Goal: Information Seeking & Learning: Learn about a topic

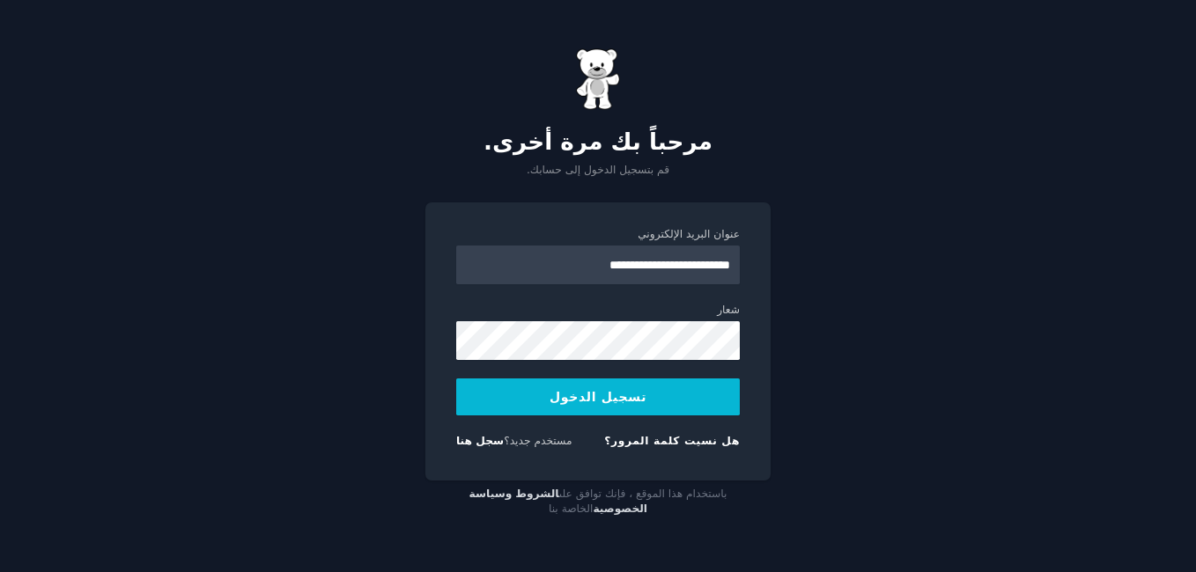
click at [809, 371] on div "**********" at bounding box center [598, 286] width 1196 height 572
click at [635, 391] on button "تسجيل الدخول" at bounding box center [598, 397] width 284 height 37
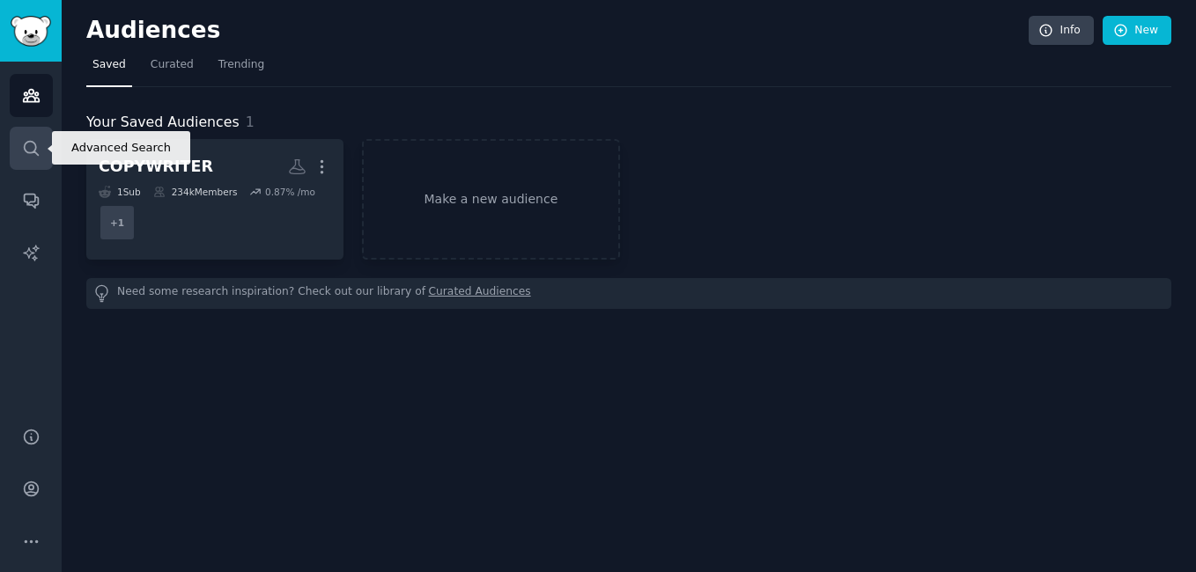
click at [41, 159] on link "Search" at bounding box center [31, 148] width 43 height 43
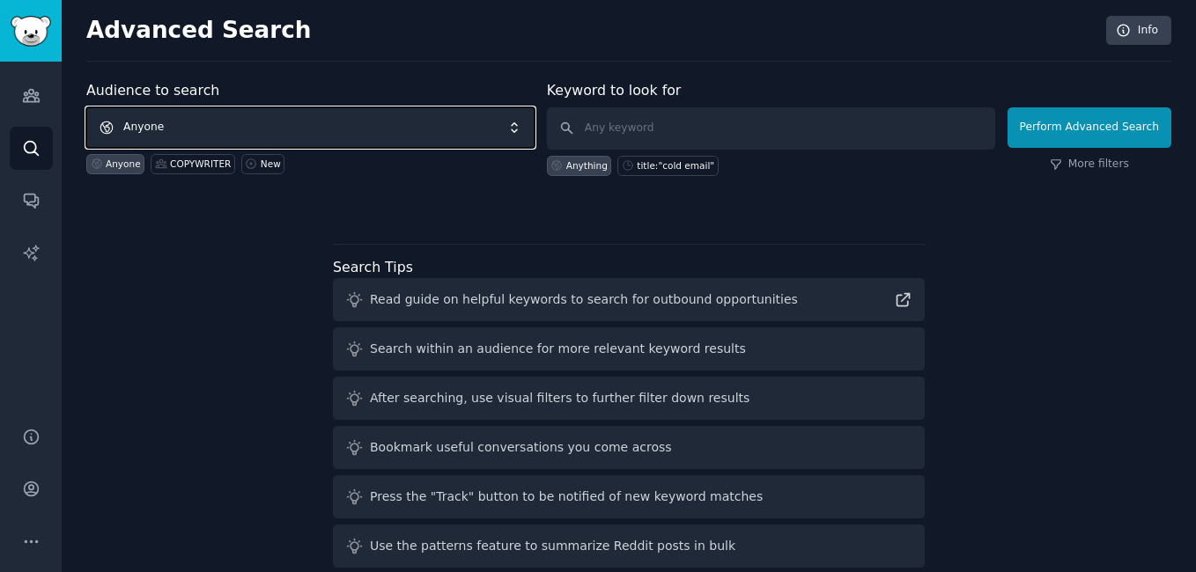
click at [387, 126] on span "Anyone" at bounding box center [310, 127] width 448 height 41
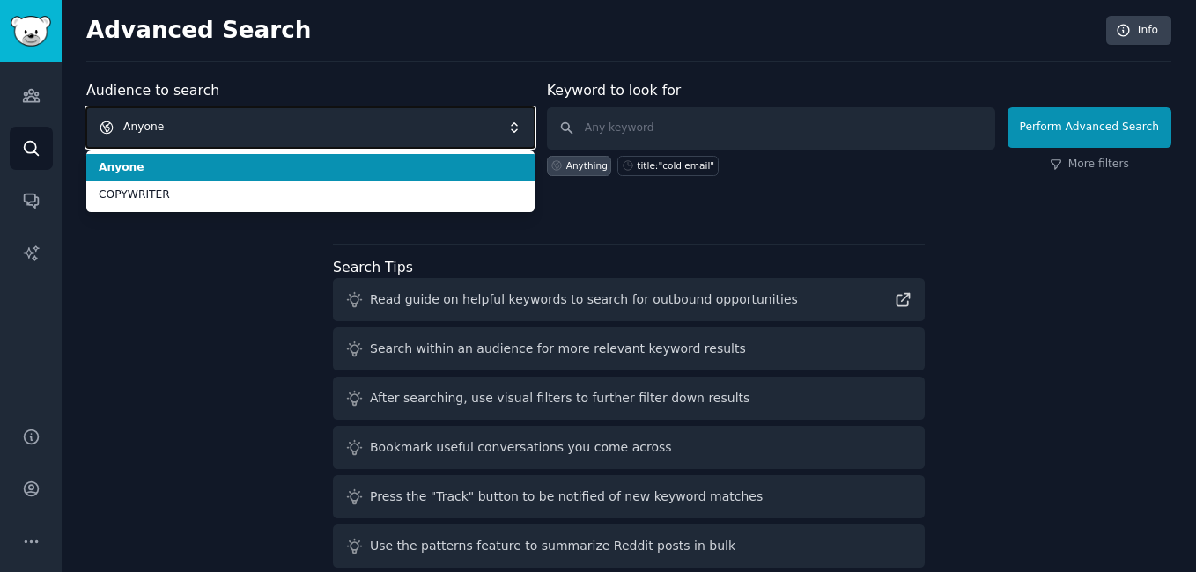
click at [387, 126] on span "Anyone" at bounding box center [310, 127] width 448 height 41
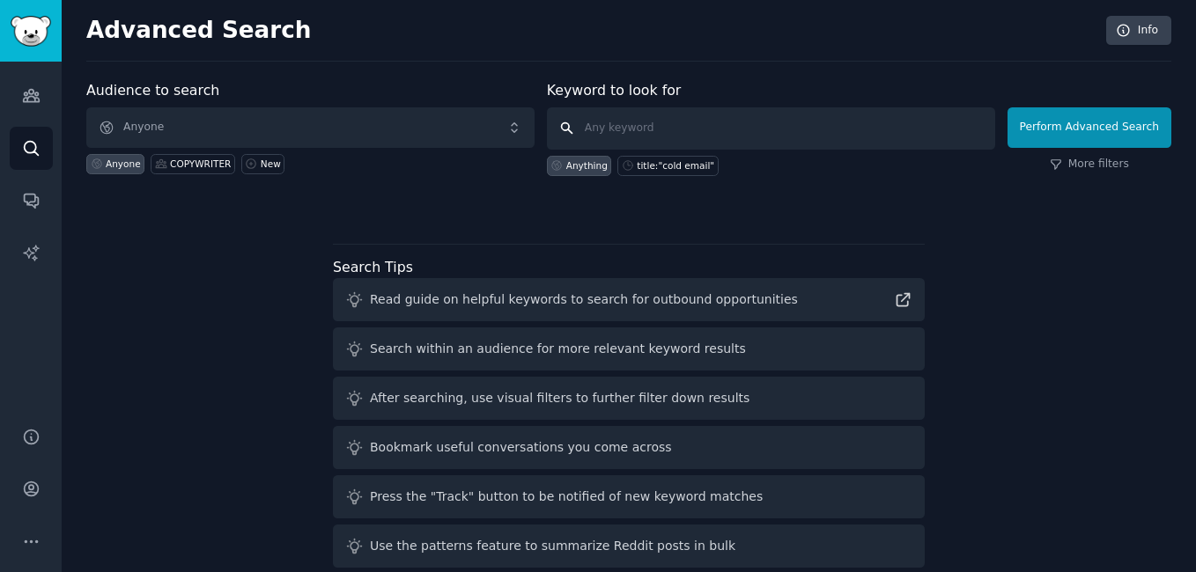
click at [647, 120] on input "text" at bounding box center [771, 128] width 448 height 42
paste input "email marketing struggling"
type input "email marketing struggling"
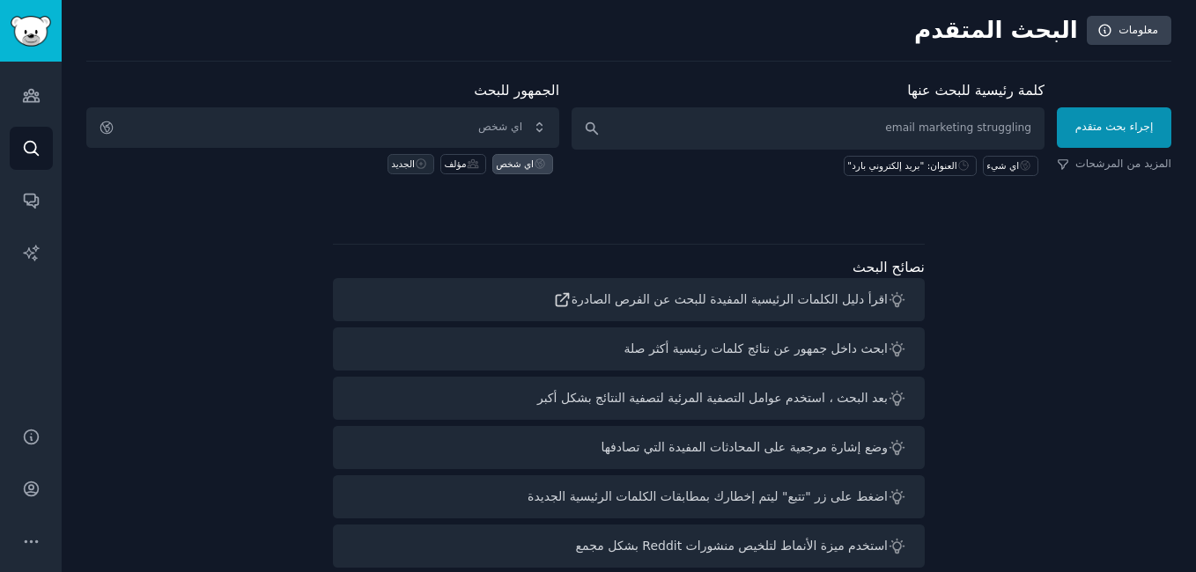
click at [422, 164] on icon at bounding box center [422, 164] width 10 height 10
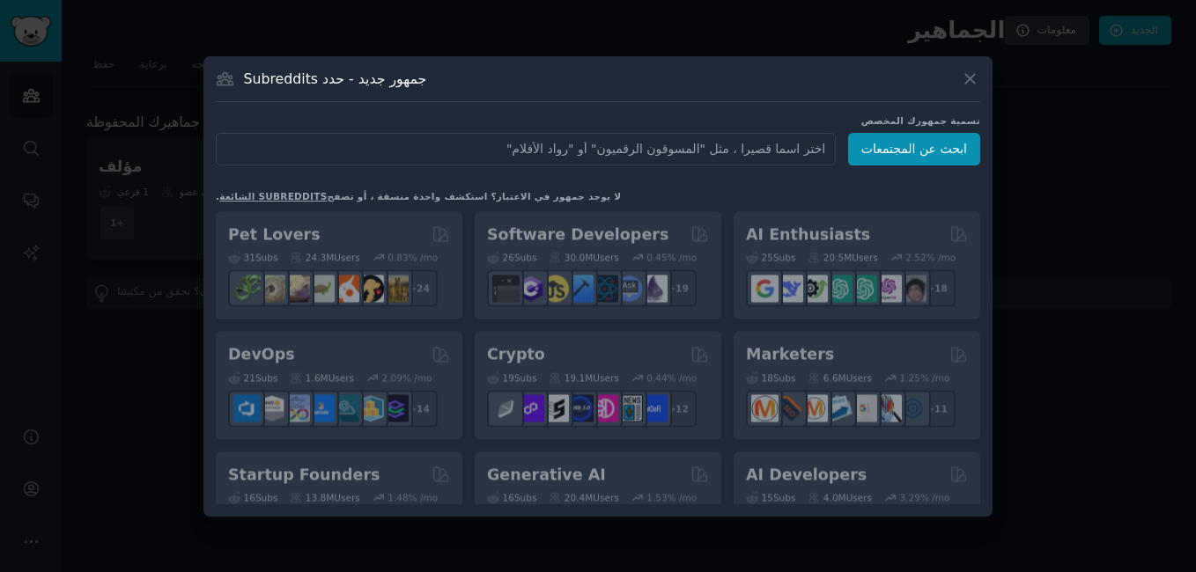
click at [752, 149] on input "text" at bounding box center [526, 149] width 620 height 33
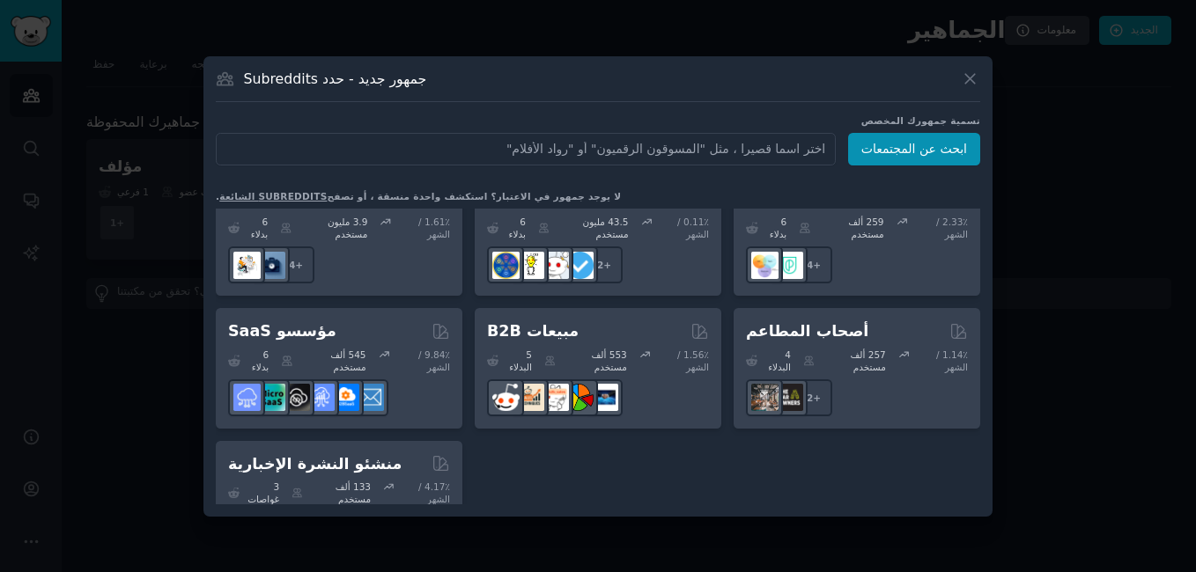
scroll to position [1523, 0]
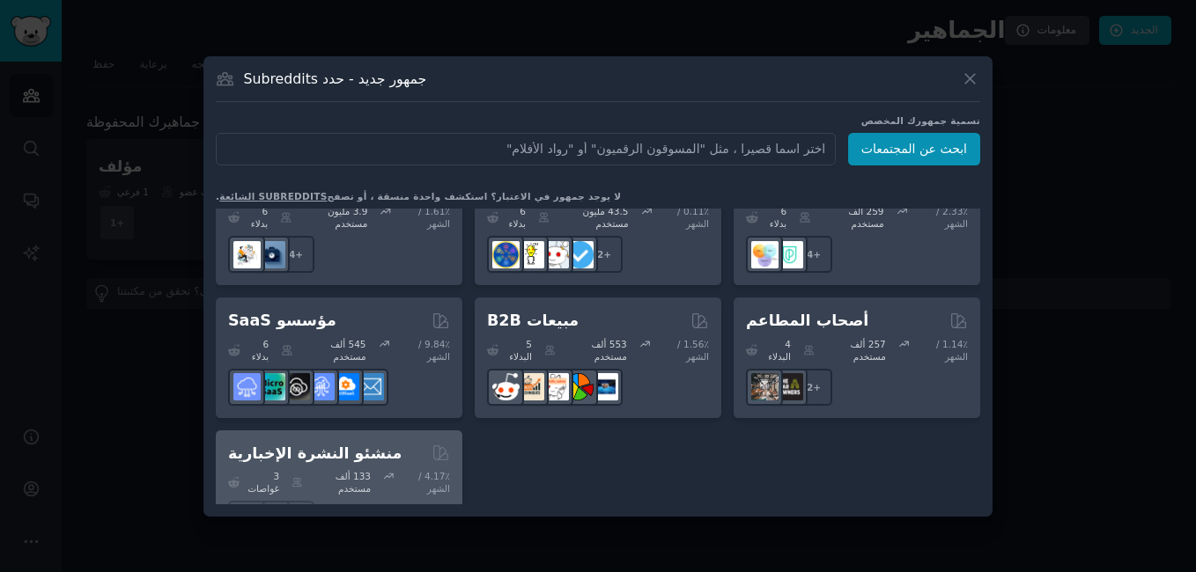
click at [389, 501] on div at bounding box center [339, 519] width 222 height 37
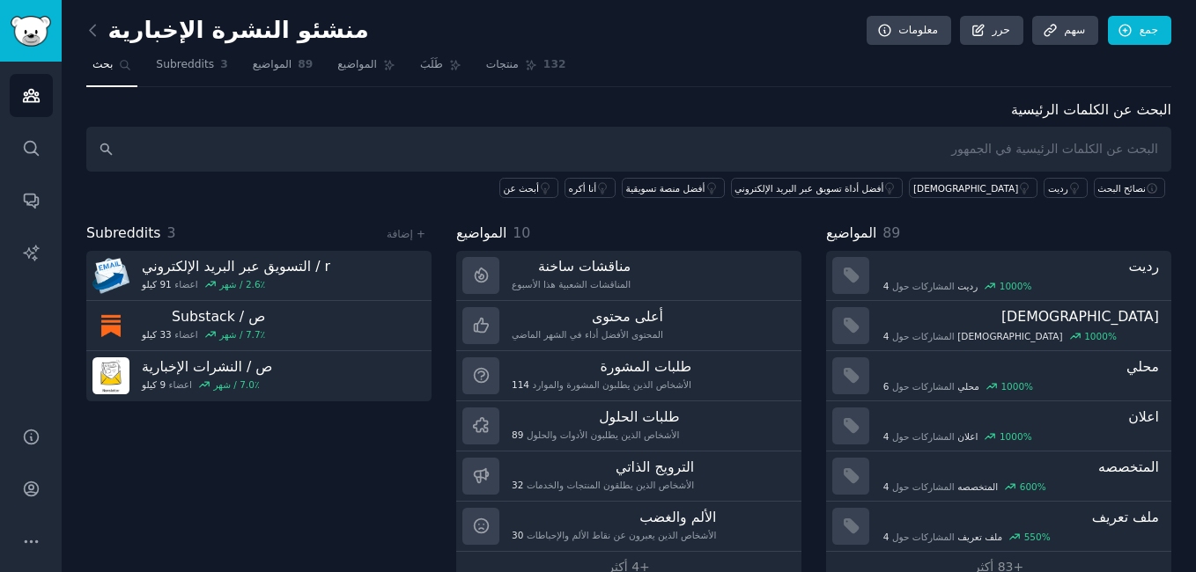
scroll to position [35, 0]
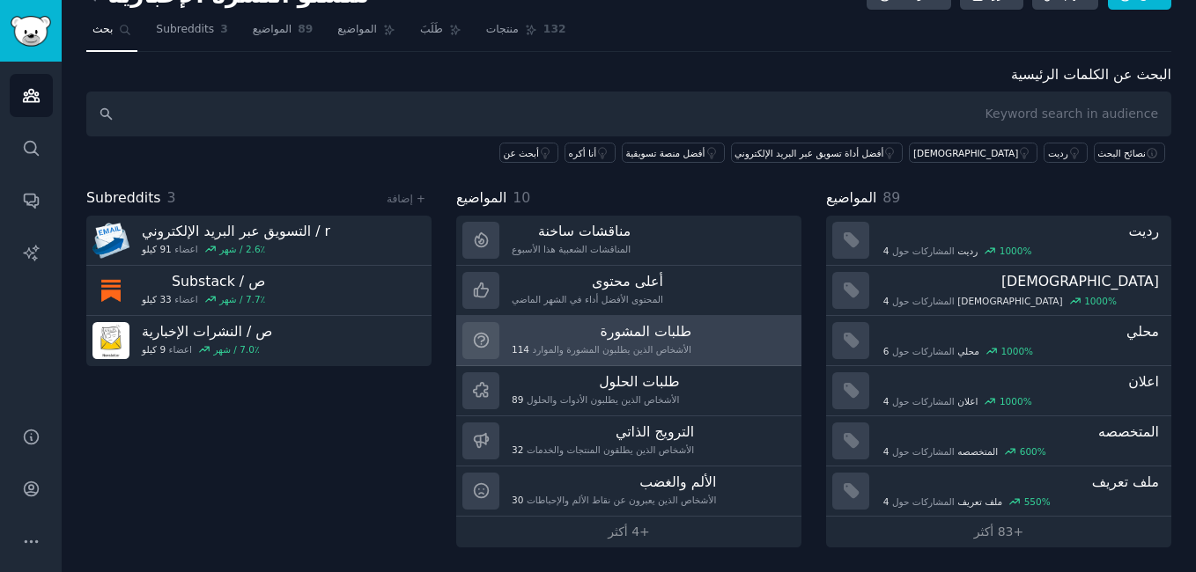
click at [673, 333] on h3 "طلبات المشورة" at bounding box center [602, 331] width 180 height 18
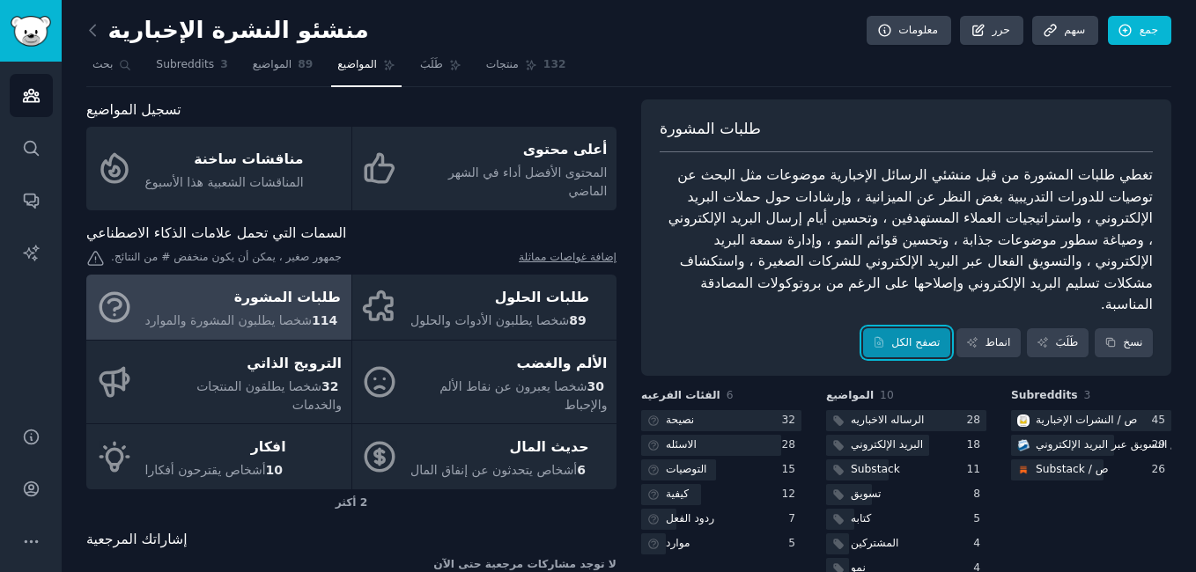
click at [920, 336] on font "تصفح الكل" at bounding box center [915, 344] width 48 height 16
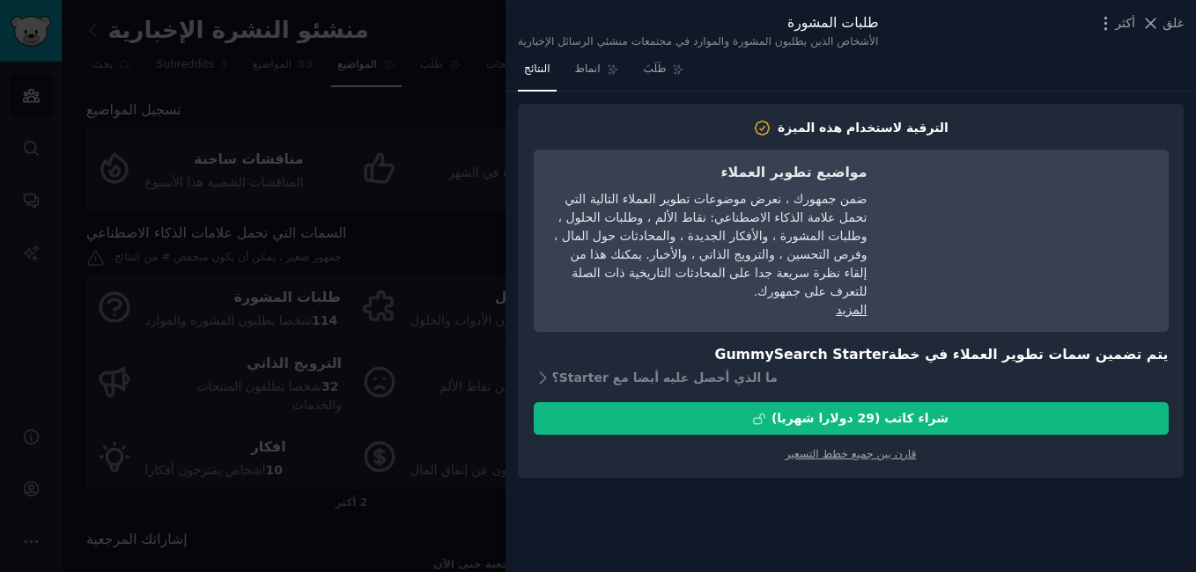
click at [468, 127] on div at bounding box center [598, 286] width 1196 height 572
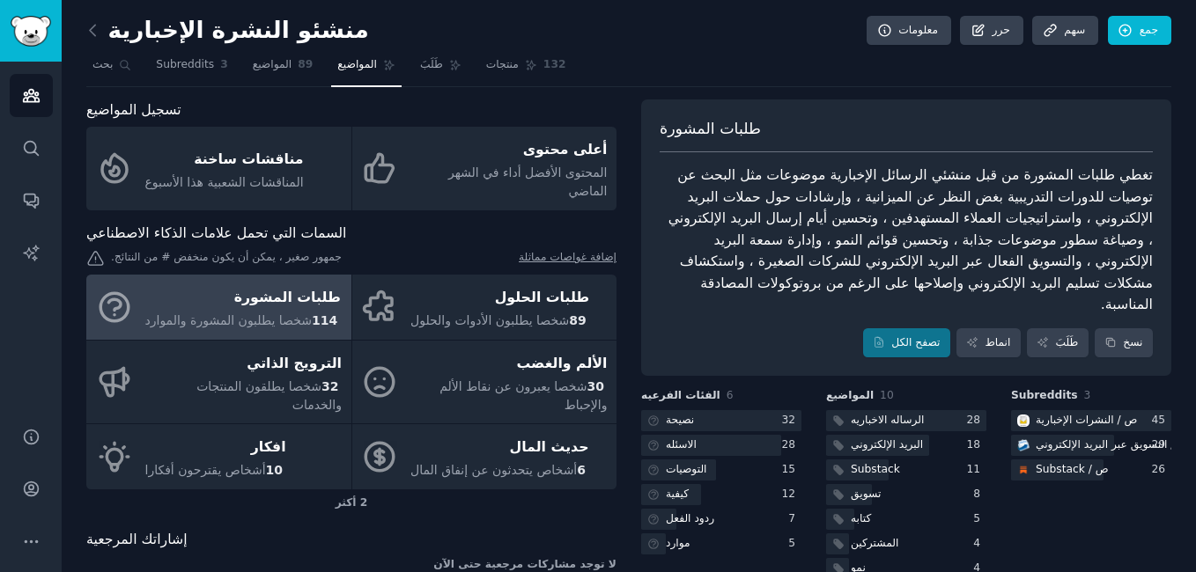
click at [1028, 216] on div "تغطي طلبات المشورة من قبل منشئي الرسائل الإخبارية موضوعات مثل البحث عن توصيات ل…" at bounding box center [906, 240] width 493 height 151
click at [1107, 336] on icon at bounding box center [1110, 342] width 12 height 12
click at [912, 509] on div "كتابه" at bounding box center [906, 520] width 160 height 22
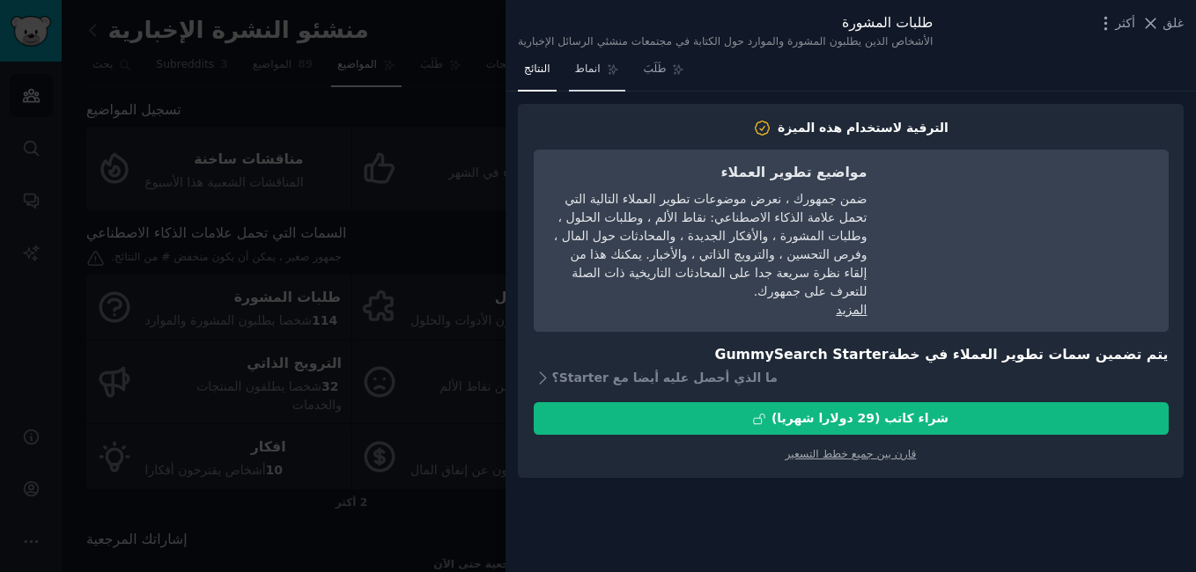
click at [603, 70] on link "انماط" at bounding box center [597, 73] width 56 height 36
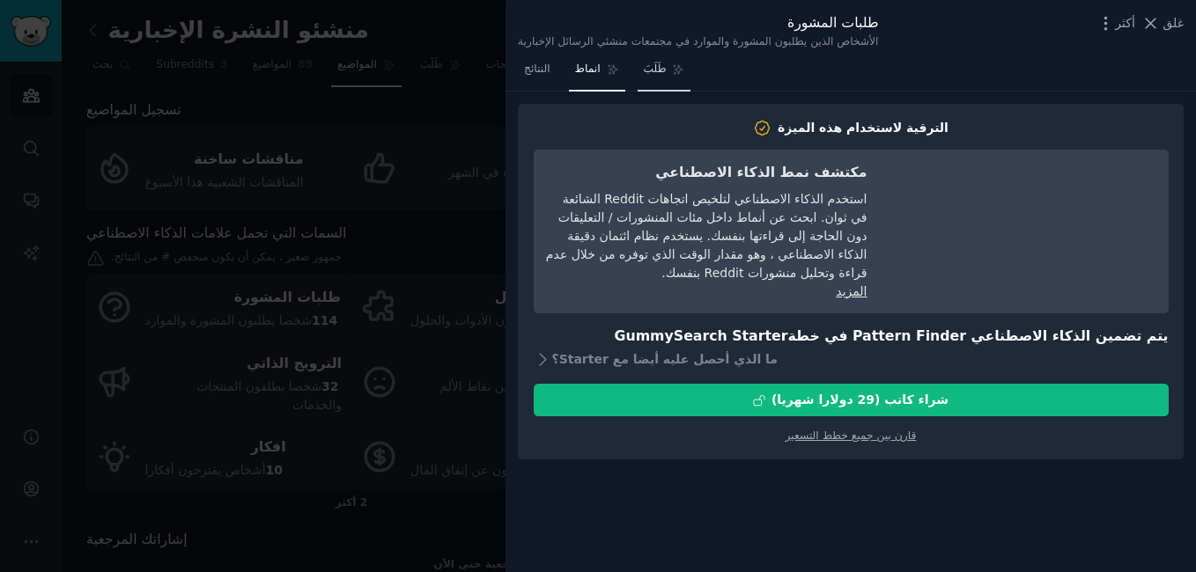
click at [668, 63] on link "طَلَبَ" at bounding box center [665, 73] width 54 height 36
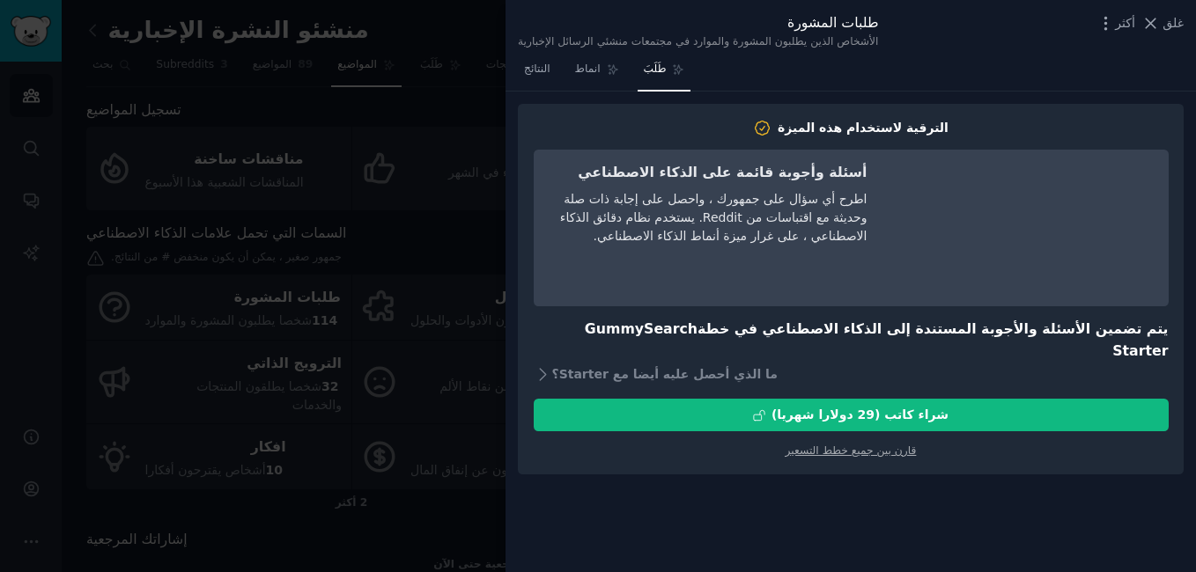
click at [477, 48] on div at bounding box center [598, 286] width 1196 height 572
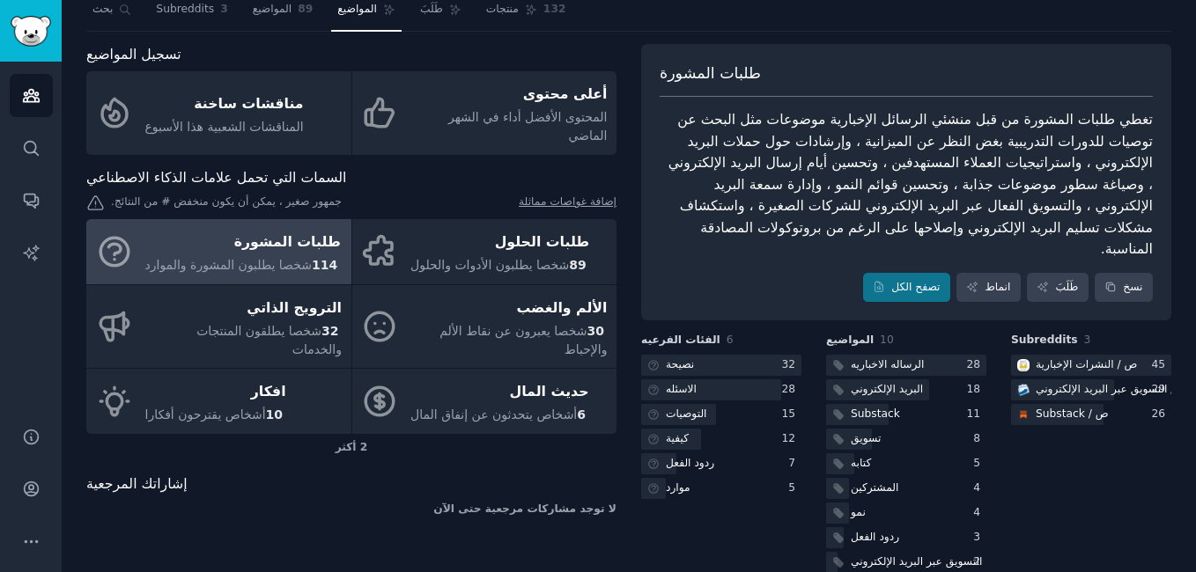
scroll to position [87, 0]
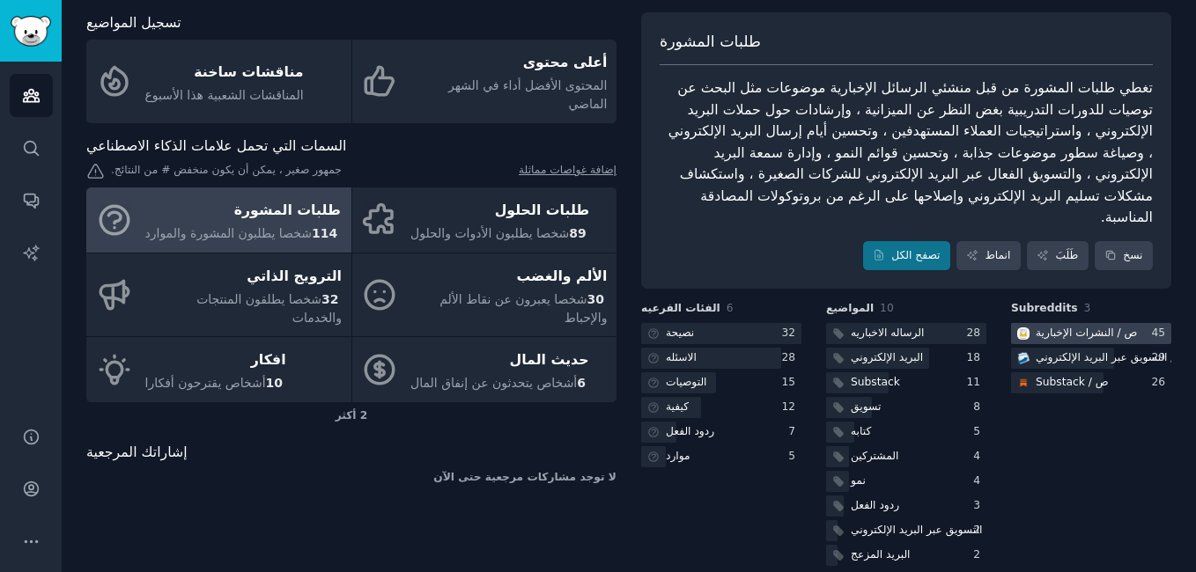
click at [1104, 326] on div "ص / النشرات الإخبارية" at bounding box center [1086, 334] width 101 height 16
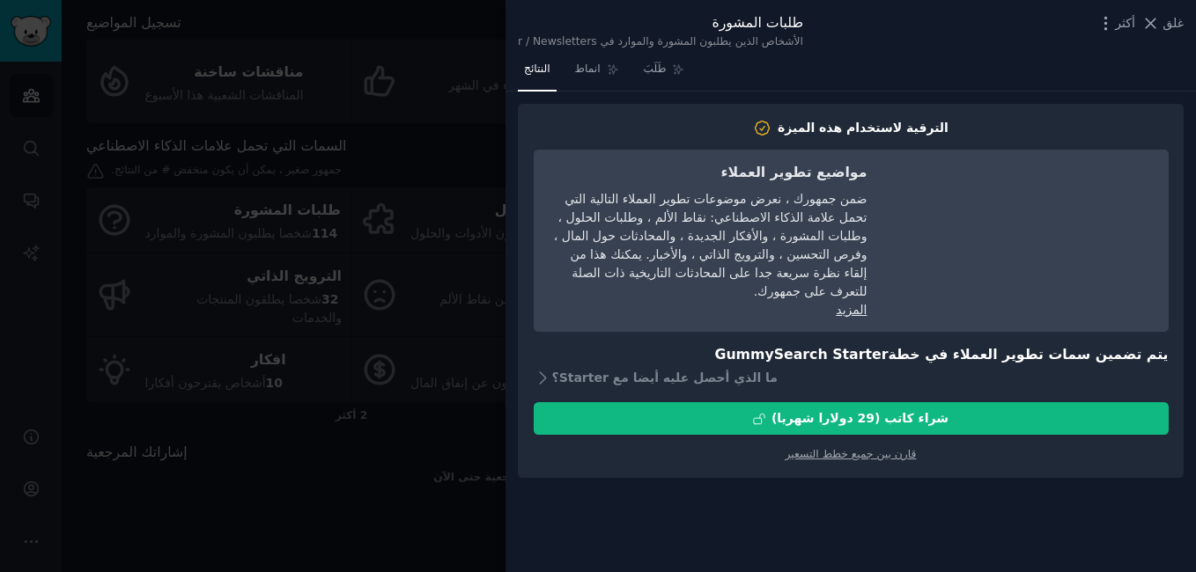
click at [451, 44] on div at bounding box center [598, 286] width 1196 height 572
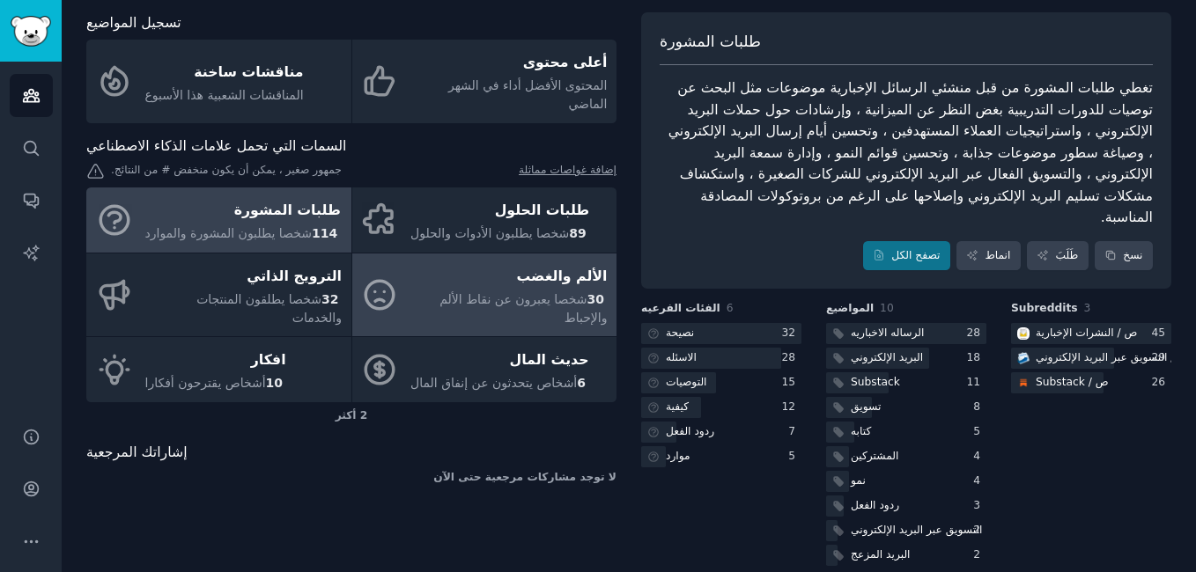
click at [526, 262] on div "الألم والغضب" at bounding box center [508, 276] width 197 height 28
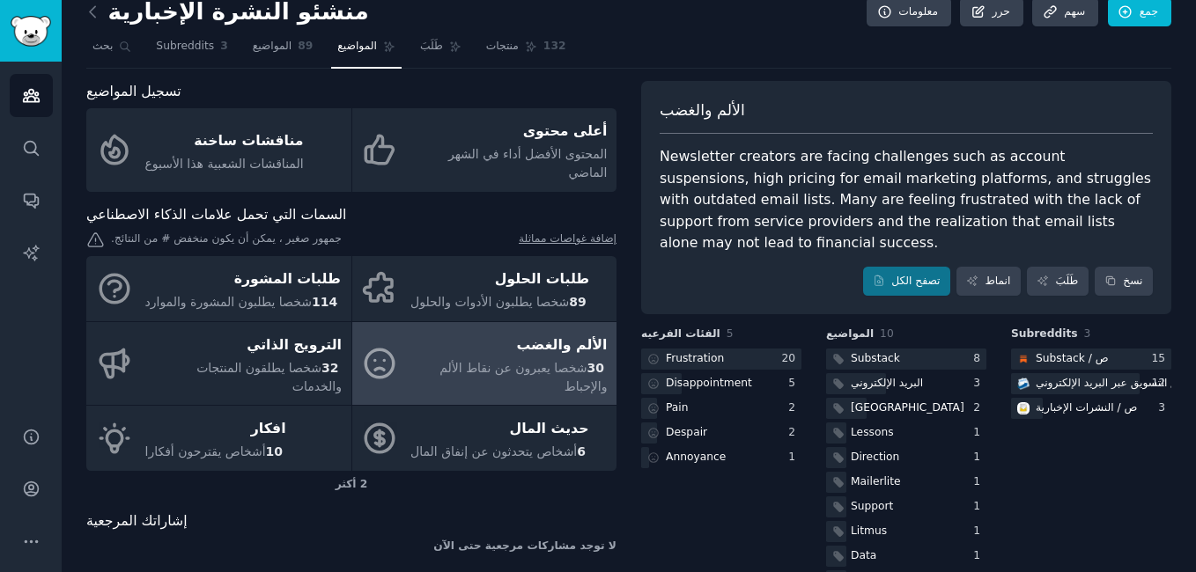
scroll to position [44, 0]
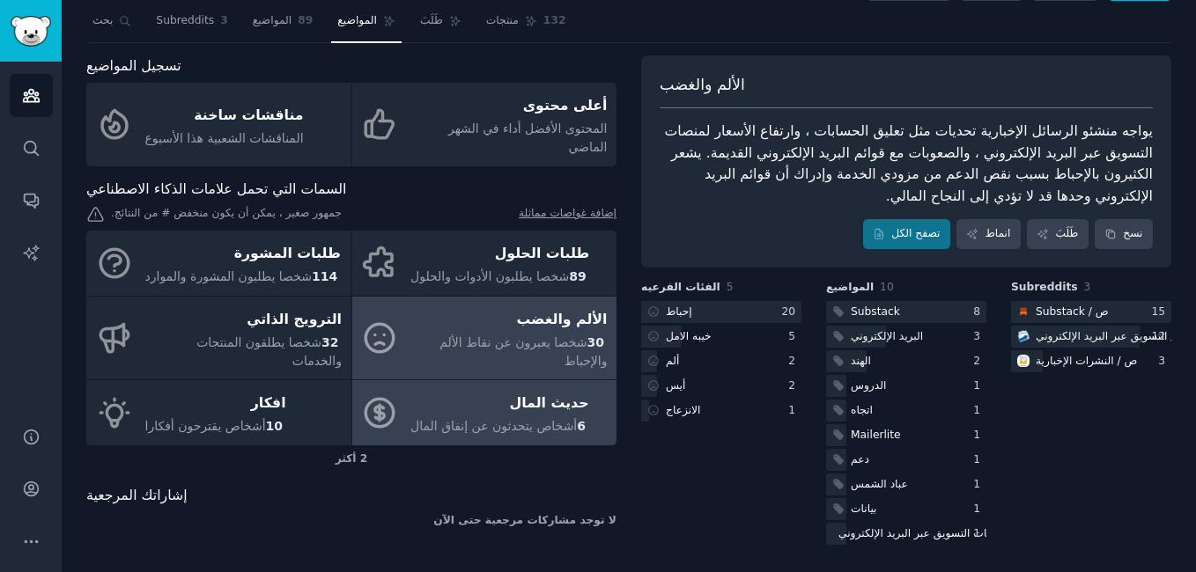
click at [475, 390] on div "حديث المال" at bounding box center [499, 404] width 179 height 28
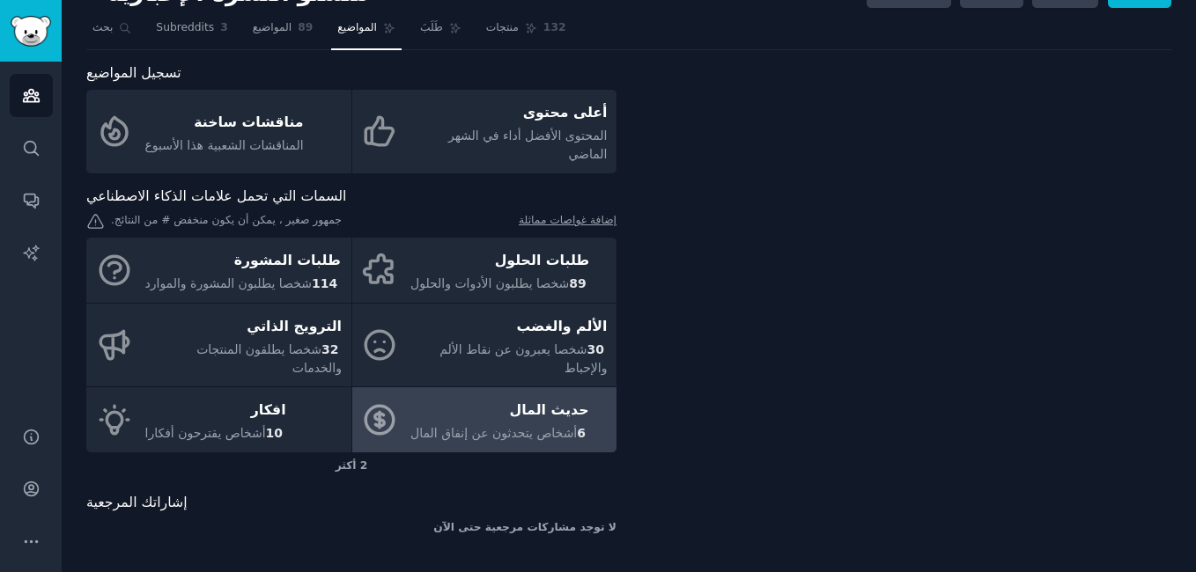
scroll to position [18, 0]
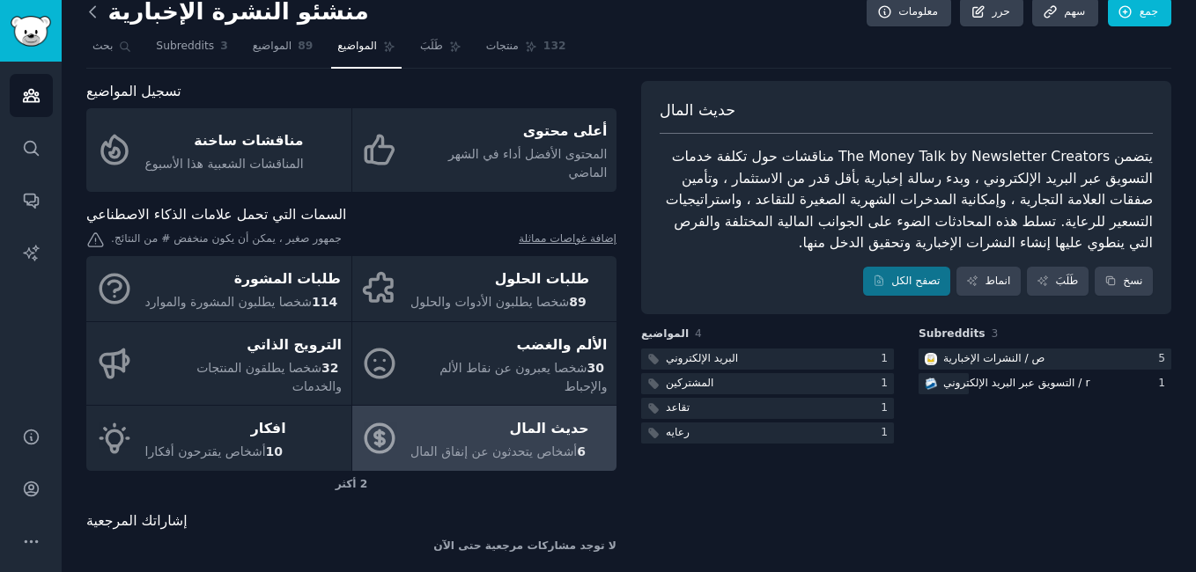
click at [92, 12] on icon at bounding box center [93, 12] width 18 height 18
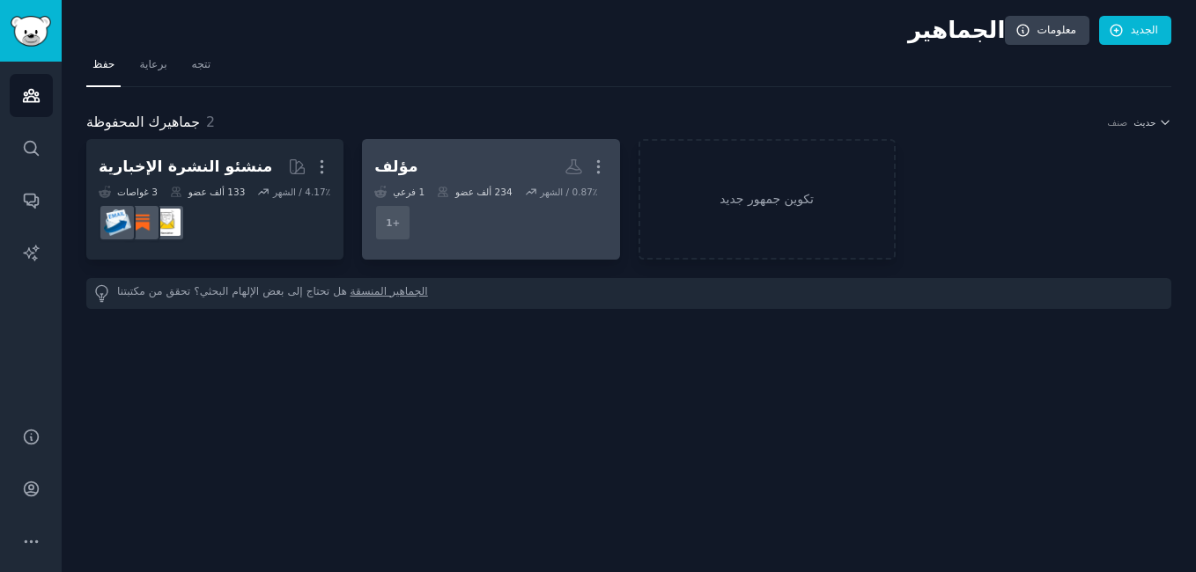
click at [499, 206] on dd "+ 1" at bounding box center [490, 222] width 233 height 49
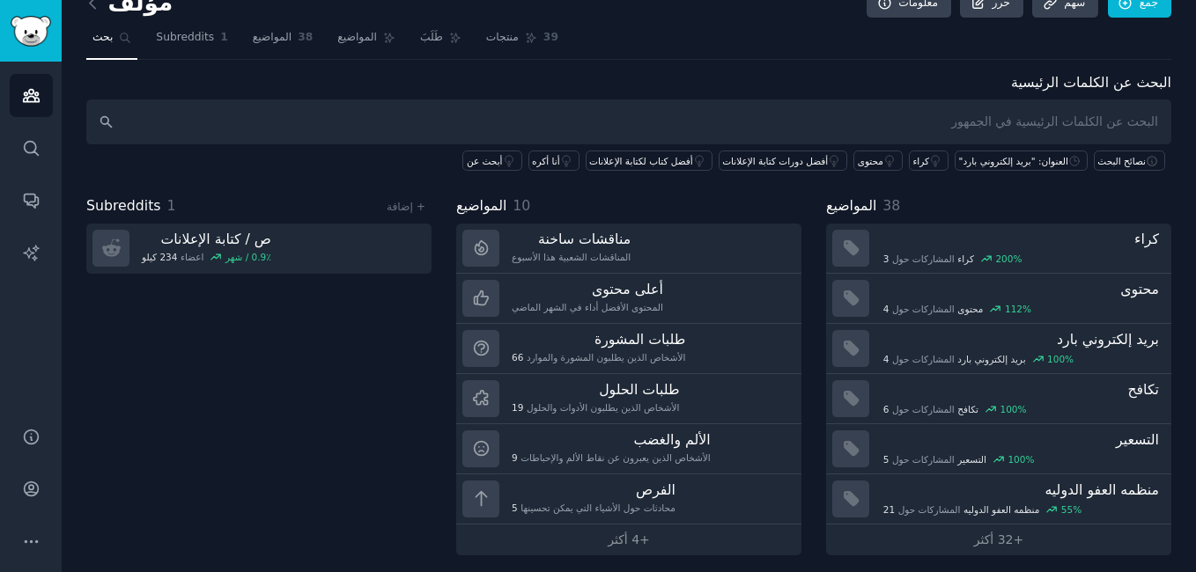
scroll to position [35, 0]
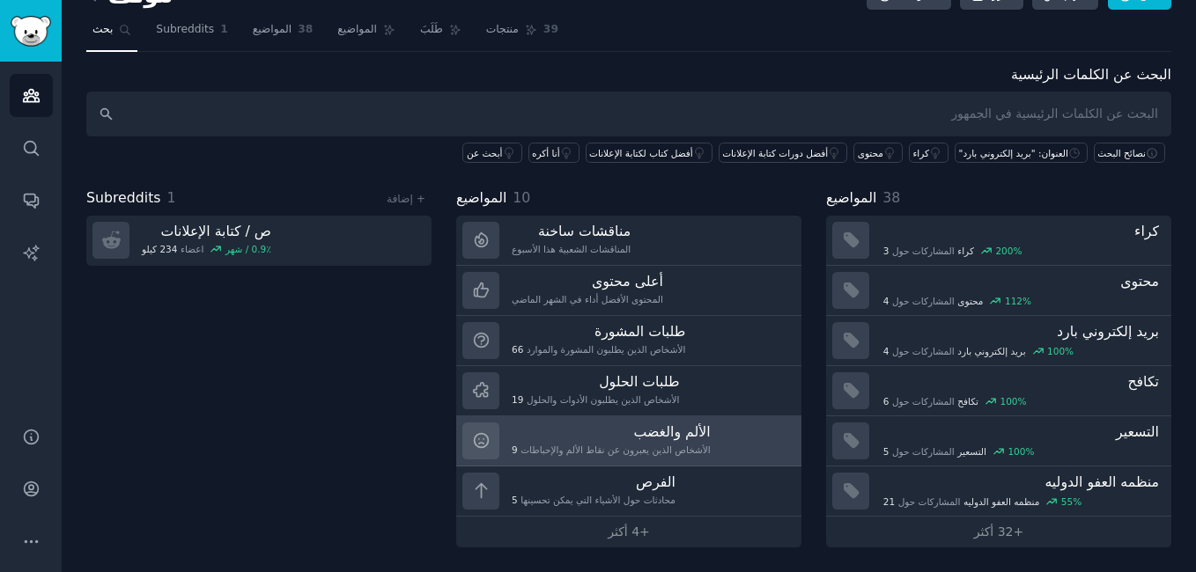
click at [557, 439] on h3 "الألم والغضب" at bounding box center [611, 432] width 199 height 18
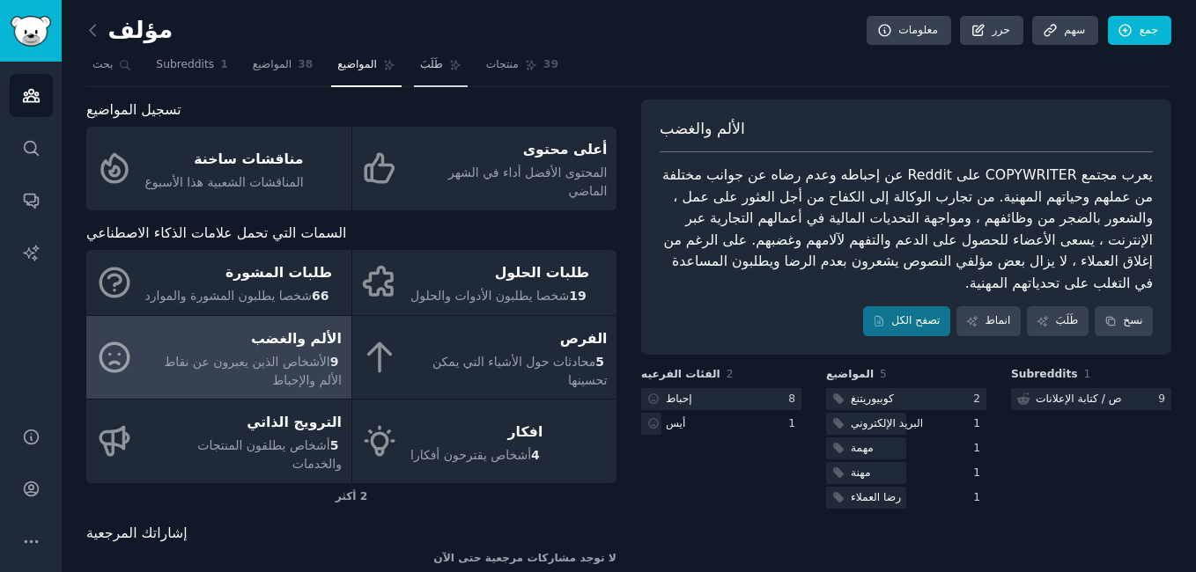
click at [425, 63] on span "طَلَبَ" at bounding box center [431, 65] width 23 height 16
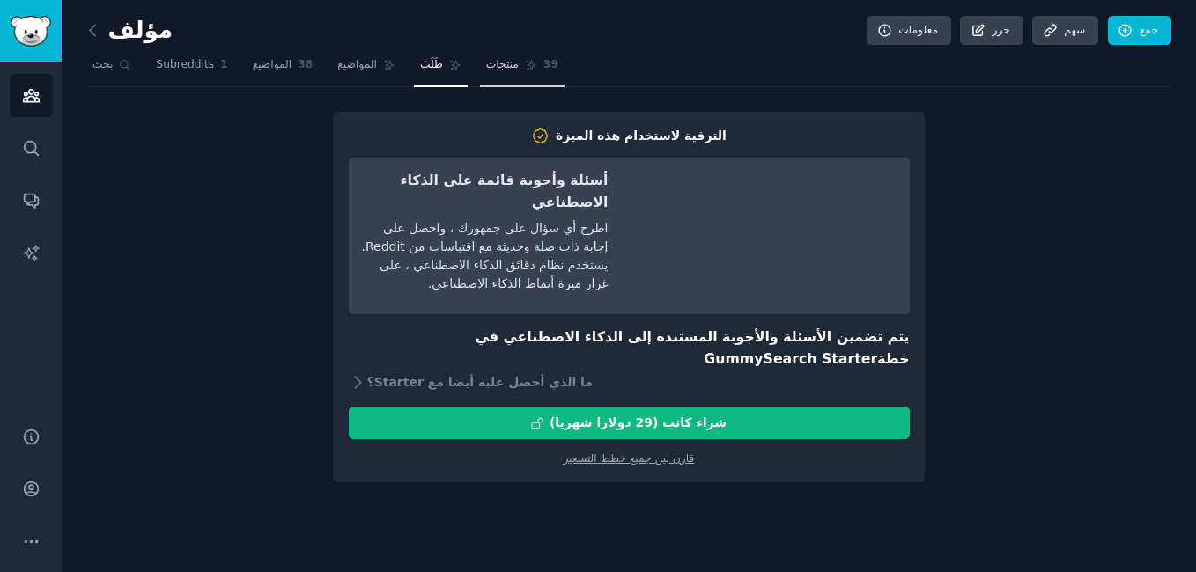
click at [510, 72] on span "منتجات" at bounding box center [502, 65] width 33 height 16
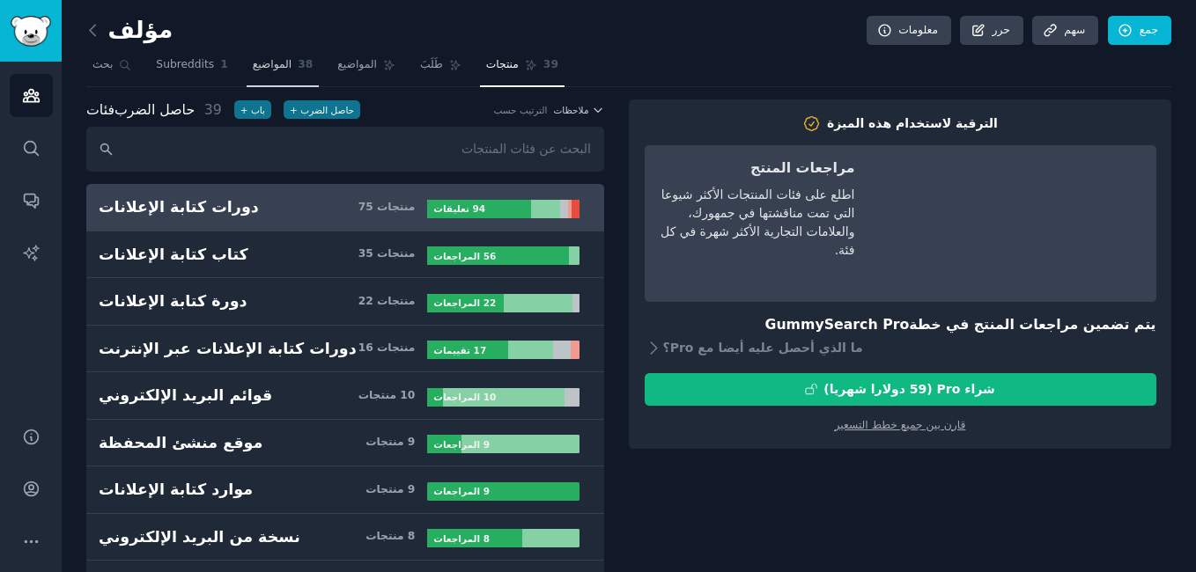
click at [278, 64] on span "المواضيع" at bounding box center [273, 65] width 40 height 16
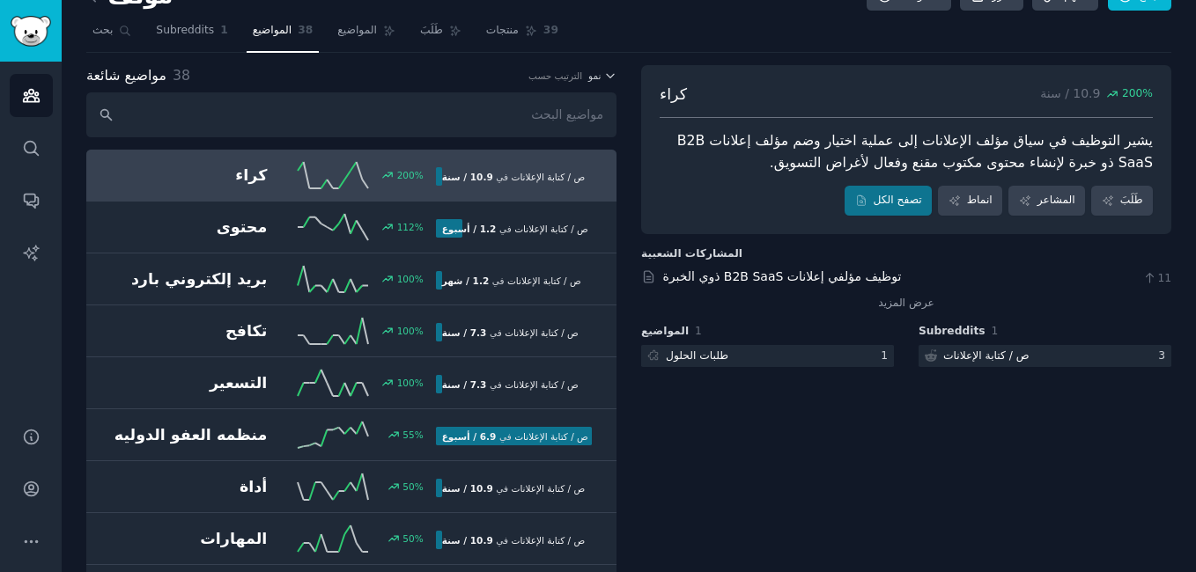
scroll to position [33, 0]
click at [172, 32] on span "Subreddits" at bounding box center [185, 32] width 58 height 16
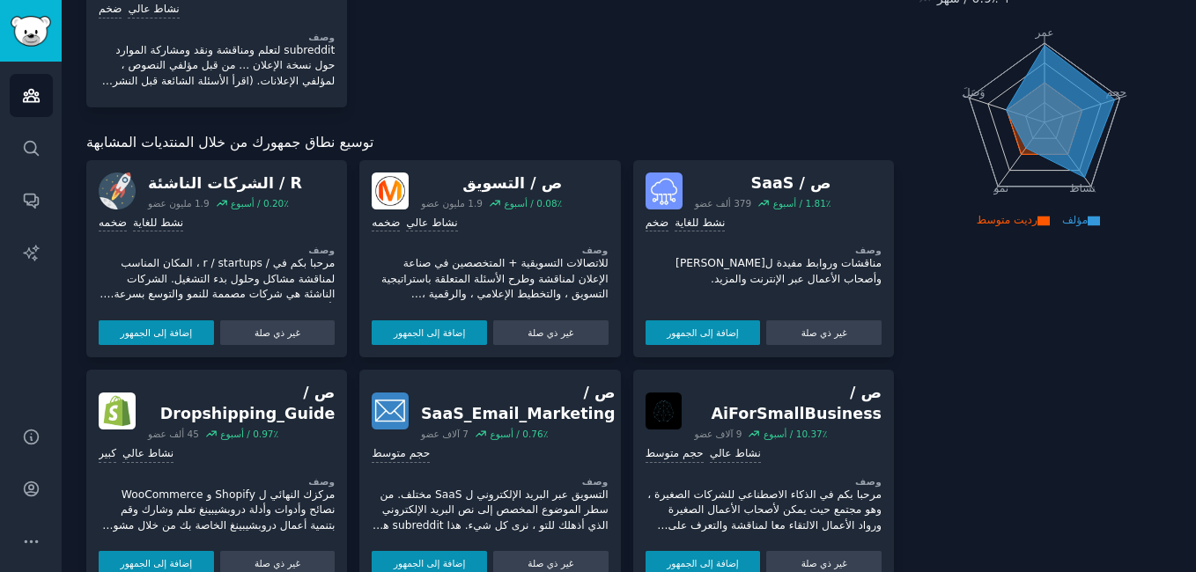
scroll to position [187, 0]
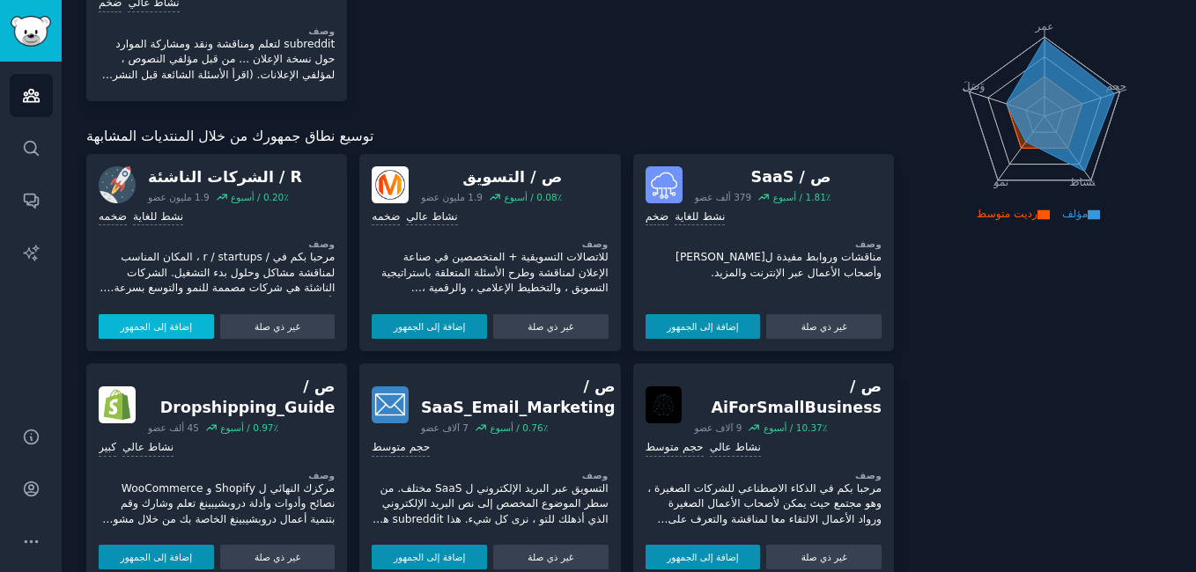
click at [144, 329] on button "إضافة إلى الجمهور" at bounding box center [156, 326] width 115 height 25
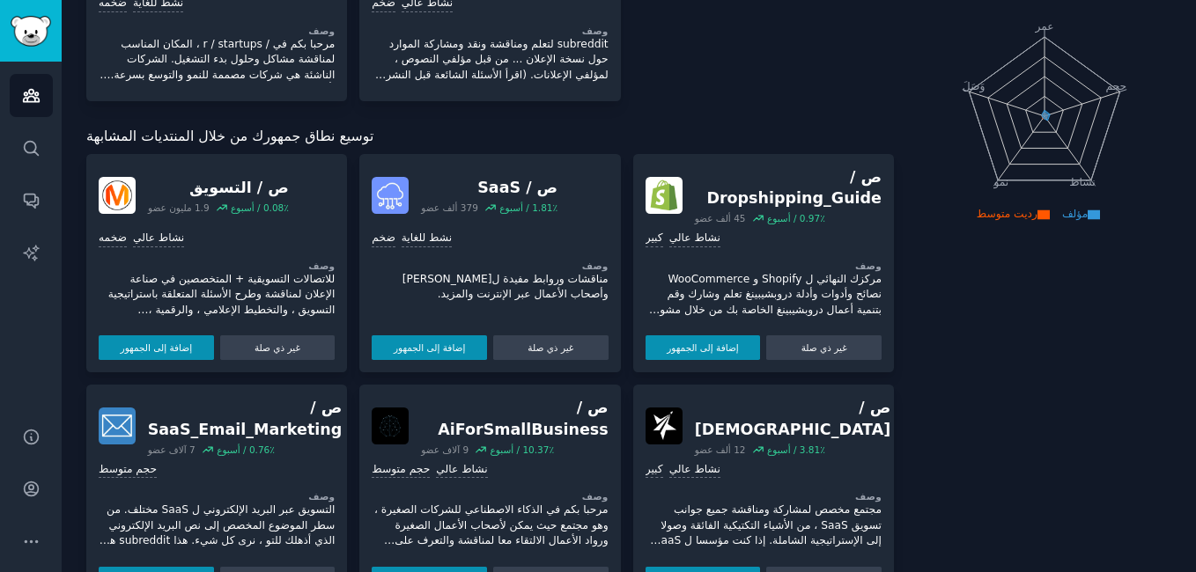
click at [139, 307] on div "ضخمه نشاط عالي وصف للاتصالات التسويقية + المتخصصين في صناعة الإعلان لمناقشة وطر…" at bounding box center [217, 293] width 236 height 136
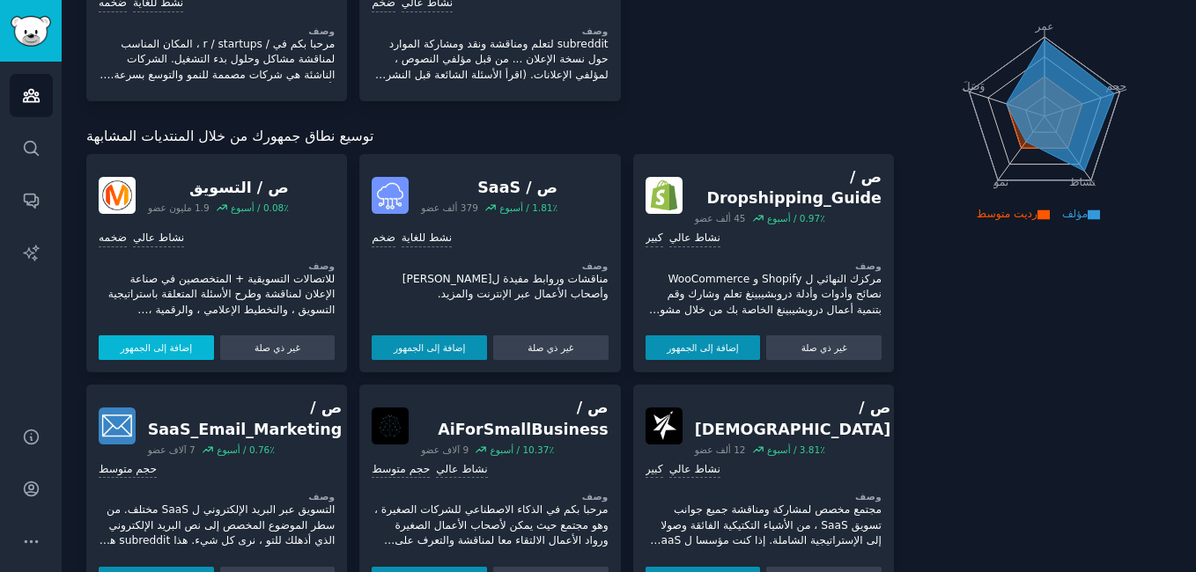
click at [138, 336] on button "إضافة إلى الجمهور" at bounding box center [156, 348] width 115 height 25
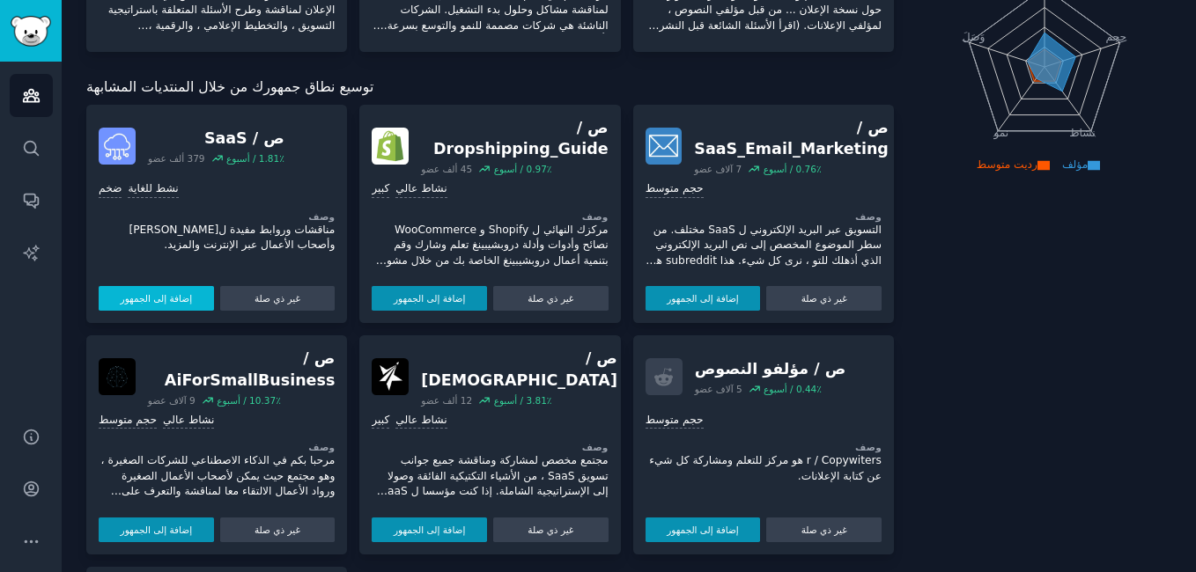
click at [144, 299] on button "إضافة إلى الجمهور" at bounding box center [156, 298] width 115 height 25
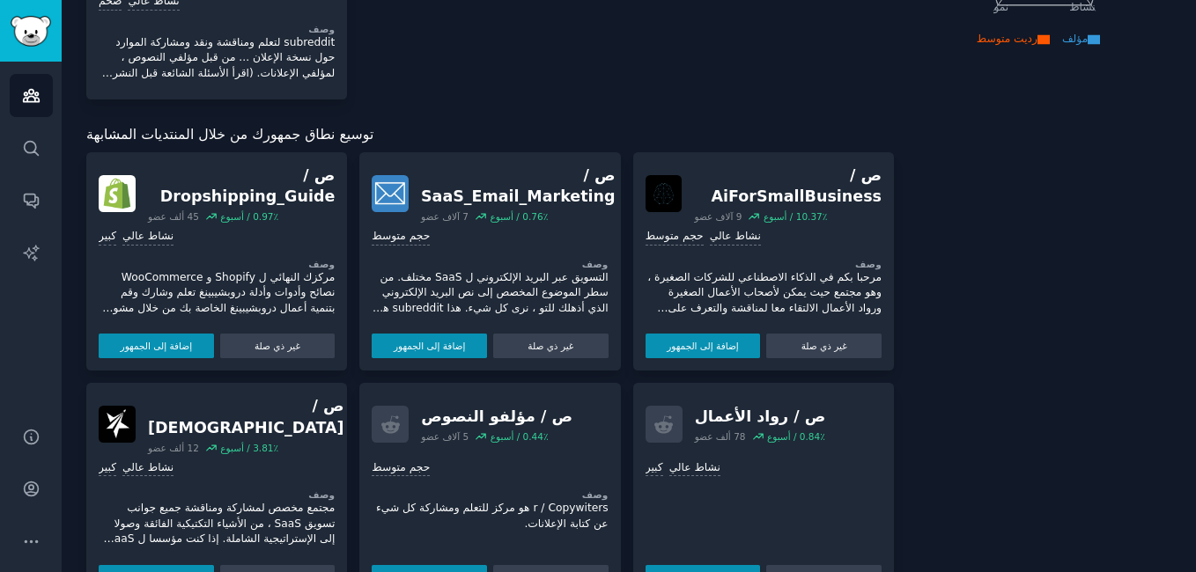
scroll to position [365, 0]
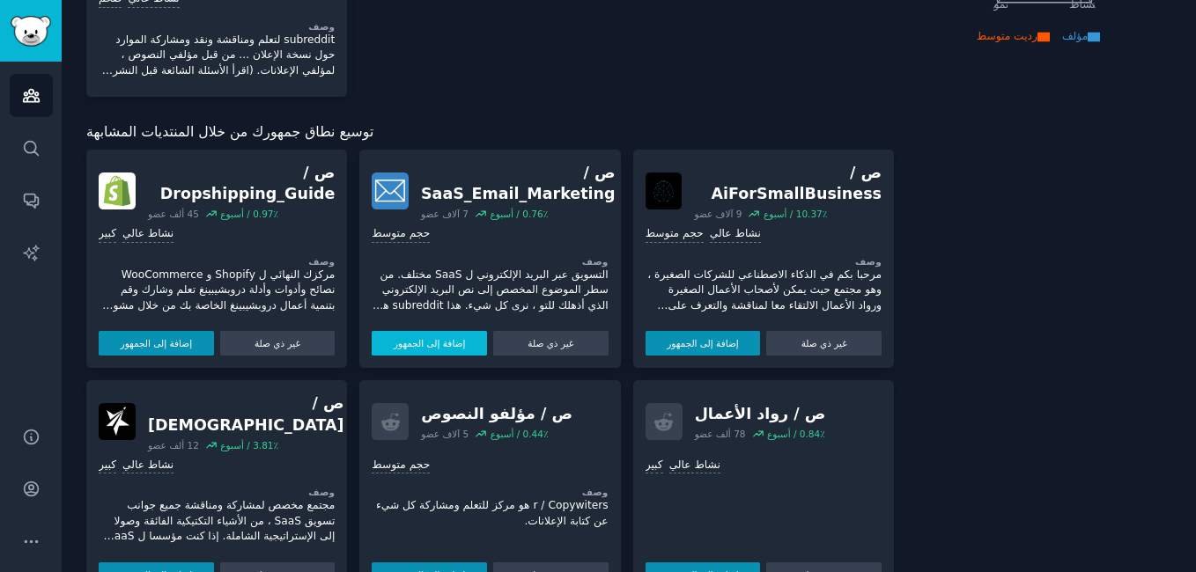
click at [429, 346] on button "إضافة إلى الجمهور" at bounding box center [429, 343] width 115 height 25
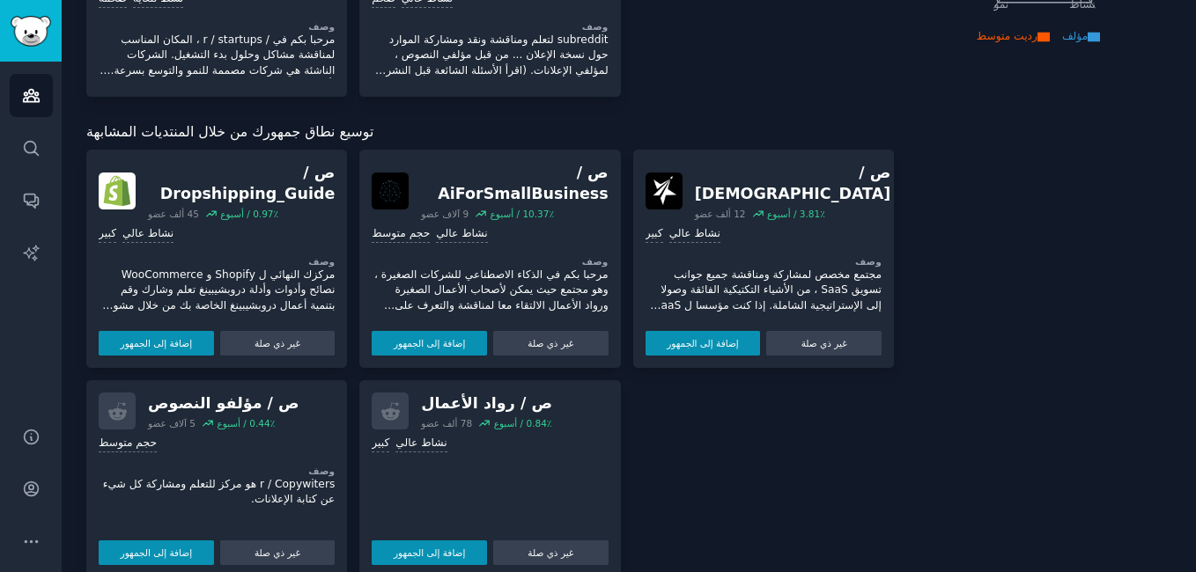
scroll to position [373, 0]
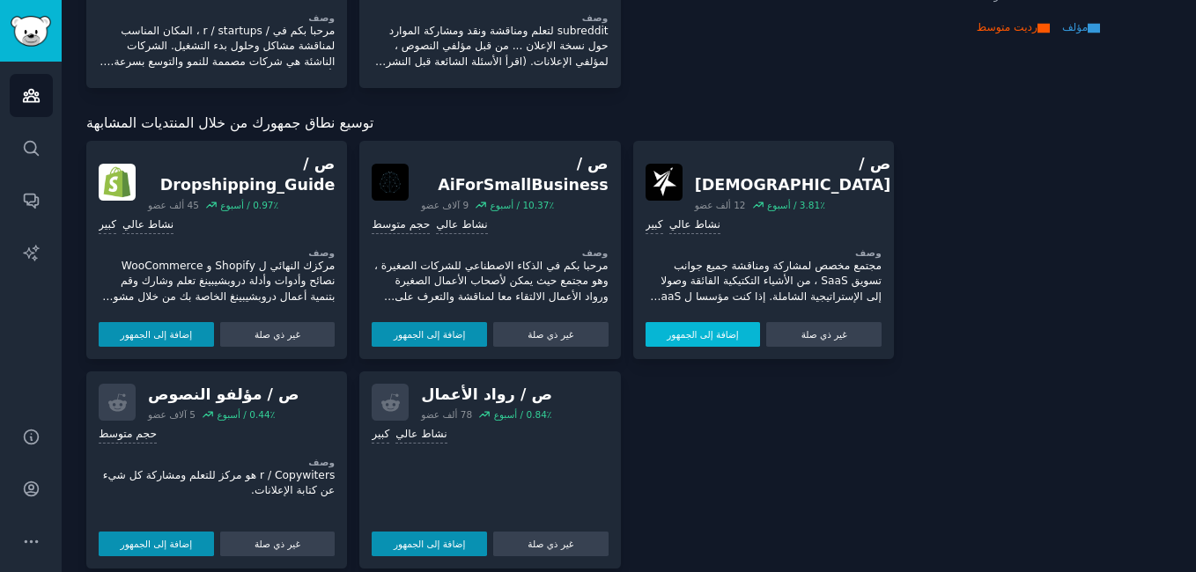
click at [694, 322] on button "إضافة إلى الجمهور" at bounding box center [703, 334] width 115 height 25
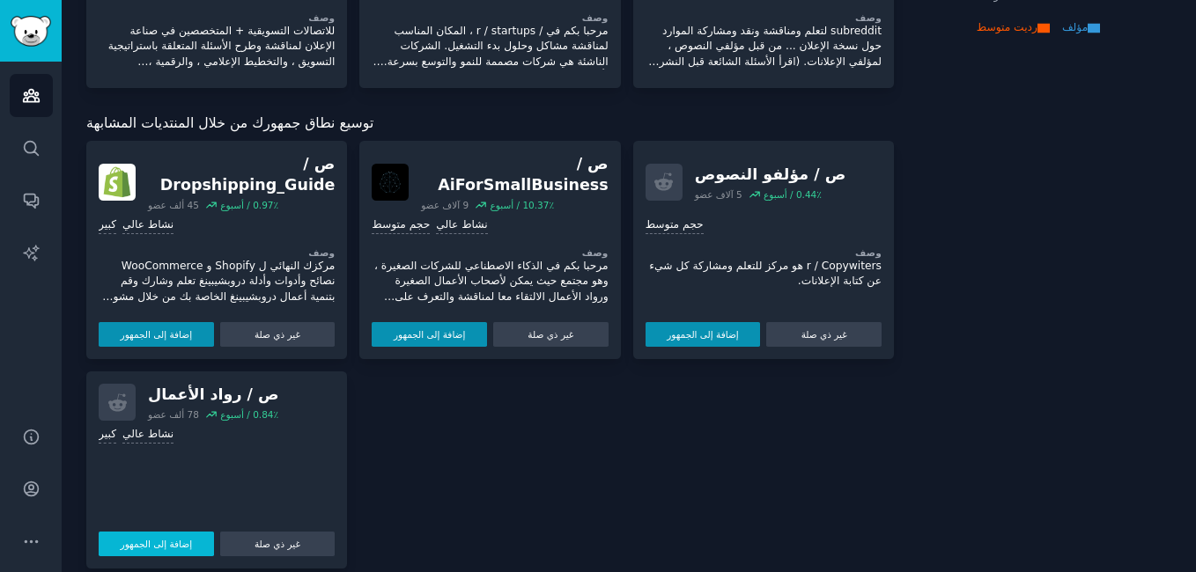
click at [141, 532] on button "إضافة إلى الجمهور" at bounding box center [156, 544] width 115 height 25
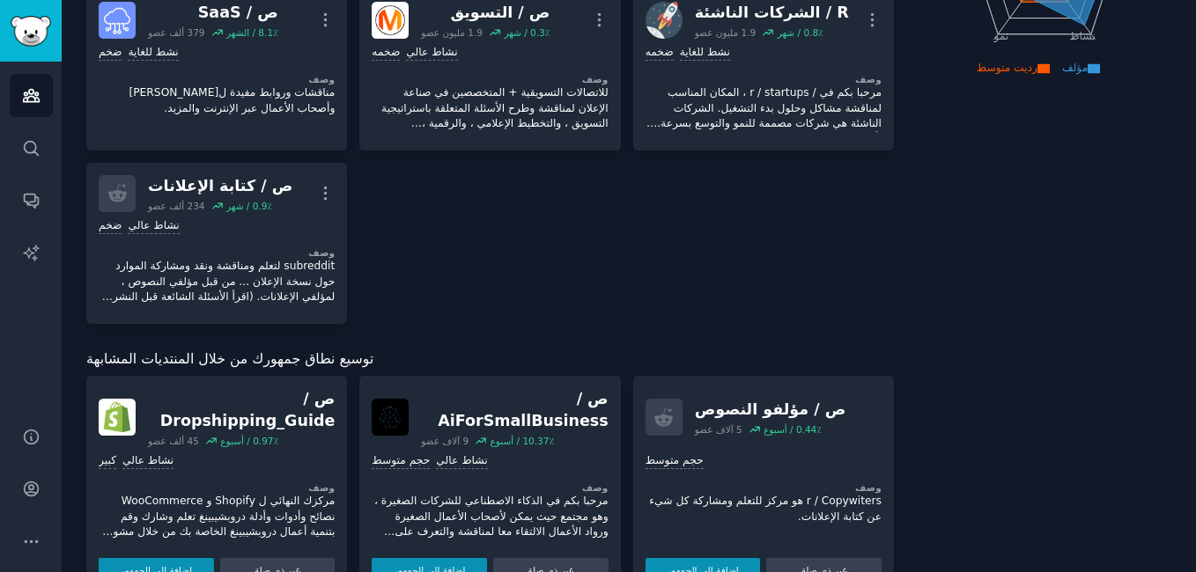
scroll to position [358, 0]
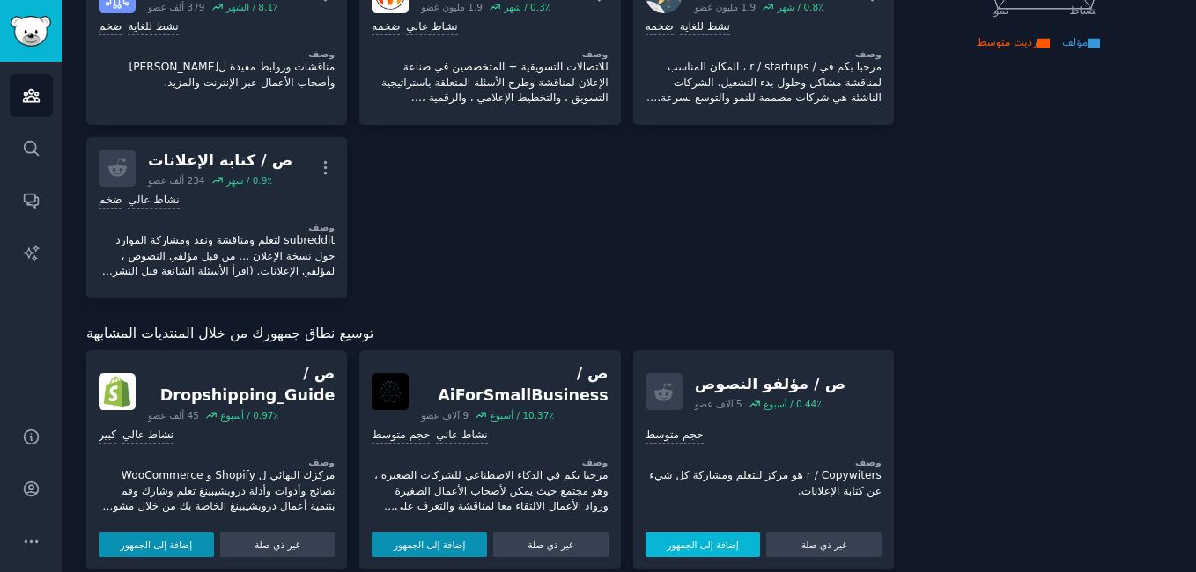
click at [690, 533] on button "إضافة إلى الجمهور" at bounding box center [703, 545] width 115 height 25
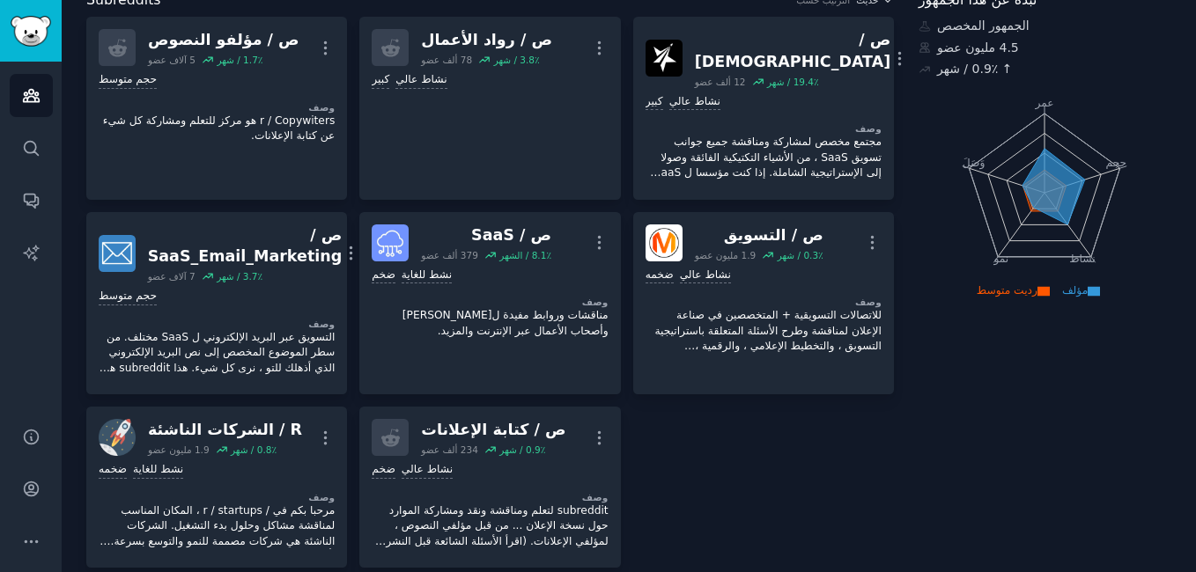
scroll to position [0, 0]
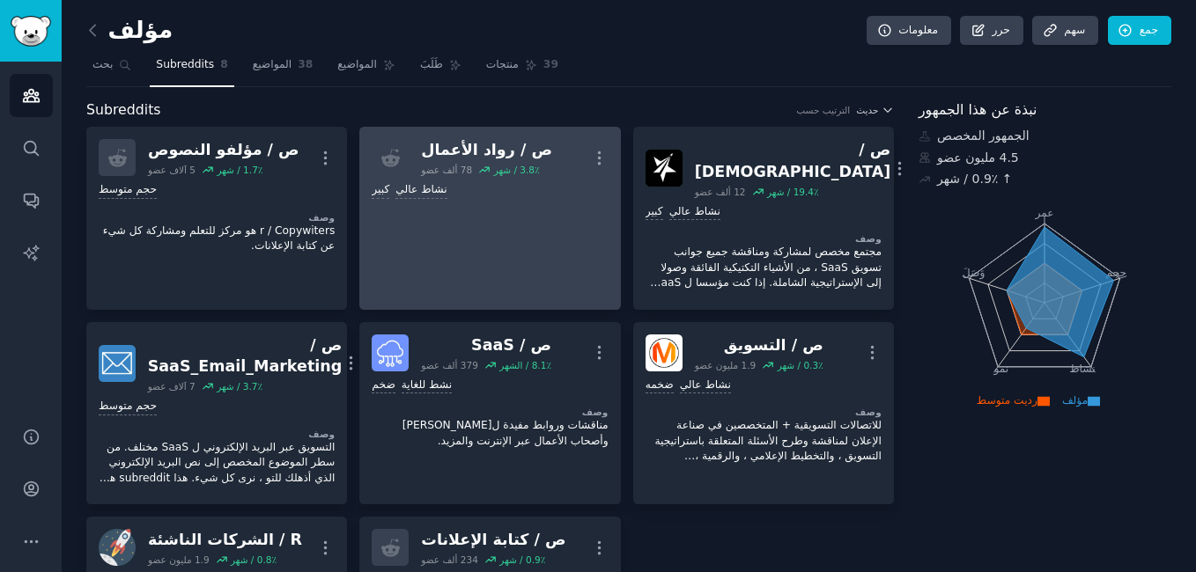
click at [511, 236] on link "ص / رواد الأعمال 78 ألف عضو 3.8٪ / شهر أكثر كبير نشاط عالي" at bounding box center [489, 218] width 261 height 183
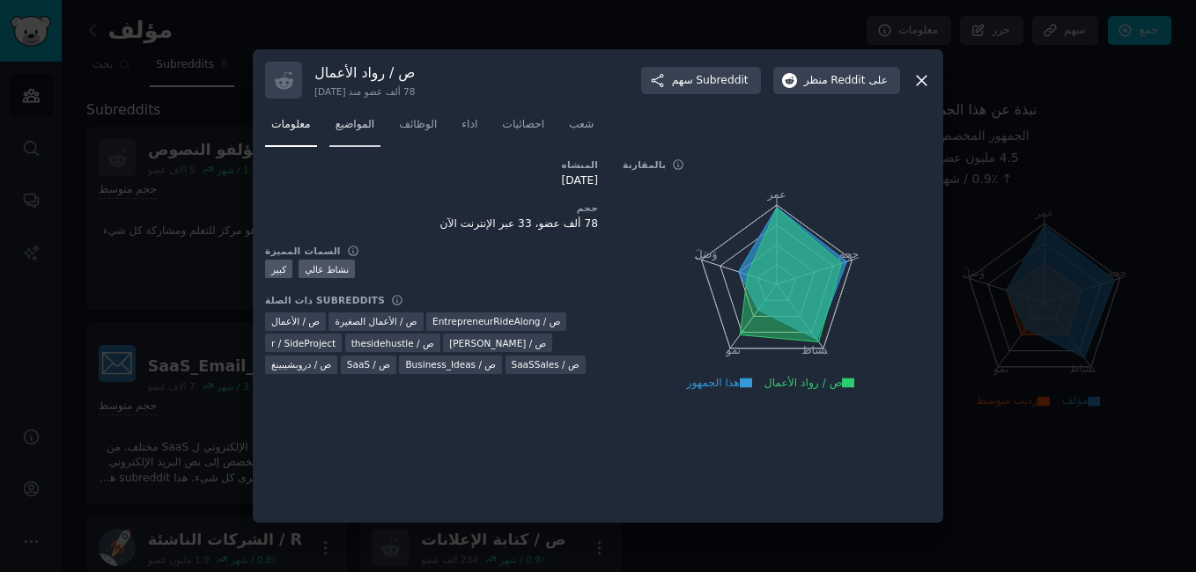
click at [361, 137] on link "المواضيع" at bounding box center [355, 129] width 52 height 36
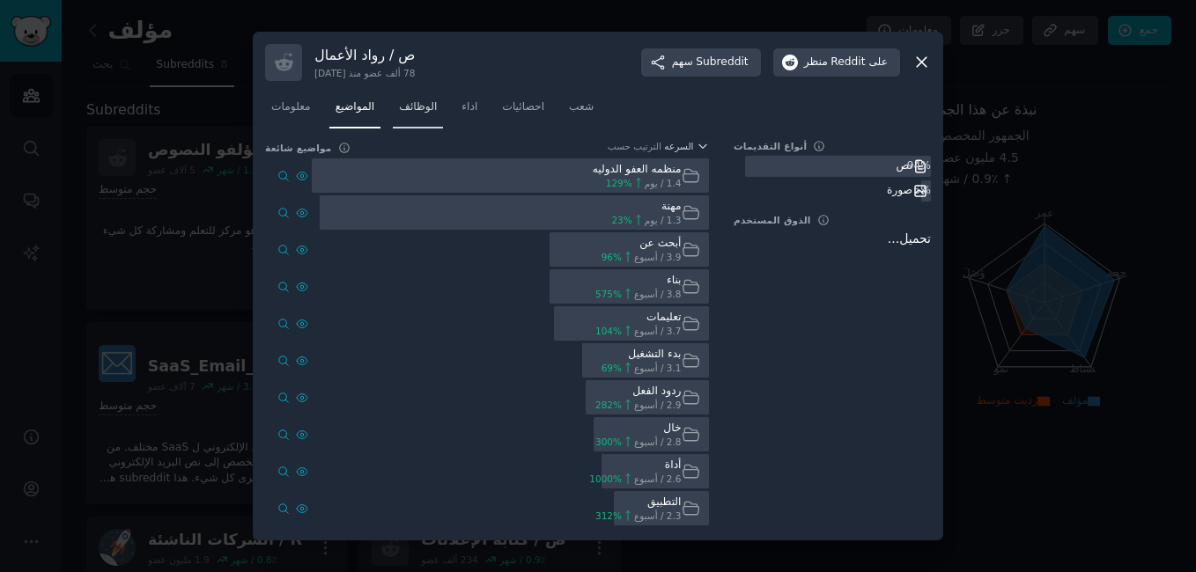
click at [416, 112] on span "الوظائف" at bounding box center [418, 108] width 38 height 16
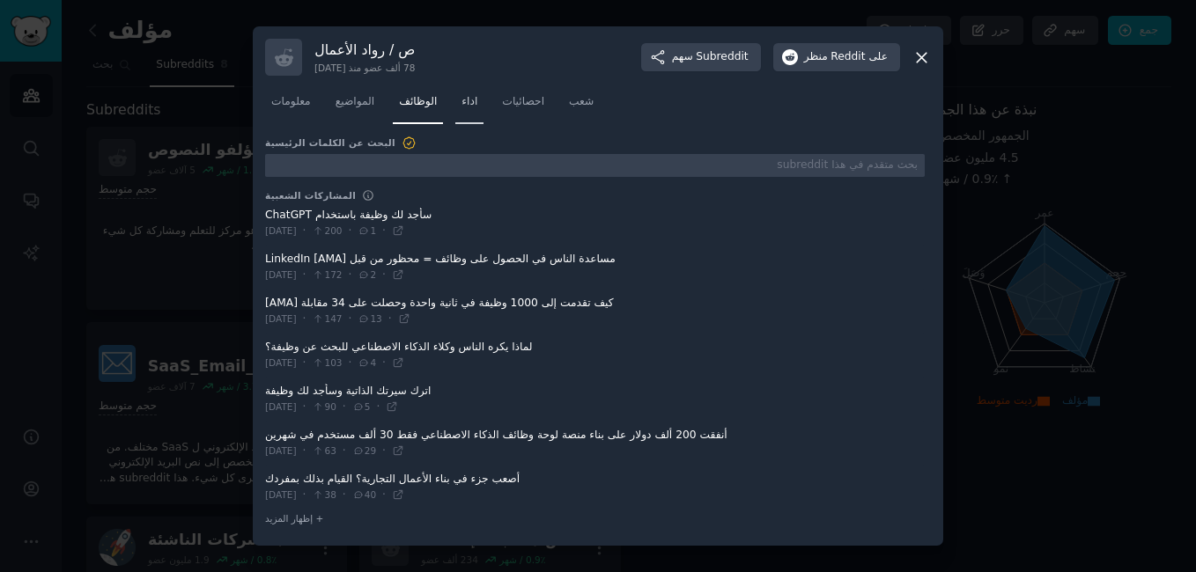
click at [477, 105] on span "اداء" at bounding box center [470, 102] width 16 height 16
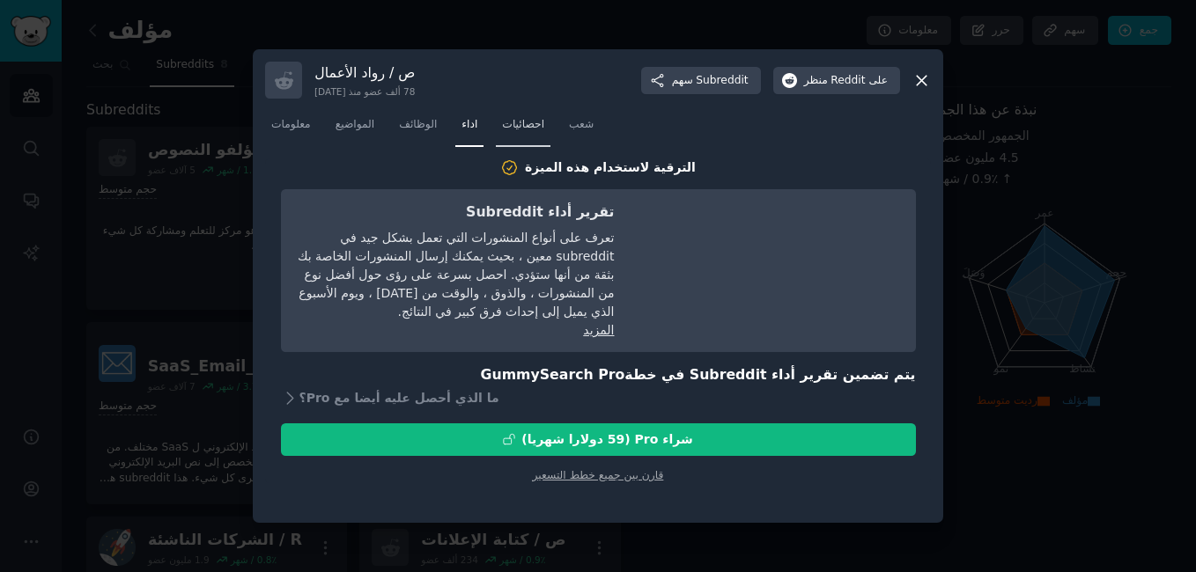
click at [528, 137] on link "احصائيات" at bounding box center [523, 129] width 55 height 36
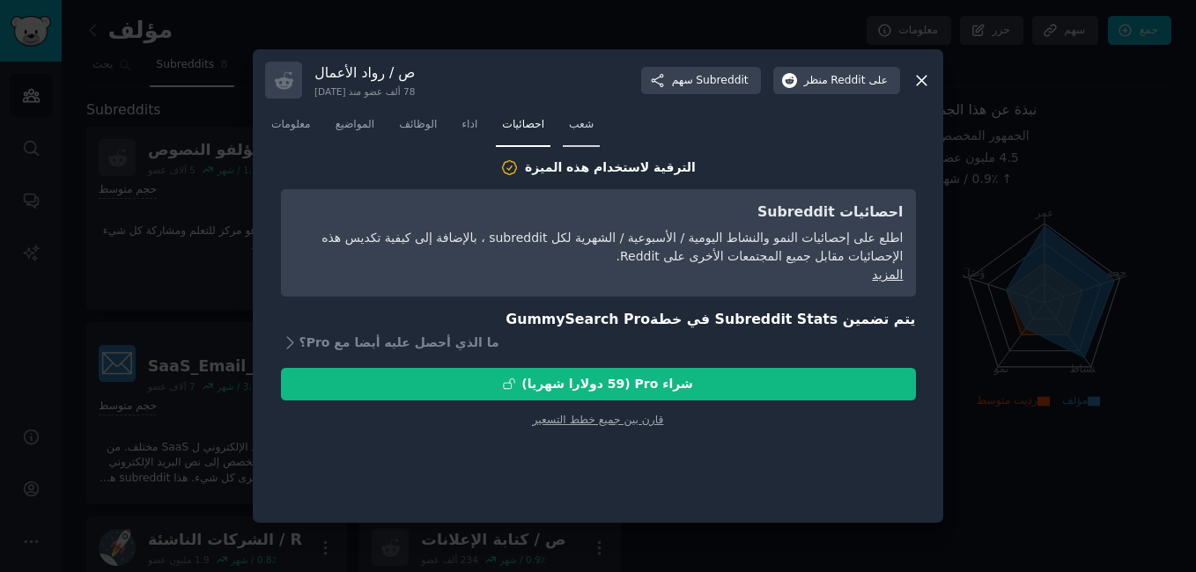
click at [589, 129] on span "شعب" at bounding box center [581, 125] width 25 height 16
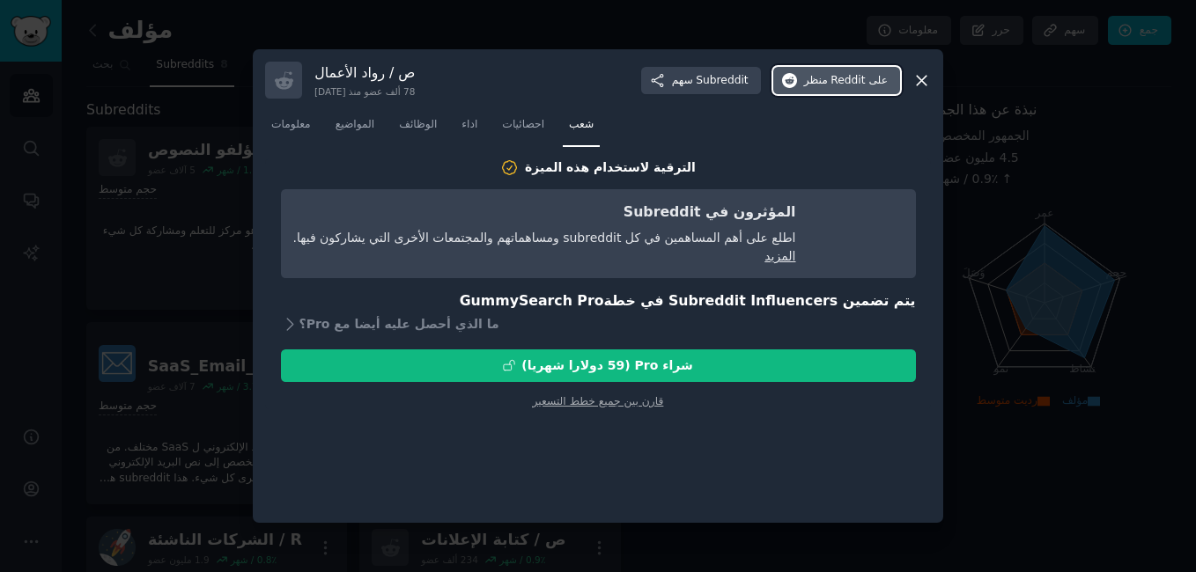
click at [827, 85] on font "منظر" at bounding box center [816, 81] width 24 height 16
click at [936, 83] on div "ص / رواد الأعمال 78 ألف عضو منذ [DATE] سهم Subreddit منظر على Reddit معلومات ال…" at bounding box center [598, 286] width 691 height 474
click at [927, 78] on icon at bounding box center [921, 80] width 18 height 18
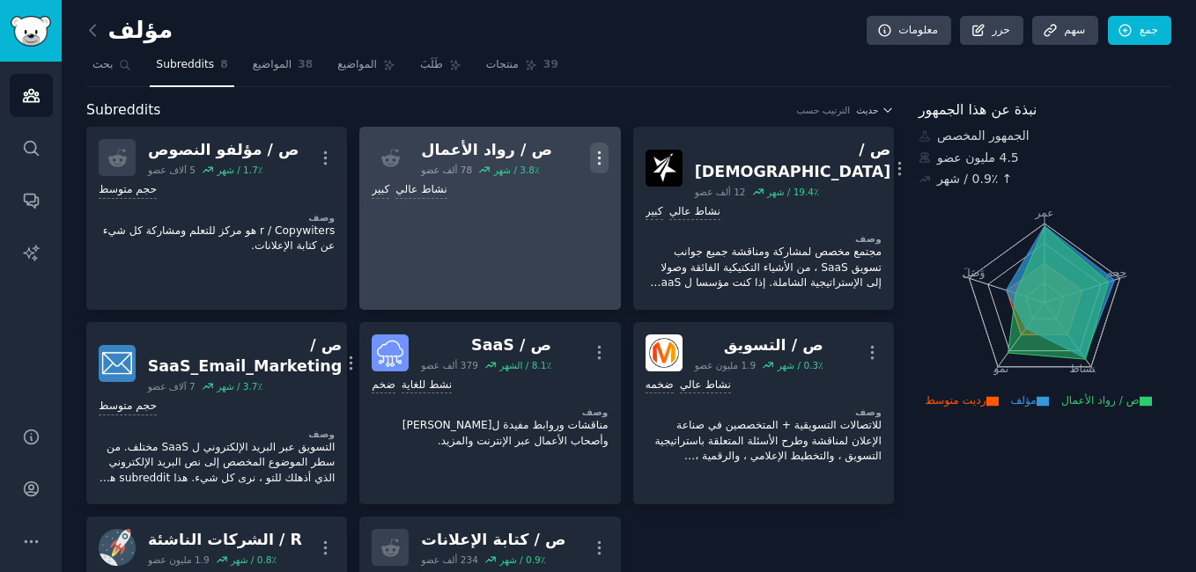
click at [592, 165] on icon "button" at bounding box center [599, 158] width 18 height 18
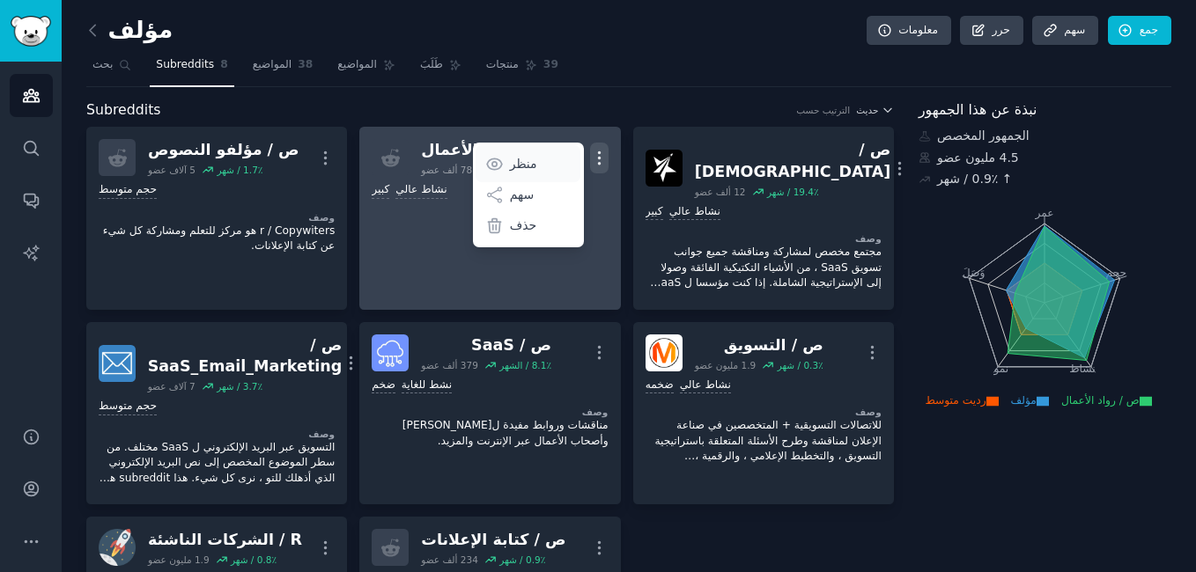
click at [517, 160] on p "منظر" at bounding box center [523, 164] width 27 height 18
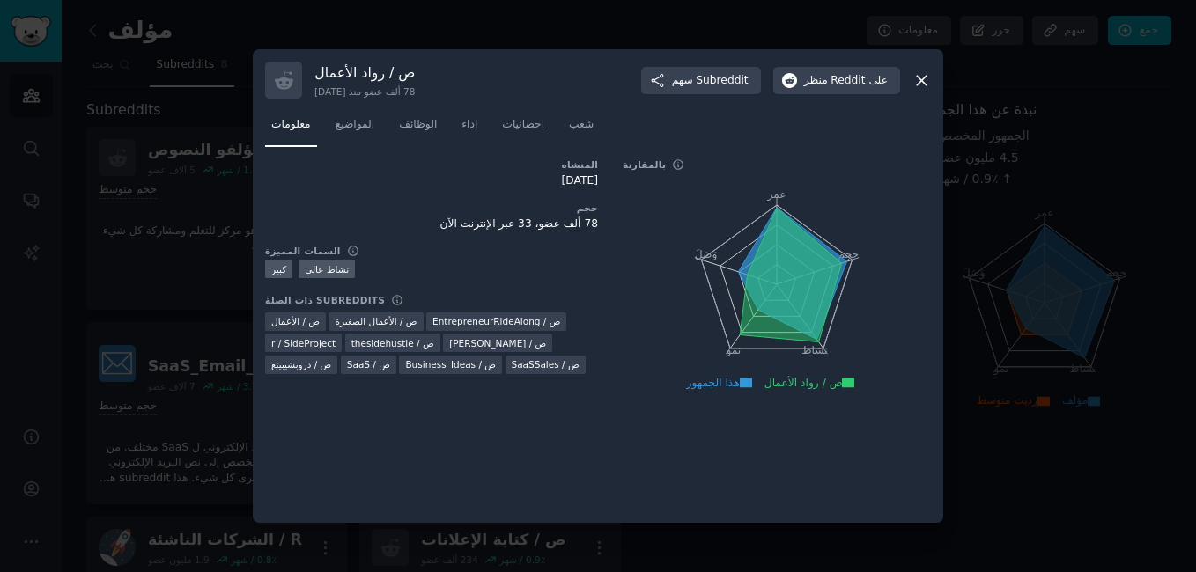
click at [744, 384] on icon at bounding box center [746, 384] width 12 height 10
click at [852, 388] on icon at bounding box center [848, 384] width 12 height 10
click at [919, 77] on icon at bounding box center [922, 81] width 10 height 10
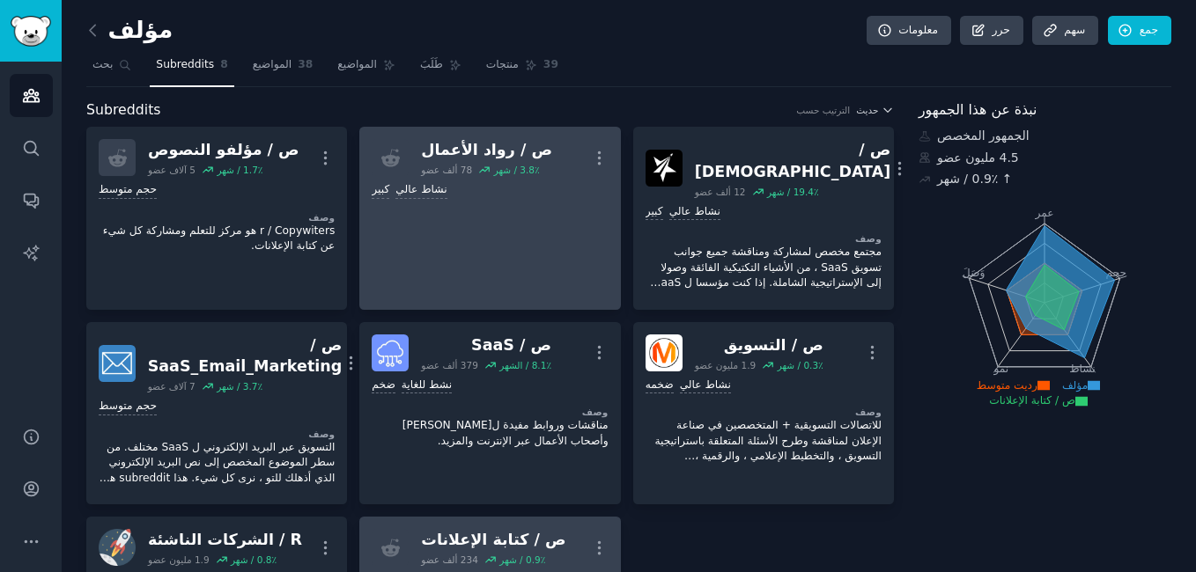
click at [422, 529] on div "ص / كتابة الإعلانات" at bounding box center [493, 540] width 144 height 22
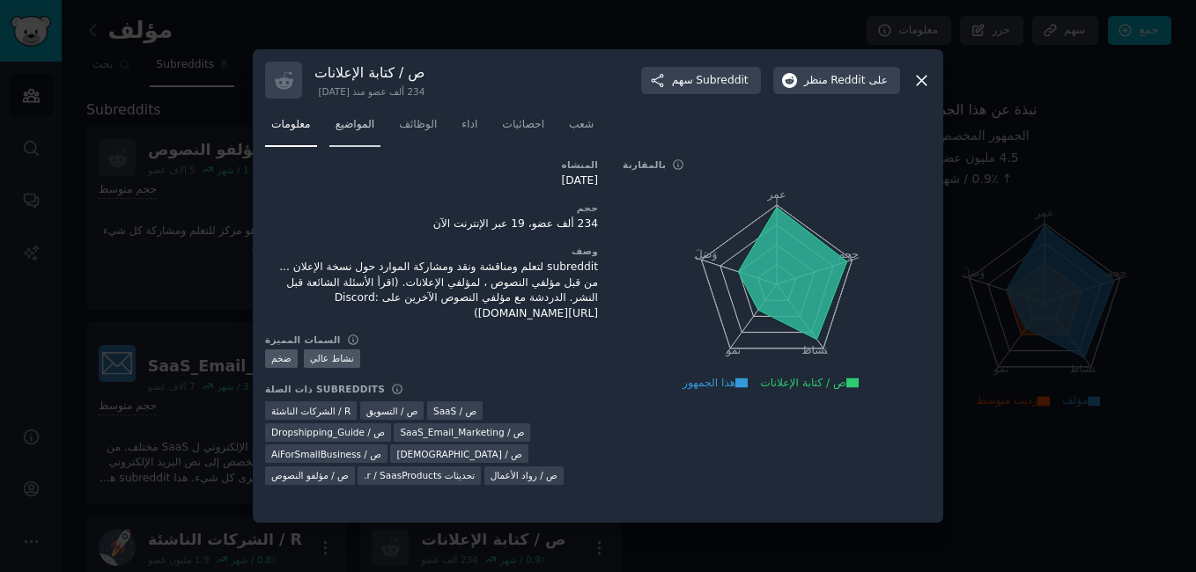
click at [351, 122] on span "المواضيع" at bounding box center [356, 125] width 40 height 16
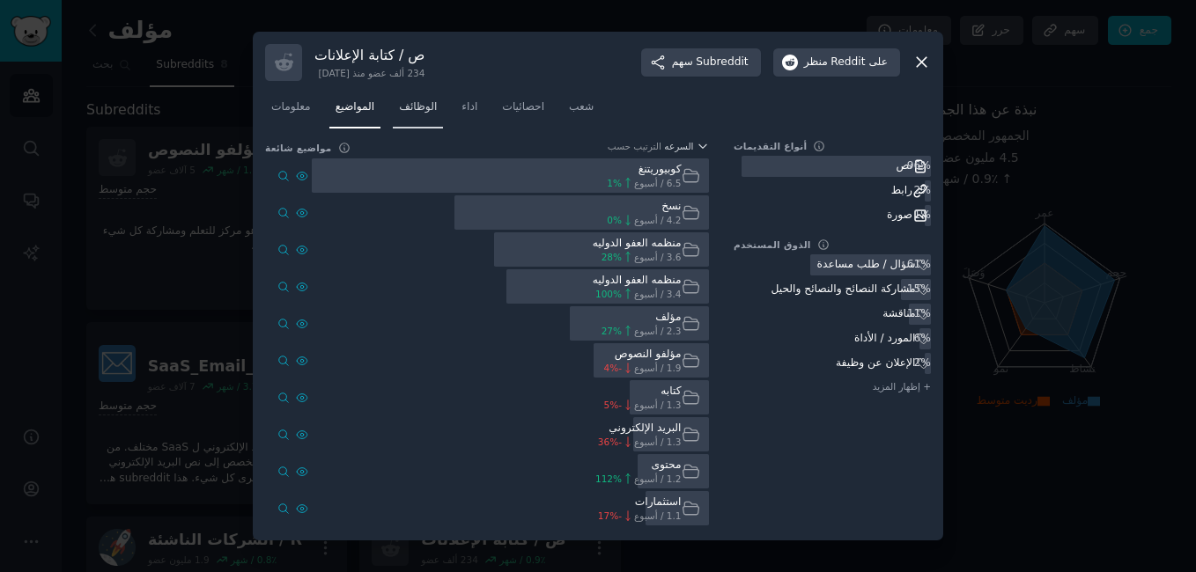
click at [437, 113] on span "الوظائف" at bounding box center [418, 108] width 38 height 16
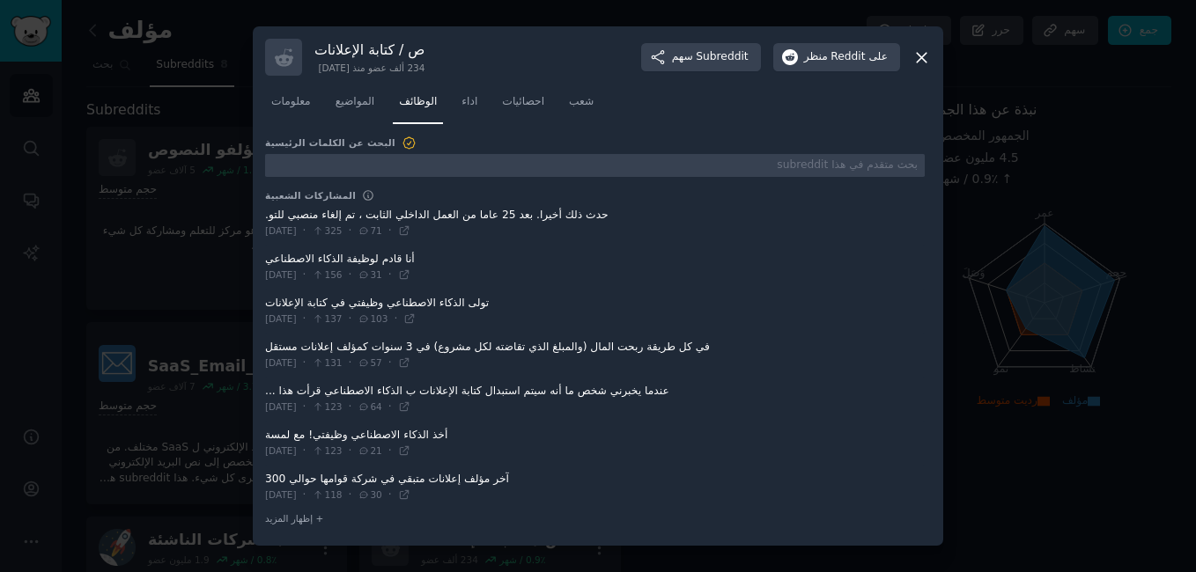
click at [458, 112] on nav "معلومات المواضيع الوظائف اداء احصائيات شعب" at bounding box center [598, 106] width 666 height 36
click at [466, 107] on span "اداء" at bounding box center [470, 102] width 16 height 16
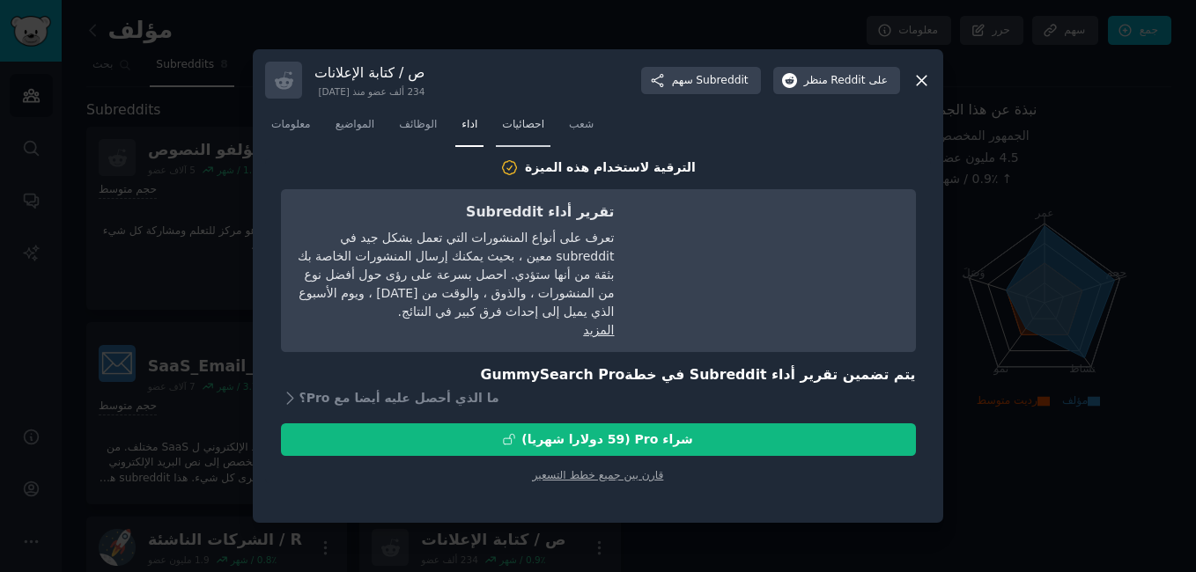
click at [509, 116] on link "احصائيات" at bounding box center [523, 129] width 55 height 36
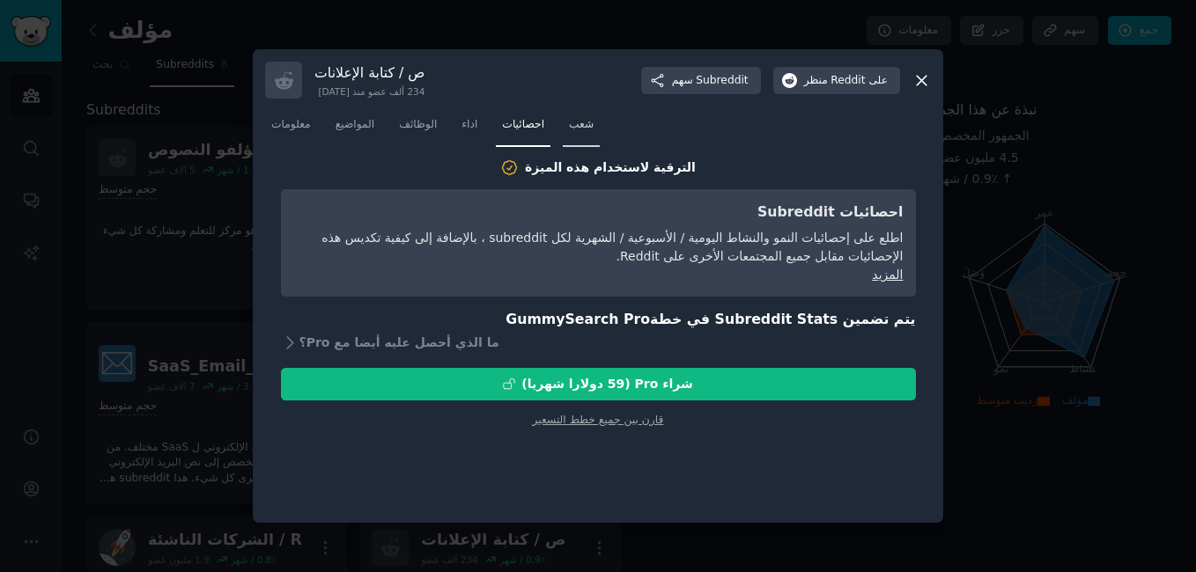
click at [580, 120] on span "شعب" at bounding box center [581, 125] width 25 height 16
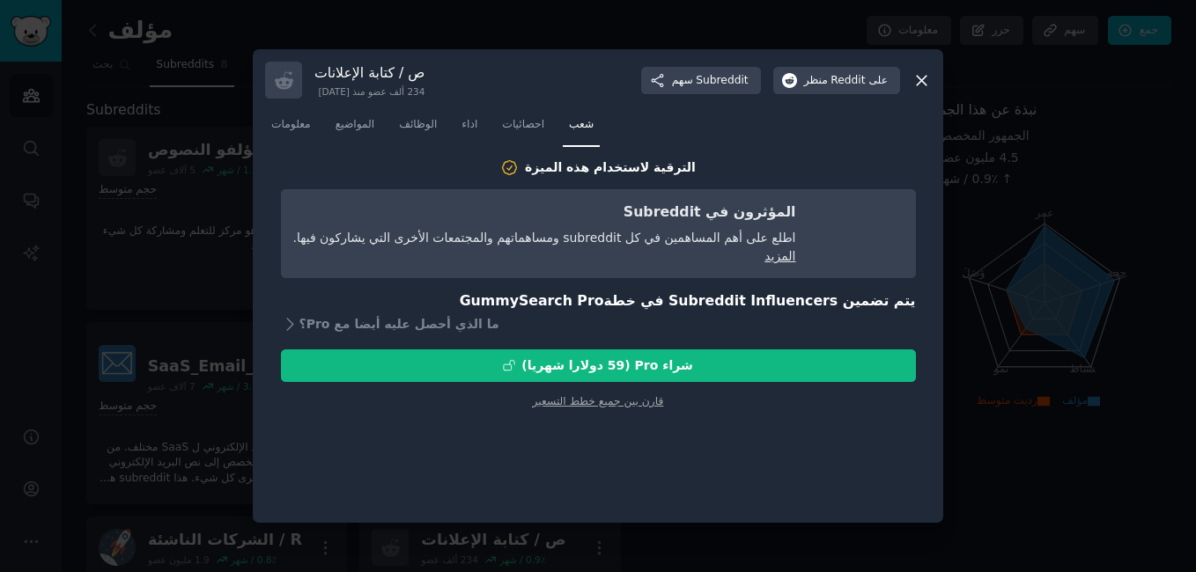
click at [917, 76] on icon at bounding box center [922, 81] width 10 height 10
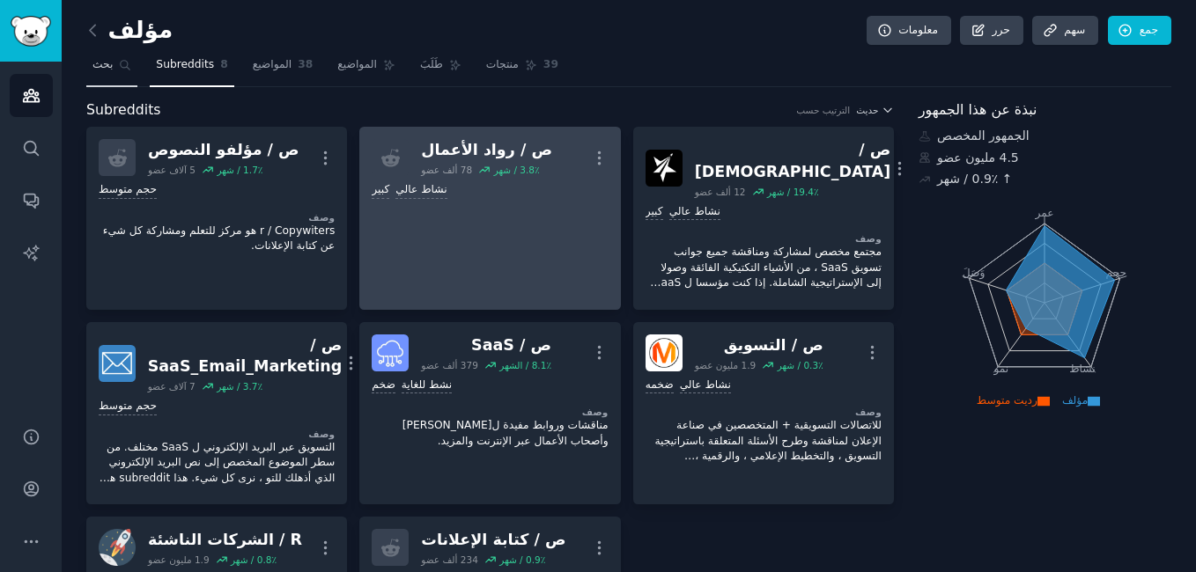
click at [107, 70] on span "بحث" at bounding box center [102, 65] width 20 height 16
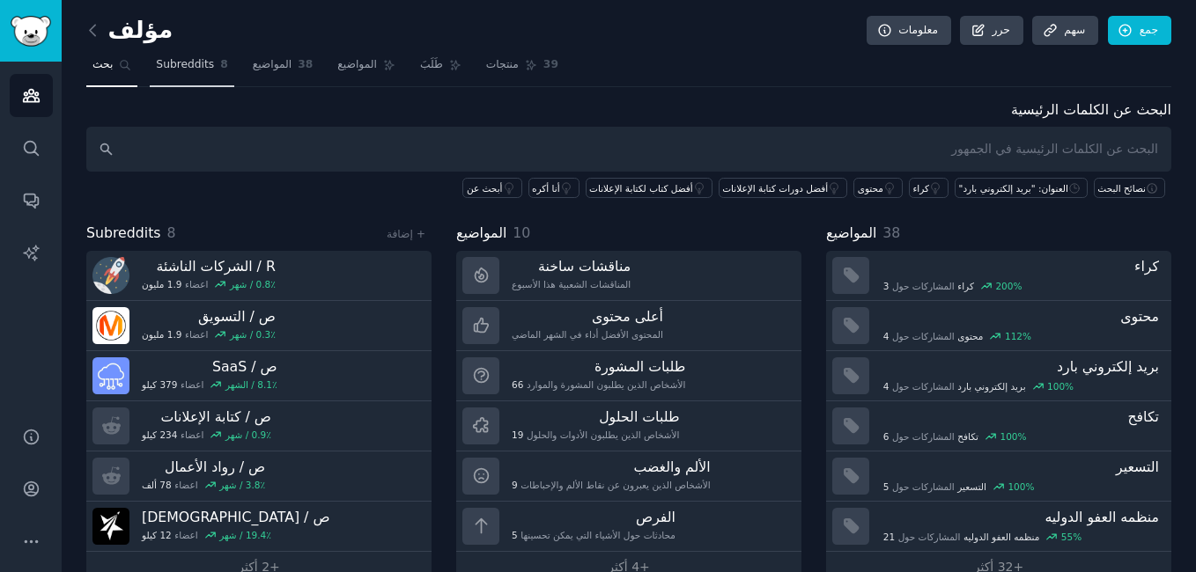
click at [198, 70] on span "Subreddits" at bounding box center [185, 65] width 58 height 16
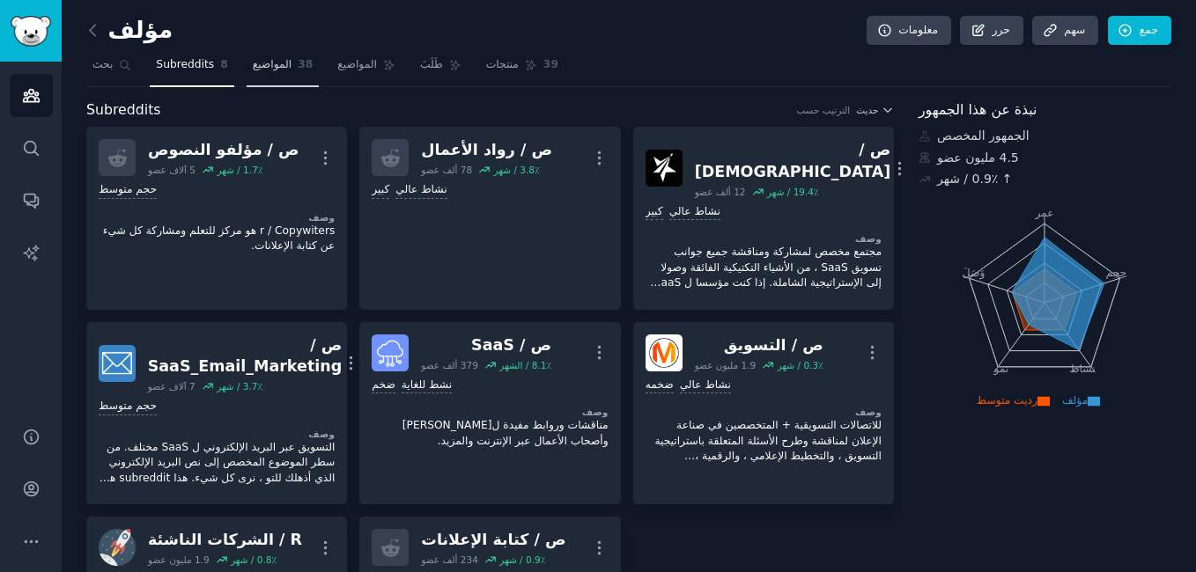
click at [274, 67] on span "المواضيع" at bounding box center [273, 65] width 40 height 16
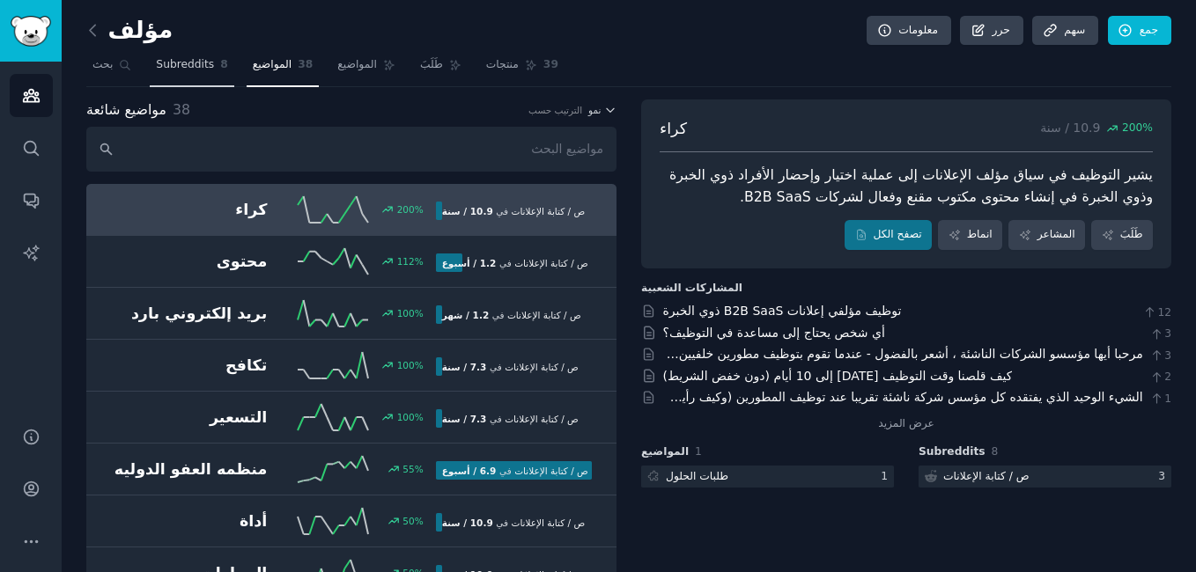
click at [173, 65] on span "Subreddits" at bounding box center [185, 65] width 58 height 16
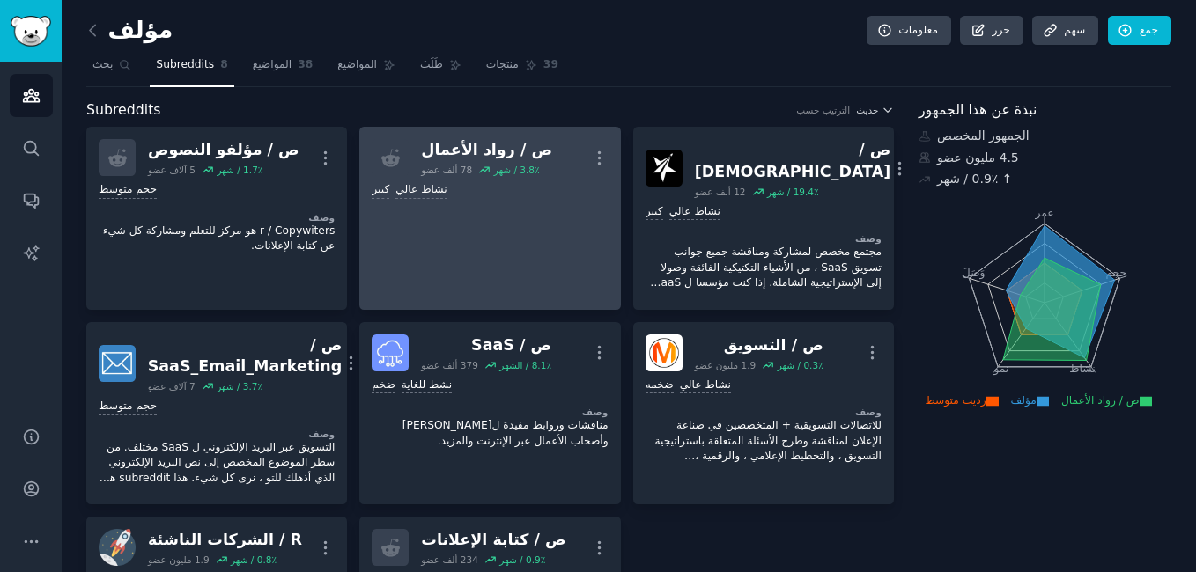
click at [580, 191] on div "كبير نشاط عالي" at bounding box center [490, 190] width 236 height 17
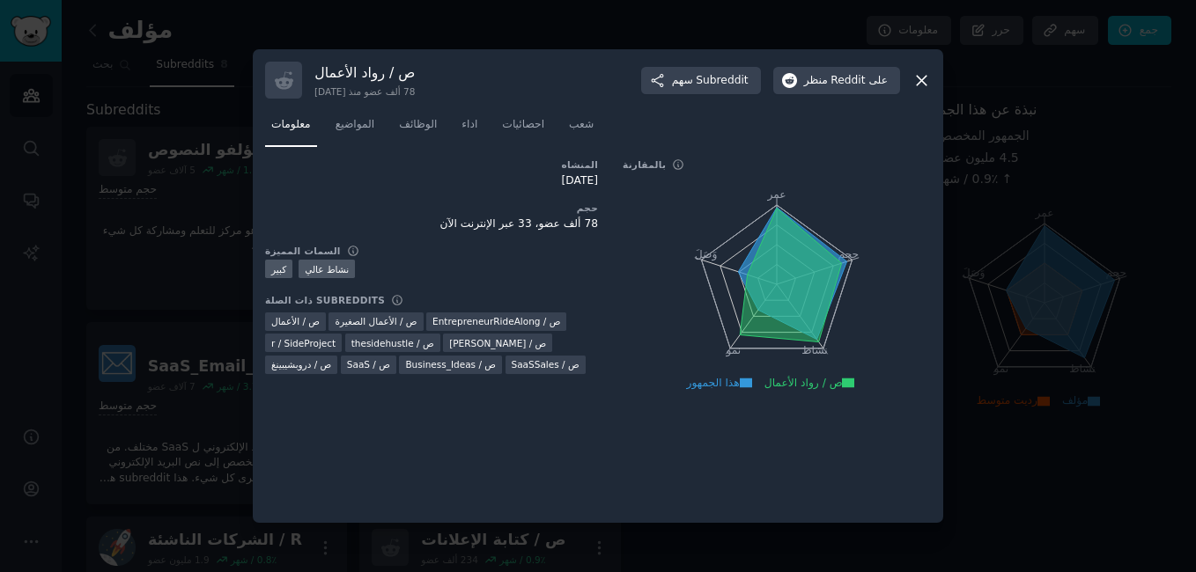
click at [925, 74] on icon at bounding box center [921, 80] width 18 height 18
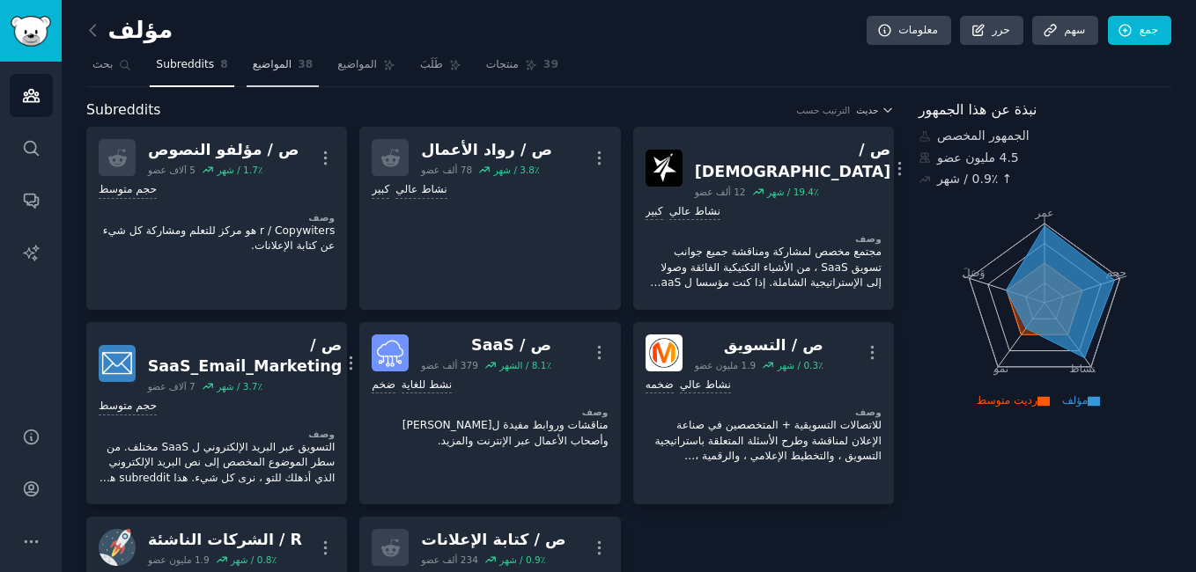
click at [299, 67] on span "38" at bounding box center [305, 65] width 15 height 16
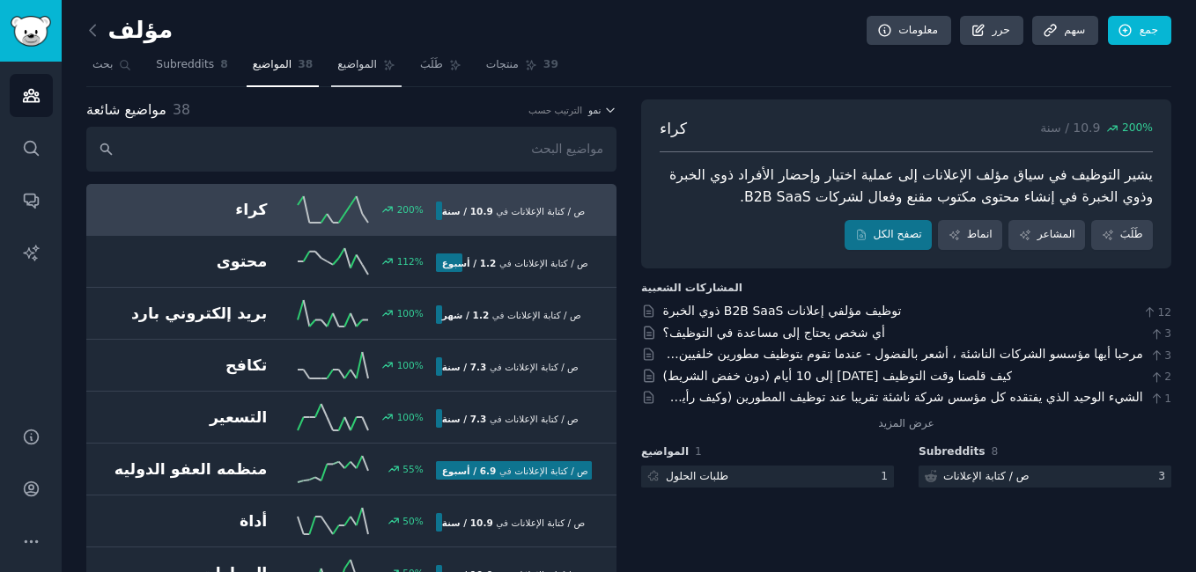
click at [365, 74] on link "المواضيع" at bounding box center [366, 69] width 70 height 36
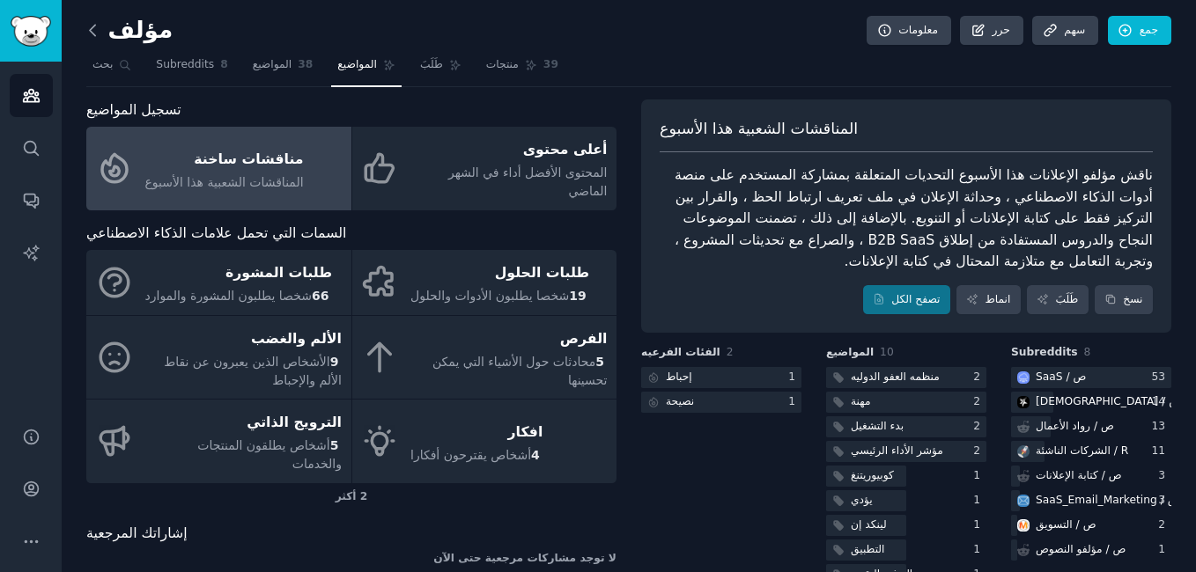
click at [93, 27] on icon at bounding box center [93, 30] width 18 height 18
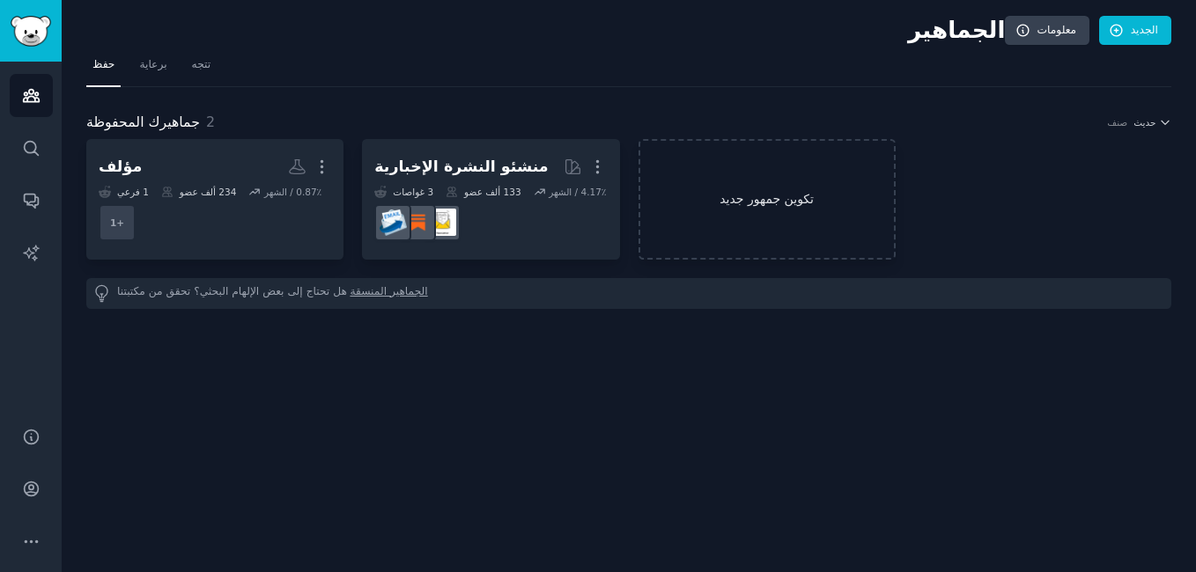
click at [702, 179] on link "تكوين جمهور جديد" at bounding box center [767, 199] width 257 height 121
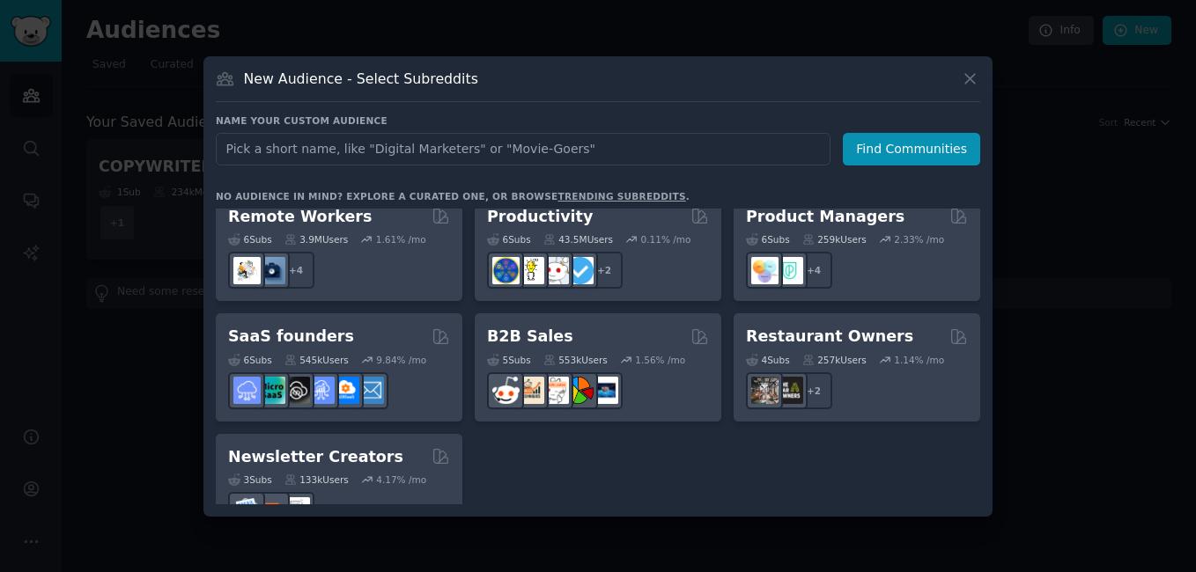
scroll to position [1372, 0]
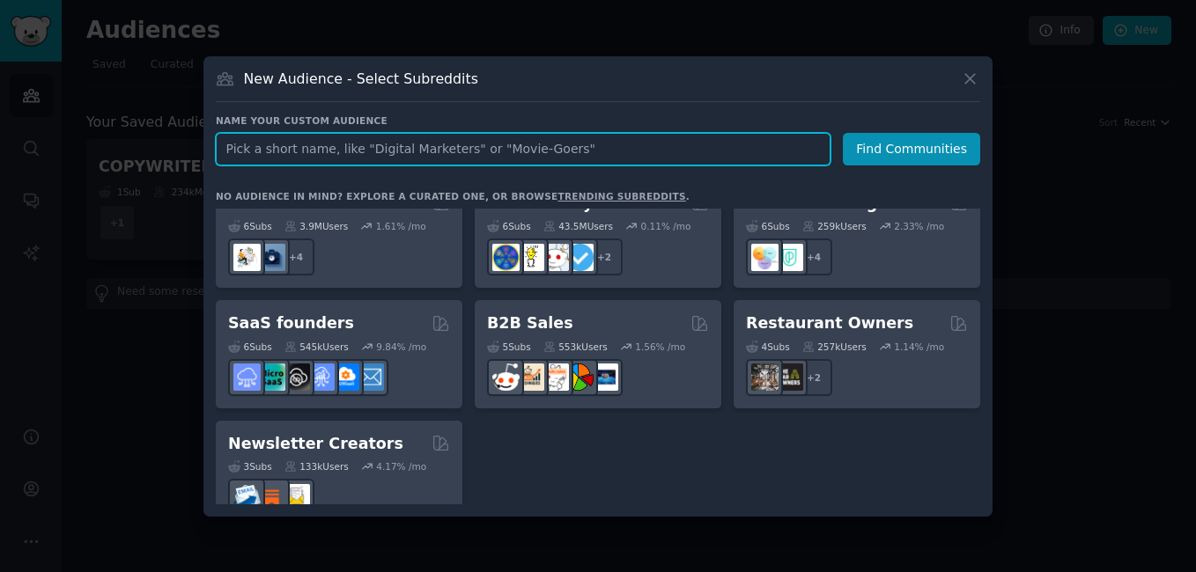
click at [434, 158] on input "text" at bounding box center [523, 149] width 615 height 33
type input "ENTERPRENEIR"
click button "Find Communities" at bounding box center [911, 149] width 137 height 33
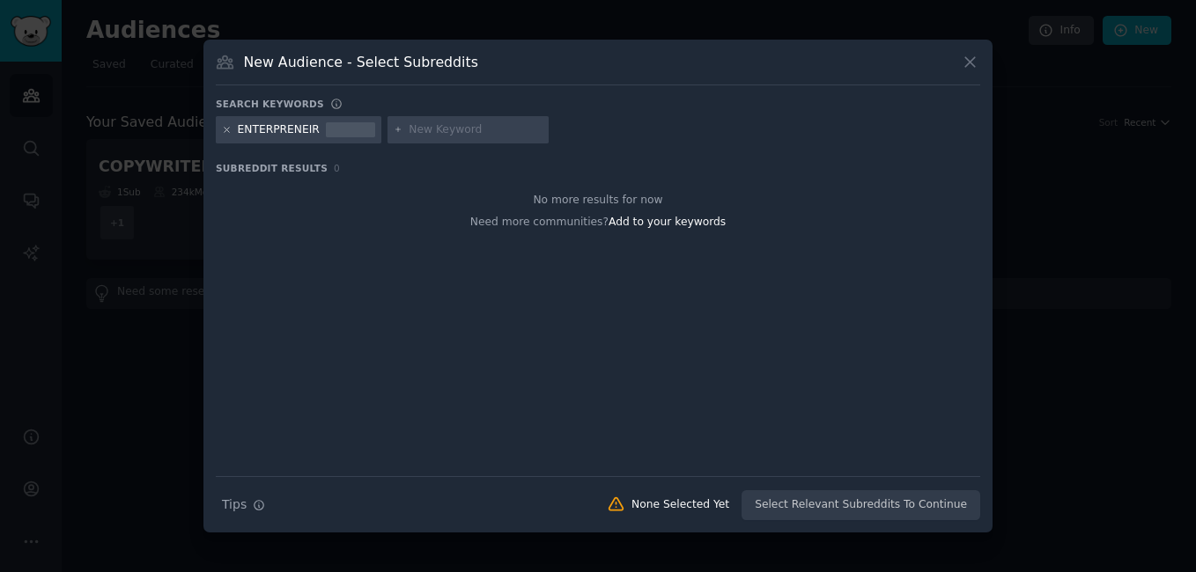
click at [230, 131] on icon at bounding box center [227, 130] width 10 height 10
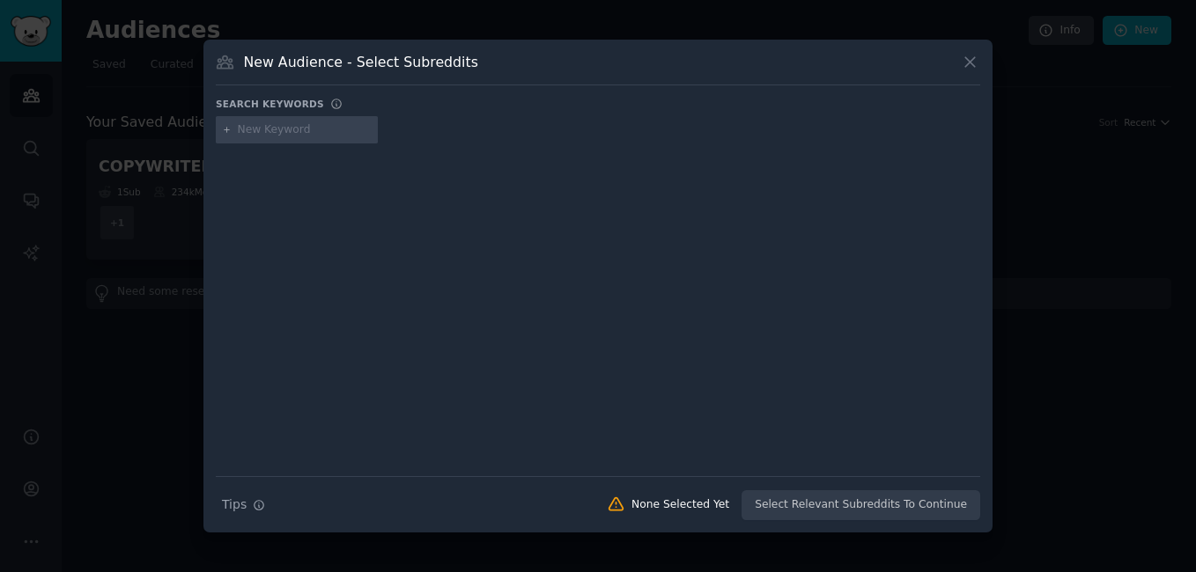
click at [283, 125] on input "text" at bounding box center [305, 130] width 134 height 16
paste input "Entrepreneur"
type input "Entrepreneur"
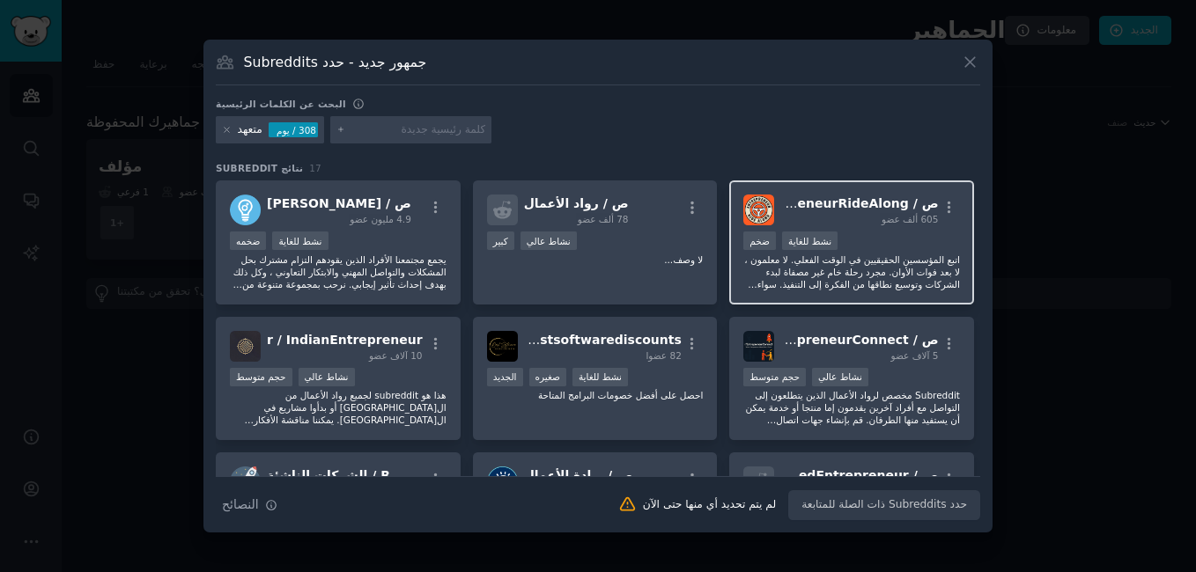
click at [868, 270] on p "اتبع المؤسسين الحقيقيين في الوقت الفعلي. لا معلمون ، لا بعد فوات الأوان. مجرد ر…" at bounding box center [851, 272] width 217 height 37
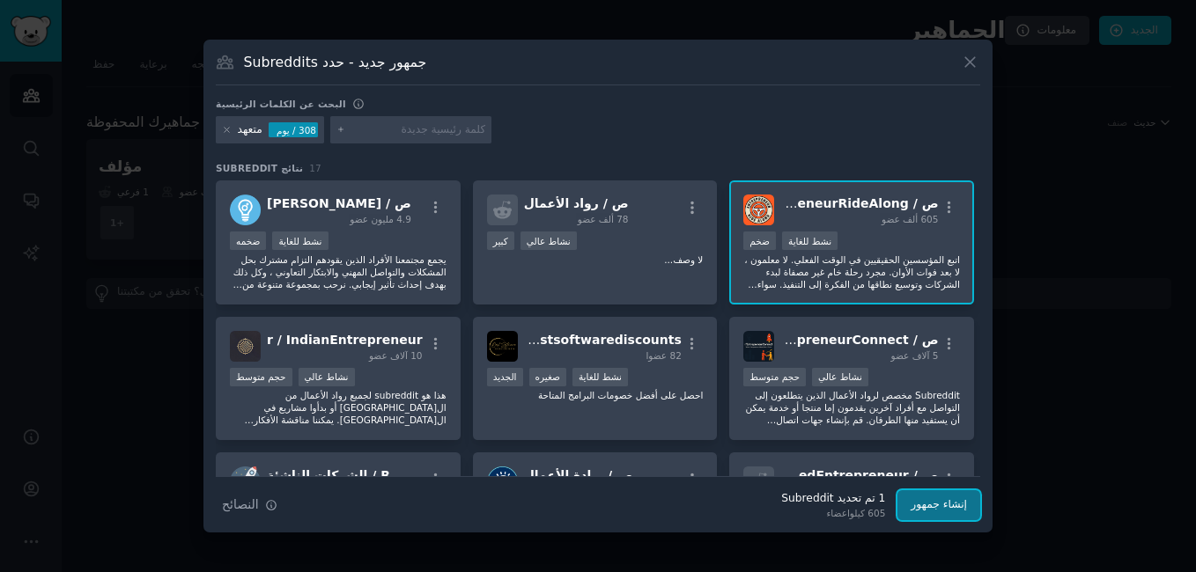
click at [942, 509] on button "إنشاء جمهور" at bounding box center [938, 506] width 83 height 30
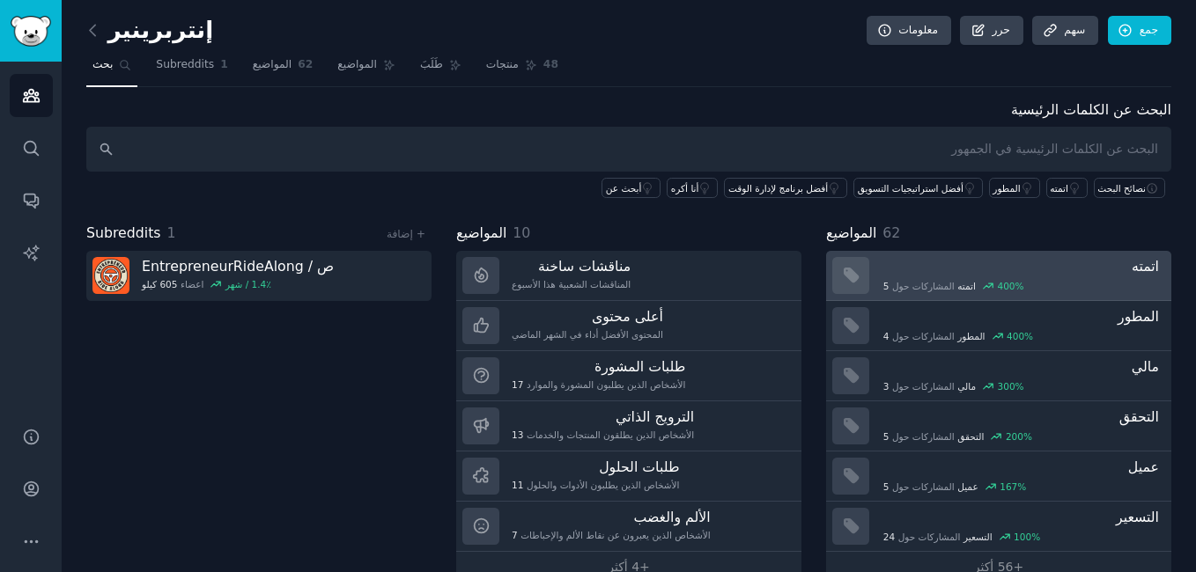
scroll to position [35, 0]
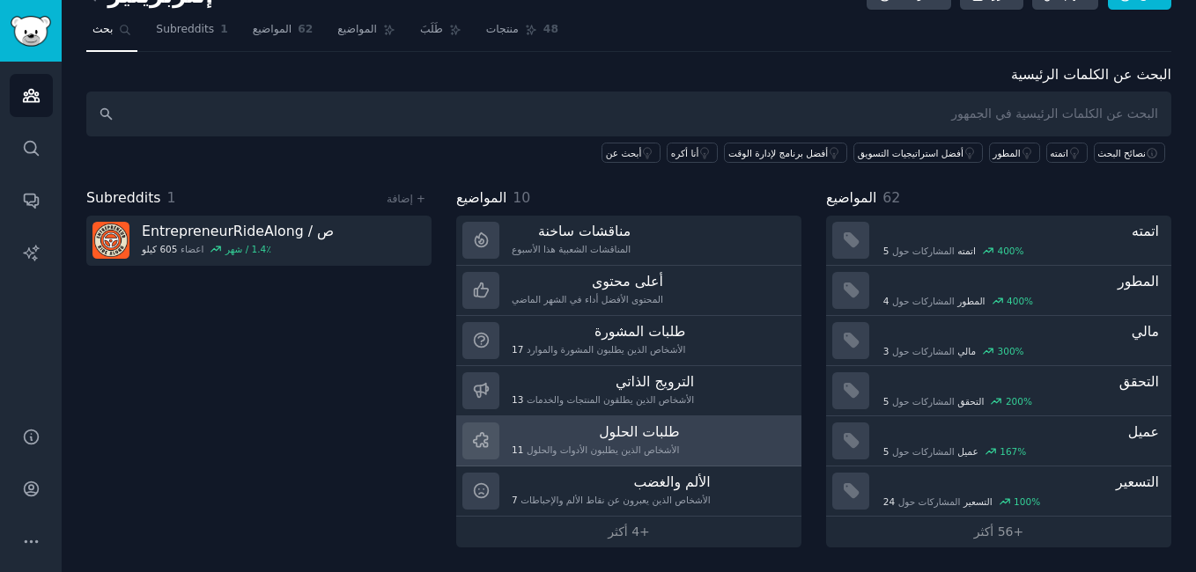
click at [595, 428] on h3 "طلبات الحلول" at bounding box center [595, 432] width 167 height 18
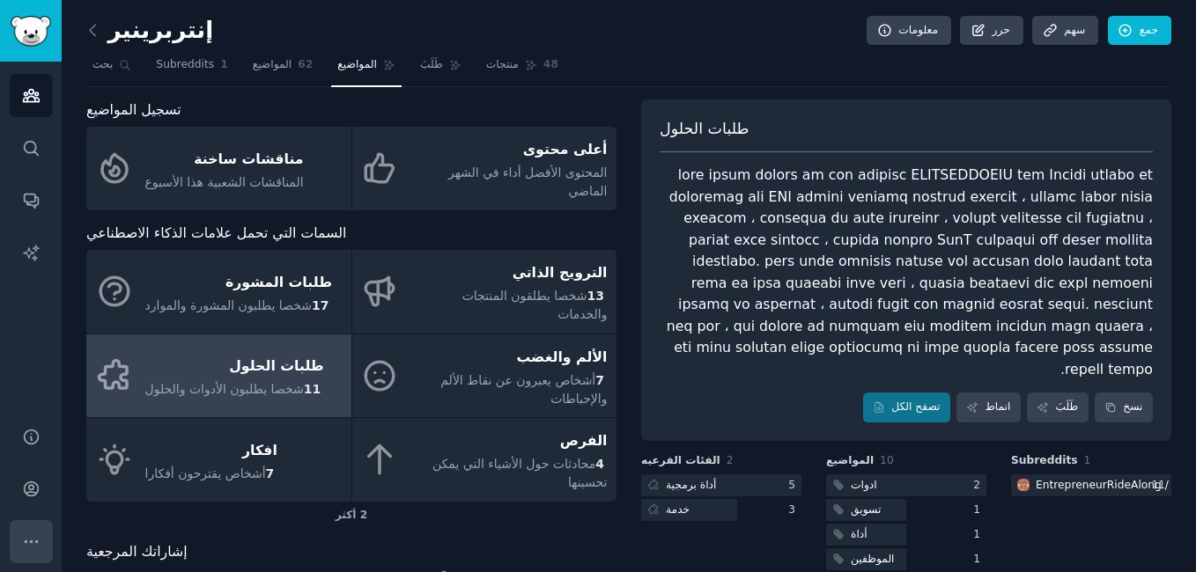
click at [33, 548] on icon "الشريط الجانبي" at bounding box center [31, 542] width 18 height 18
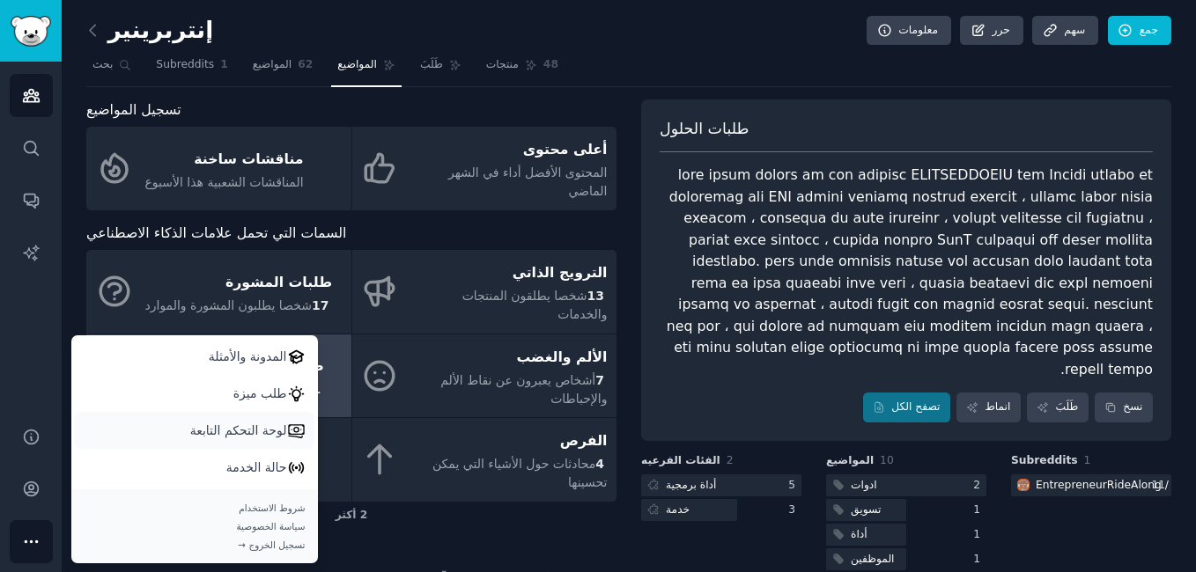
click at [225, 429] on p "لوحة التحكم التابعة" at bounding box center [238, 431] width 97 height 18
click at [788, 79] on nav "بحث Subreddits 1 المواضيع 62 المواضيع طَلَبَ منتجات 48" at bounding box center [628, 69] width 1085 height 36
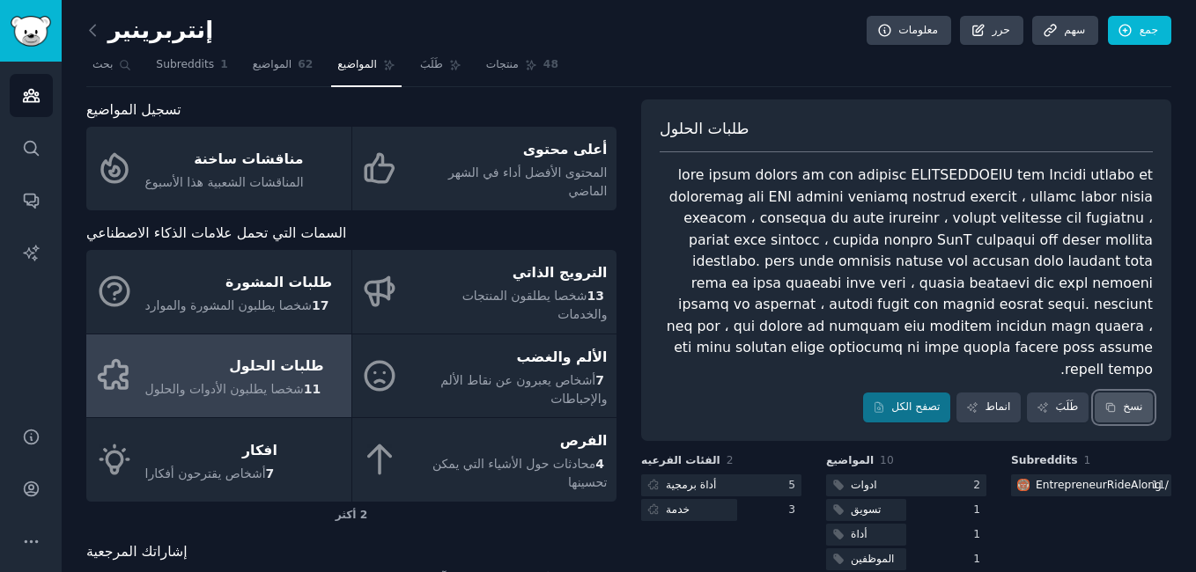
click at [1135, 400] on font "نسخ" at bounding box center [1132, 408] width 19 height 16
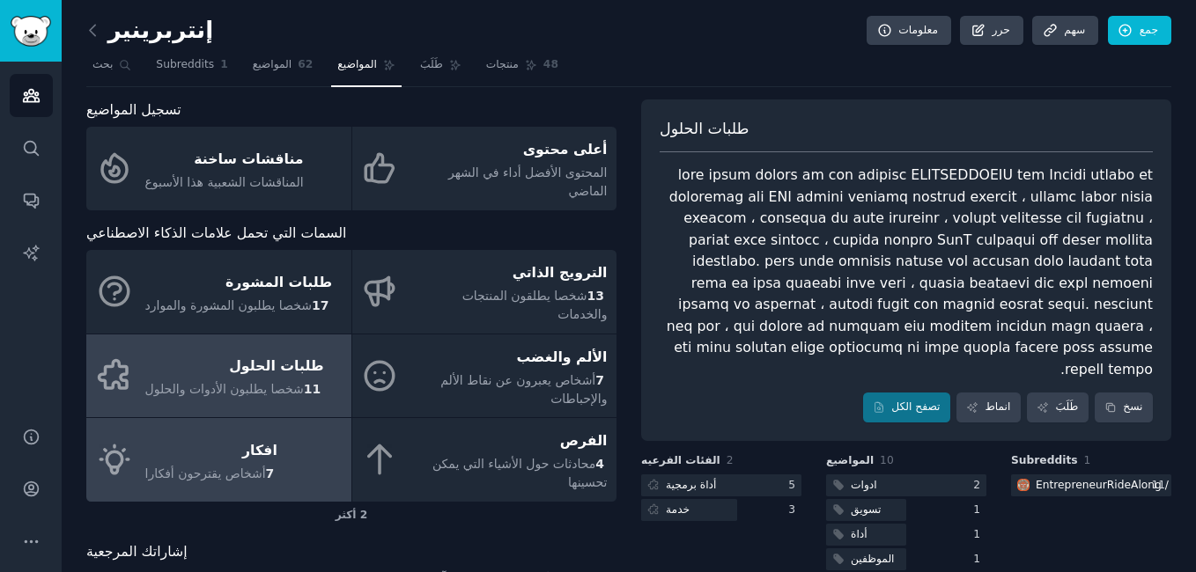
click at [225, 437] on div "افكار" at bounding box center [211, 451] width 132 height 28
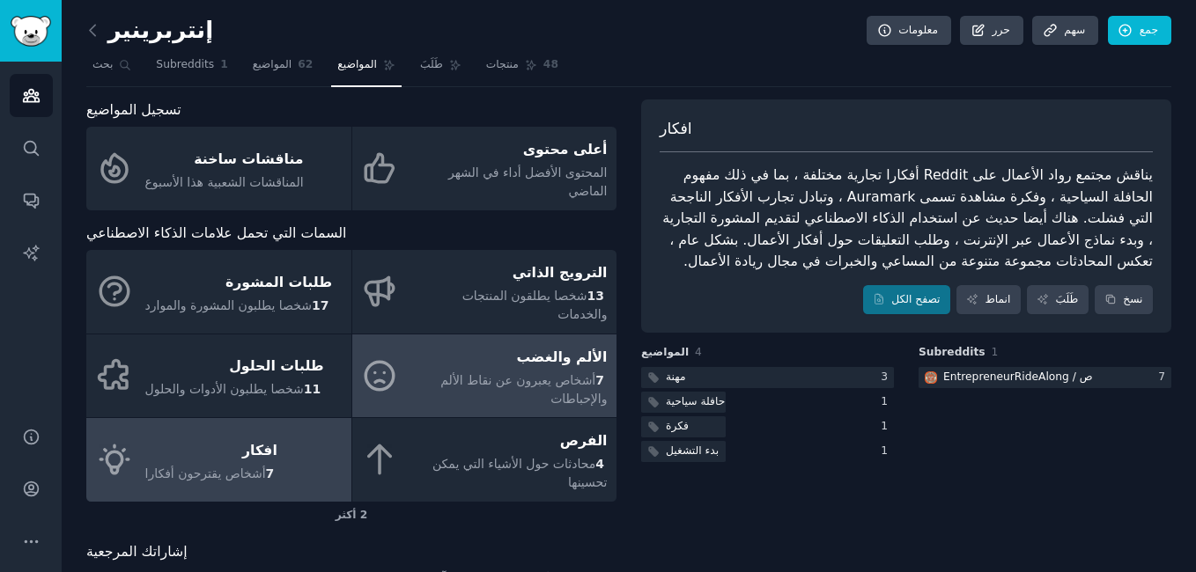
click at [479, 373] on span "أشخاص يعبرون عن نقاط الألم والإحباطات" at bounding box center [523, 389] width 166 height 33
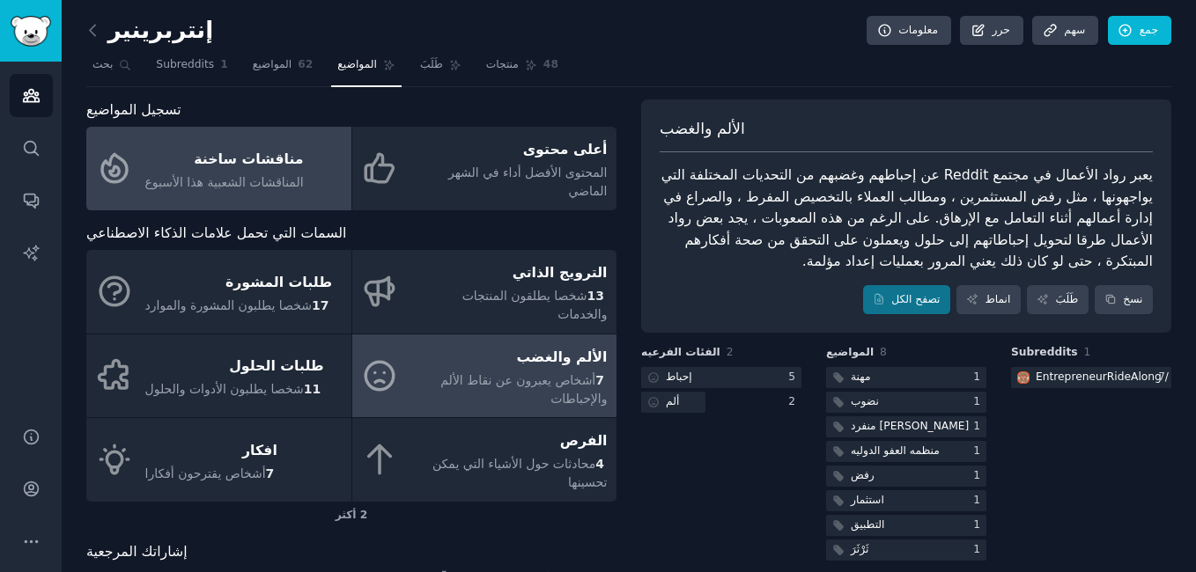
click at [196, 175] on span "المناقشات الشعبية هذا الأسبوع" at bounding box center [224, 182] width 159 height 14
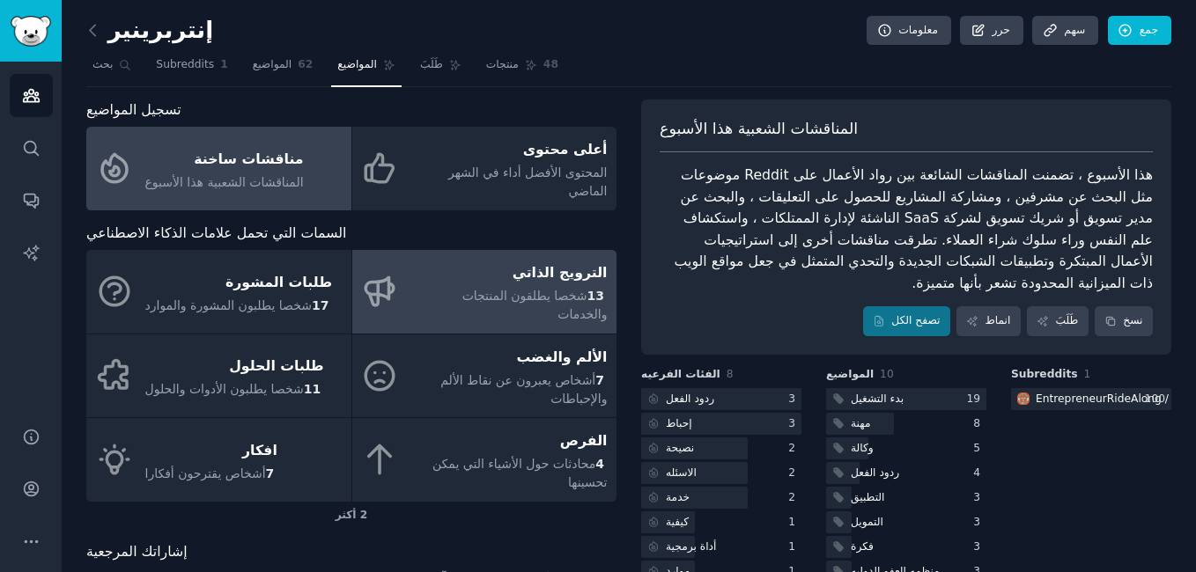
click at [470, 289] on span "شخصا يطلقون المنتجات والخدمات" at bounding box center [534, 305] width 145 height 33
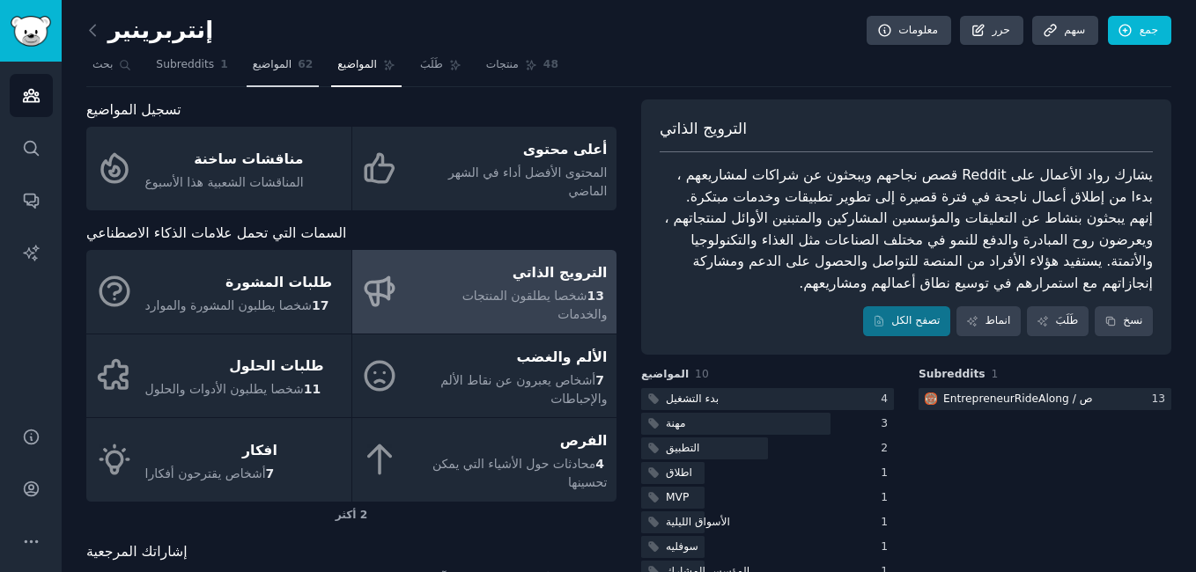
click at [261, 66] on span "المواضيع" at bounding box center [273, 65] width 40 height 16
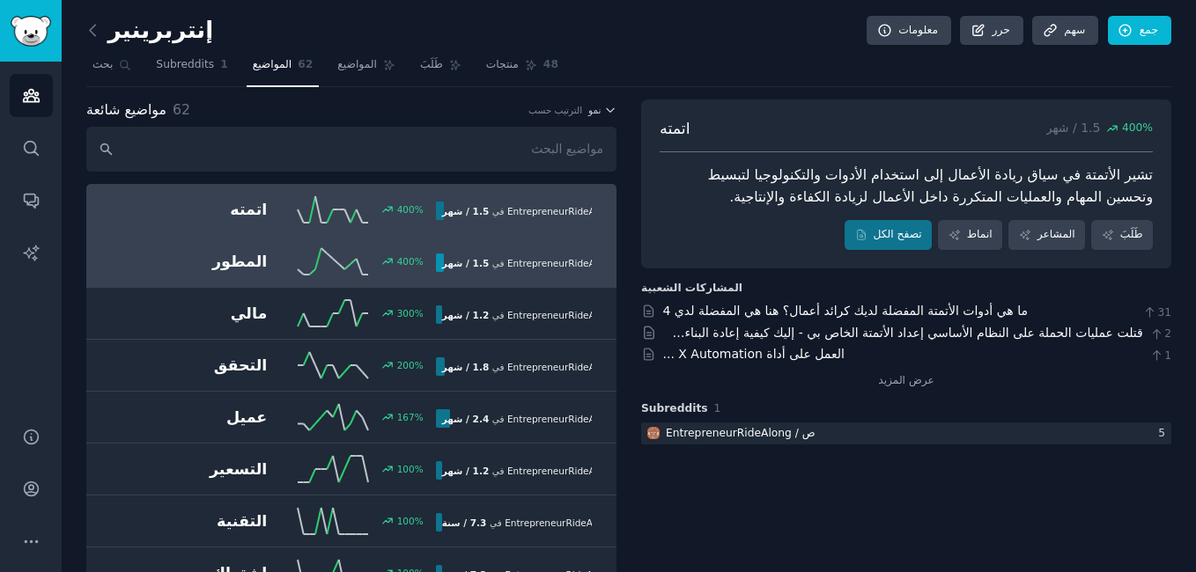
click at [192, 257] on h2 "المطور" at bounding box center [183, 262] width 168 height 22
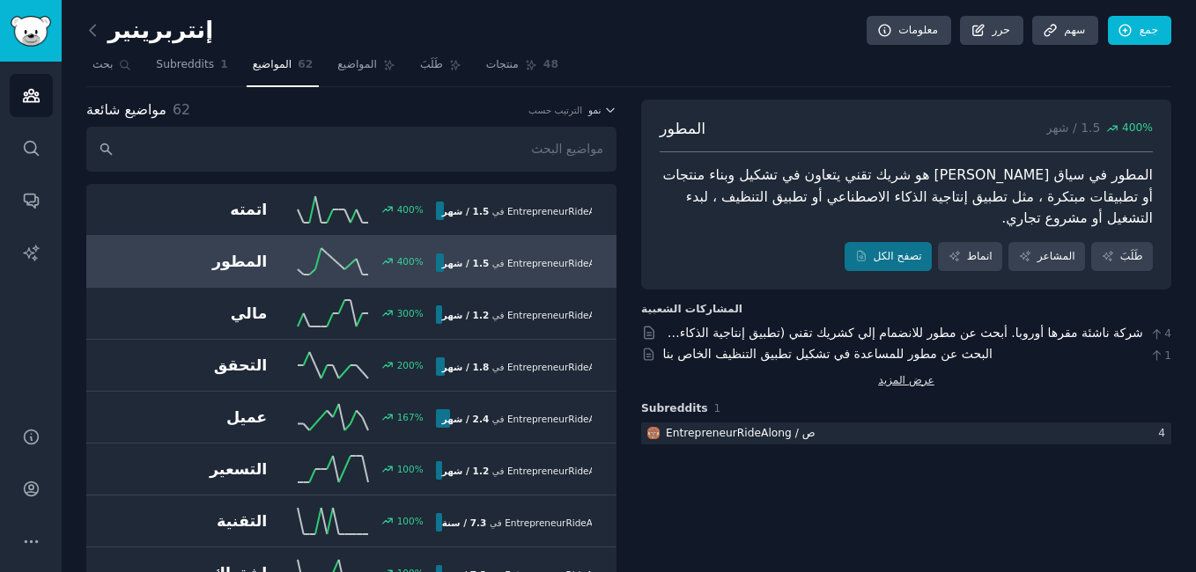
click at [912, 374] on link "عرض المزيد" at bounding box center [906, 381] width 56 height 16
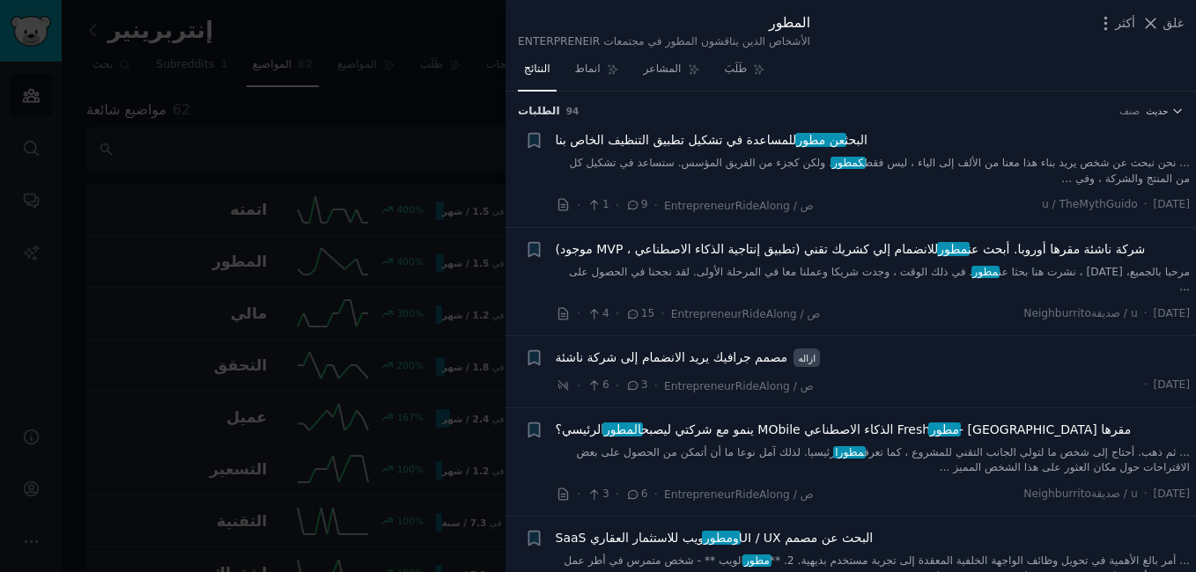
click at [325, 33] on div at bounding box center [598, 286] width 1196 height 572
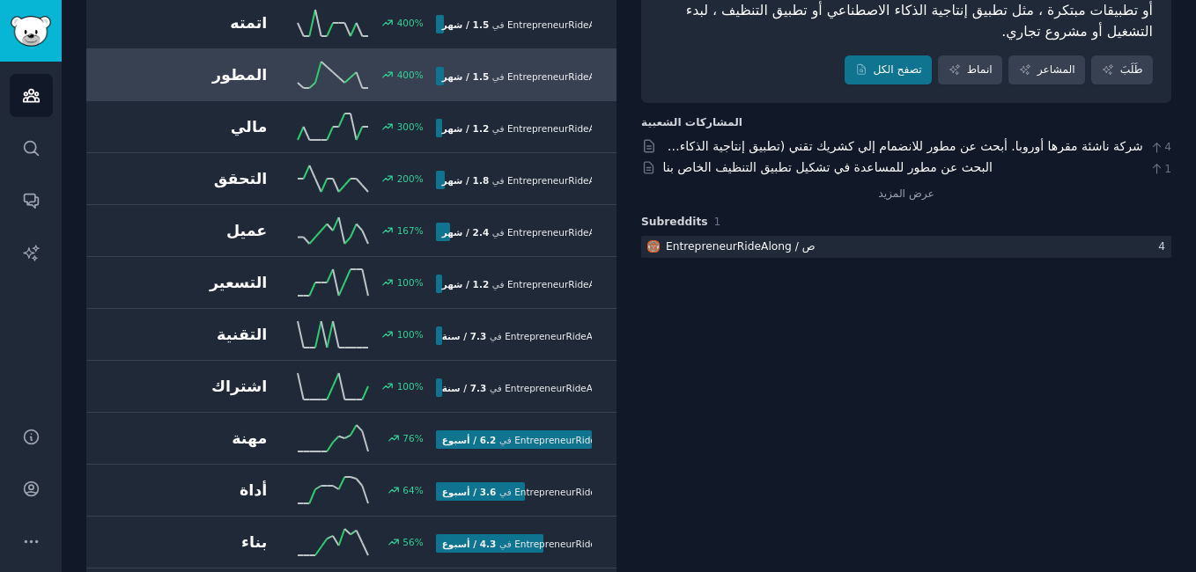
scroll to position [189, 0]
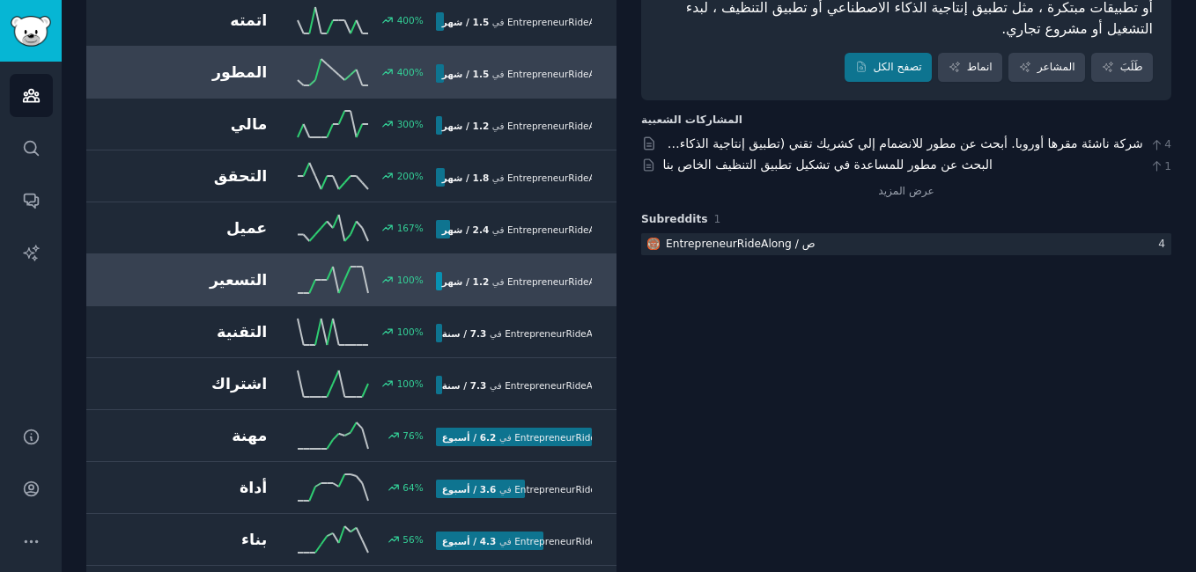
click at [234, 284] on h2 "التسعير" at bounding box center [183, 281] width 168 height 22
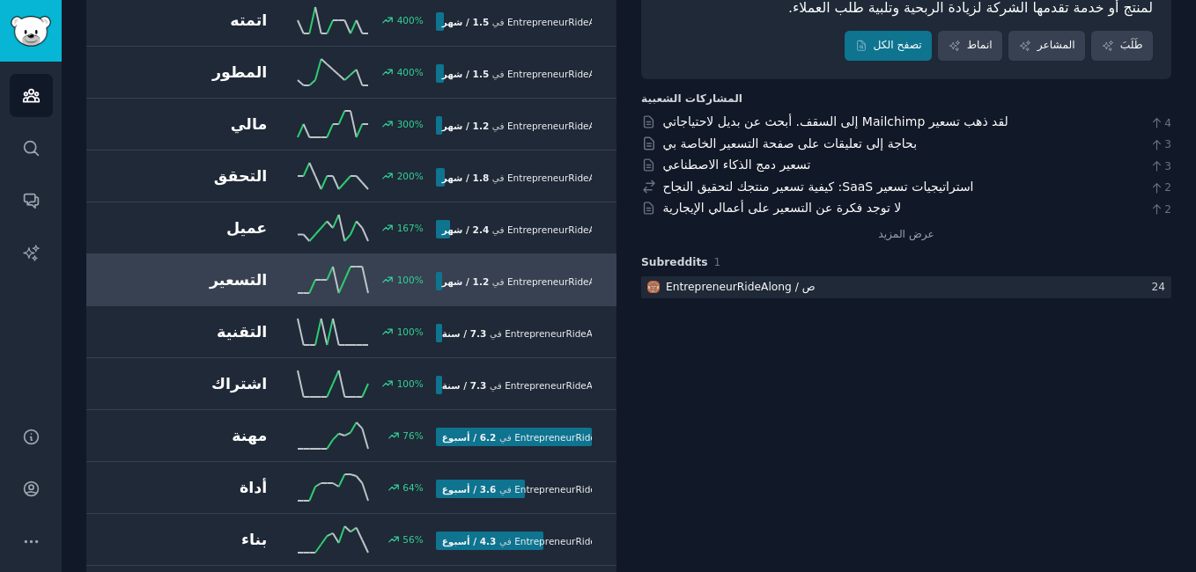
drag, startPoint x: 968, startPoint y: 189, endPoint x: 659, endPoint y: 192, distance: 309.2
click at [659, 192] on div "استراتيجيات تسعير SaaS: كيفية تسعير منتجك لتحقيق النجاح 2" at bounding box center [906, 187] width 530 height 18
click at [661, 190] on div "استراتيجيات تسعير SaaS: كيفية تسعير منتجك لتحقيق النجاح 2" at bounding box center [906, 187] width 530 height 18
copy link "استراتيجيات تسعير SaaS: كيفية تسعير منتجك لتحقيق النجاح"
drag, startPoint x: 894, startPoint y: 203, endPoint x: 661, endPoint y: 210, distance: 233.5
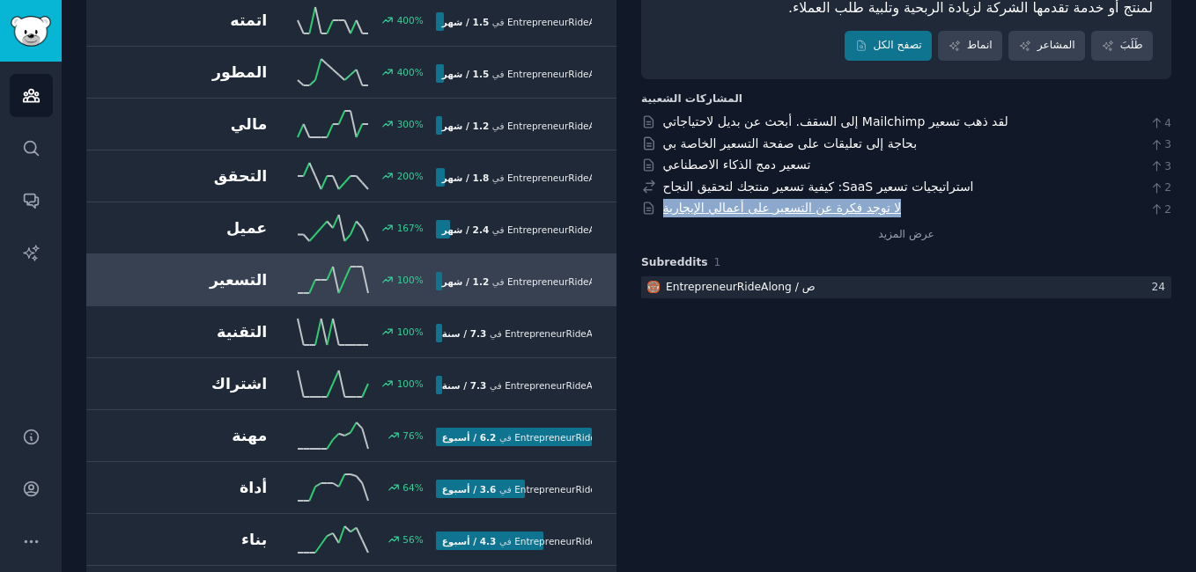
click at [661, 210] on div "لا توجد فكرة عن التسعير على أعمالي الإيجارية 2" at bounding box center [906, 208] width 530 height 18
copy link "لا توجد فكرة عن التسعير على أعمالي الإيجارية"
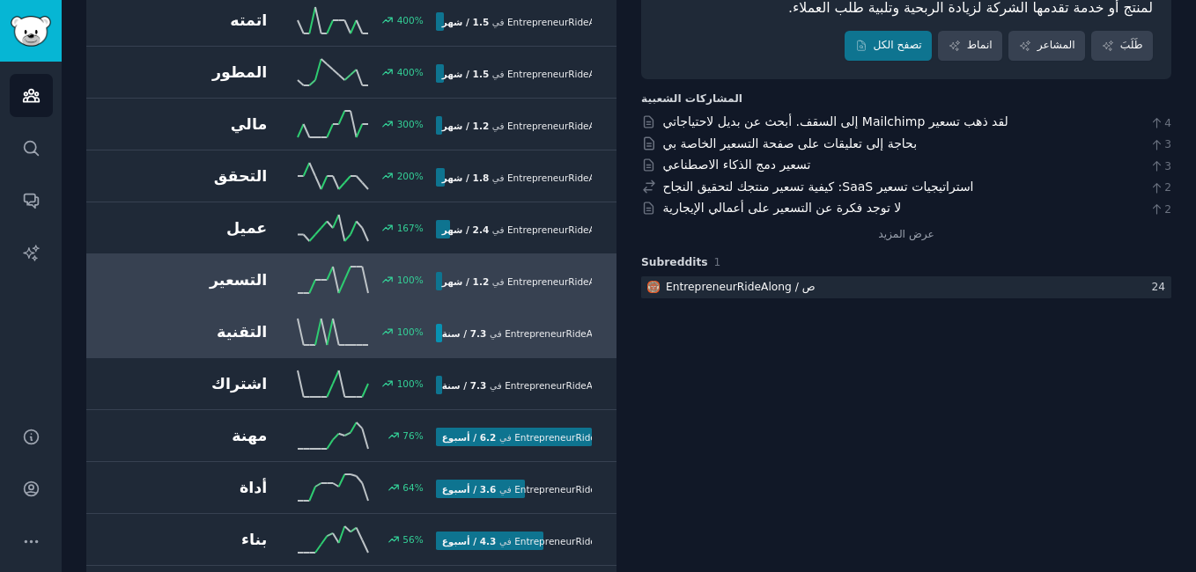
click at [308, 354] on link "التقنية 100 % 7.3 / سنة في ص / EntrepreneurRideAlong" at bounding box center [351, 333] width 530 height 52
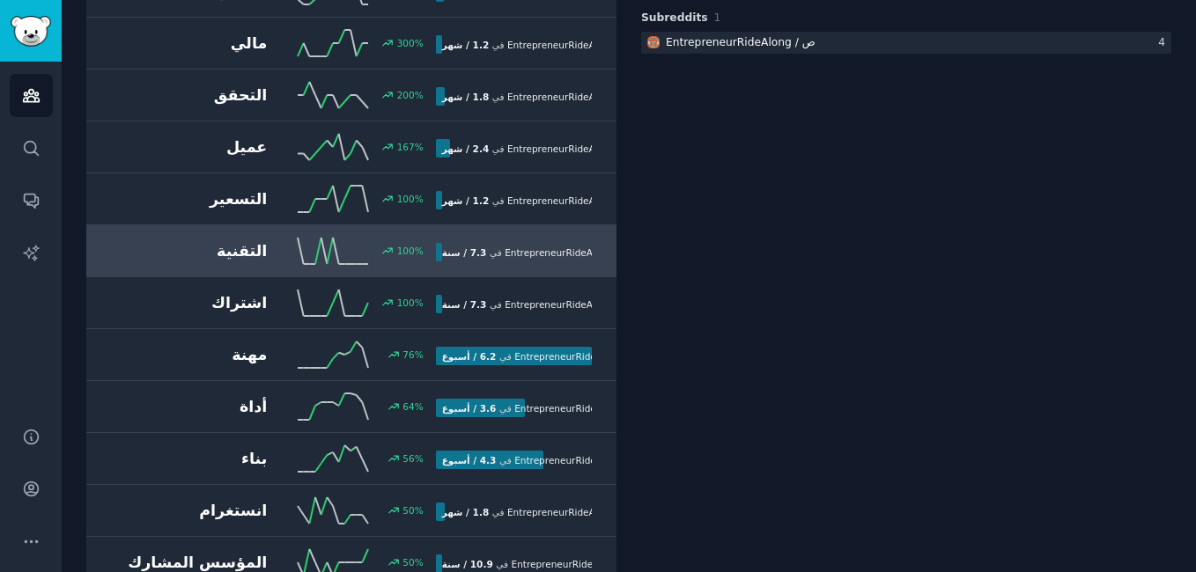
scroll to position [273, 0]
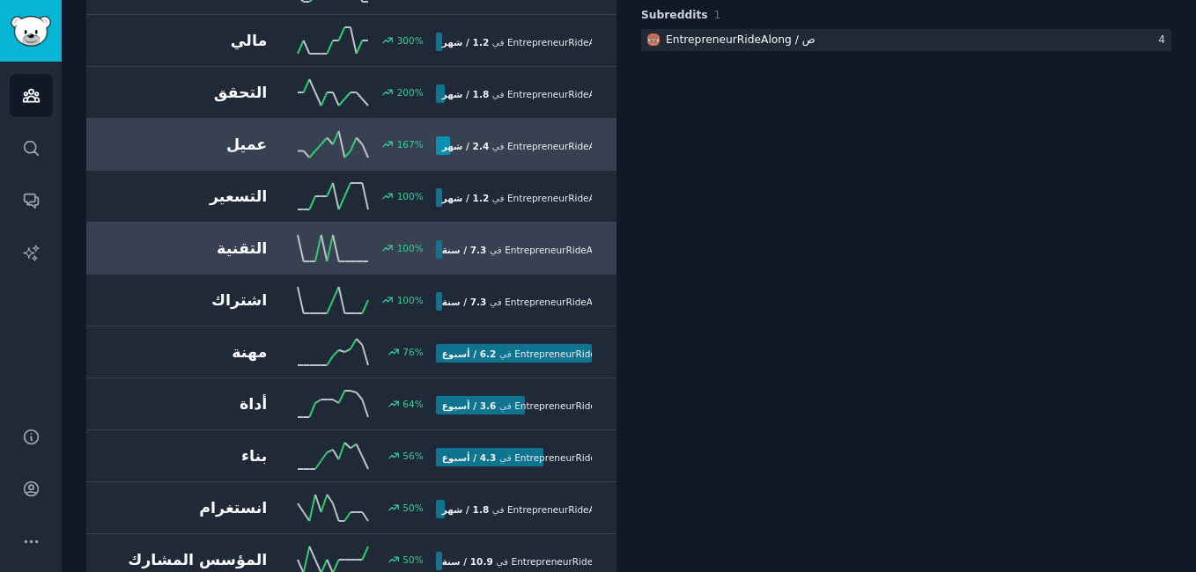
click at [225, 142] on h2 "عميل" at bounding box center [183, 145] width 168 height 22
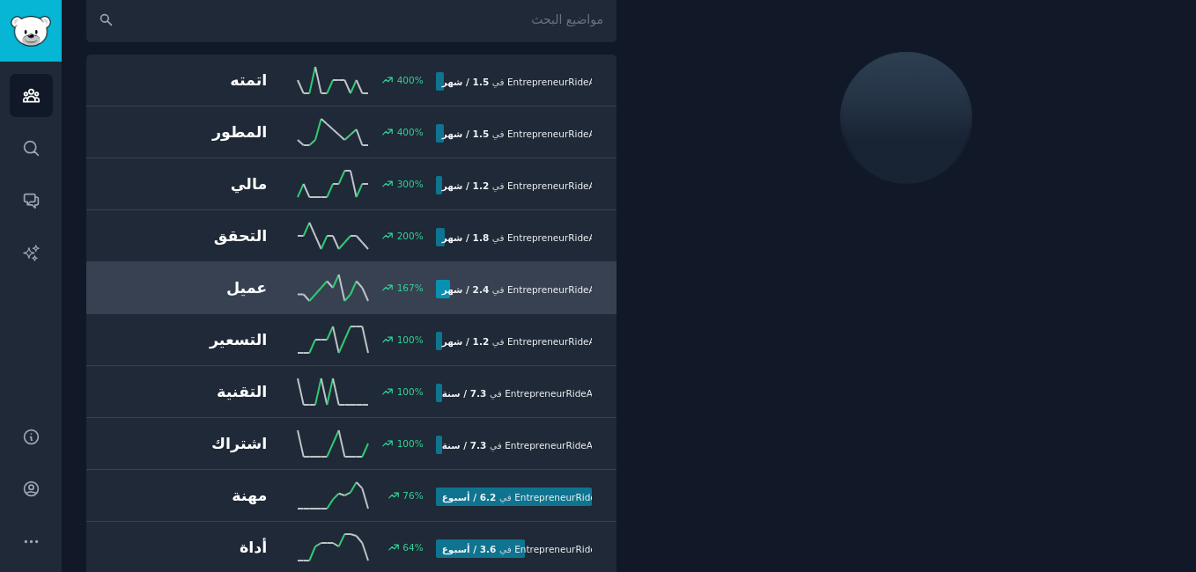
scroll to position [100, 0]
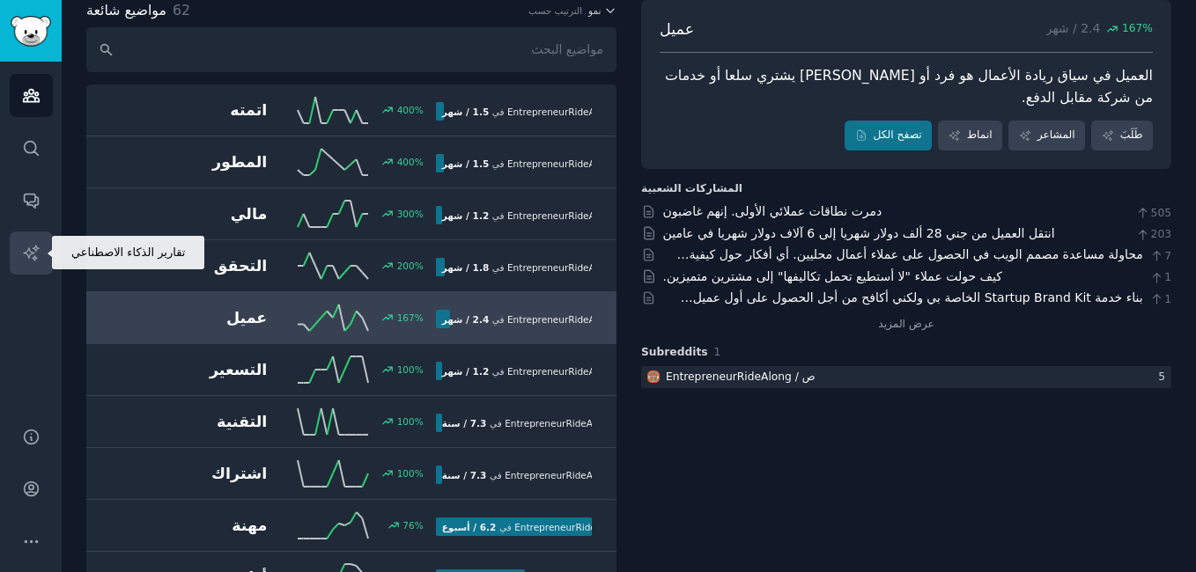
click at [30, 254] on icon "الشريط الجانبي" at bounding box center [30, 252] width 15 height 15
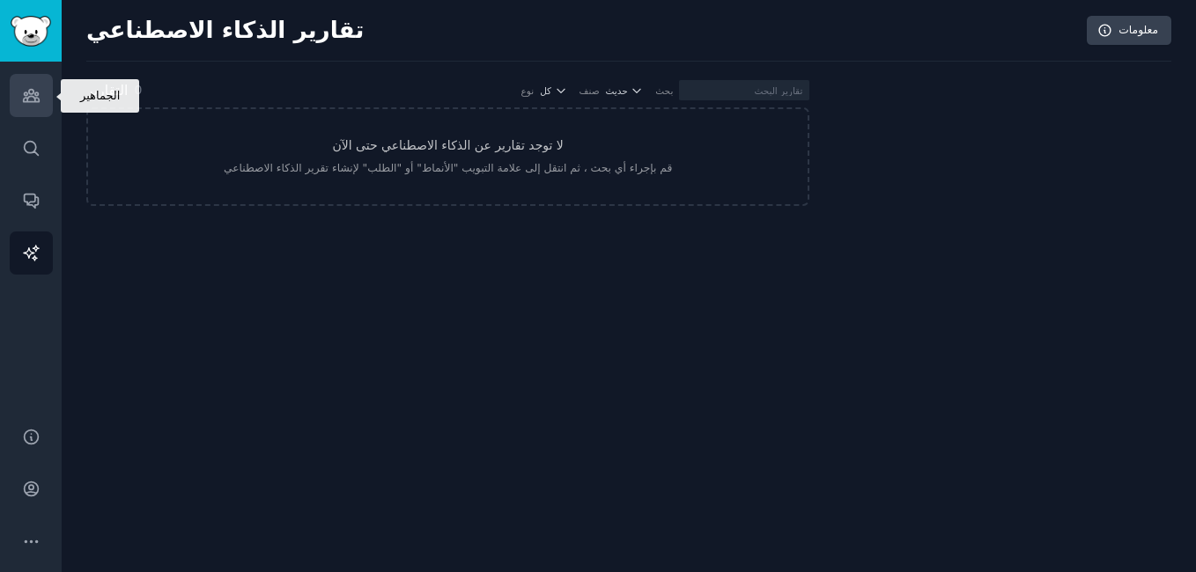
click at [33, 107] on link "الجماهير" at bounding box center [31, 95] width 43 height 43
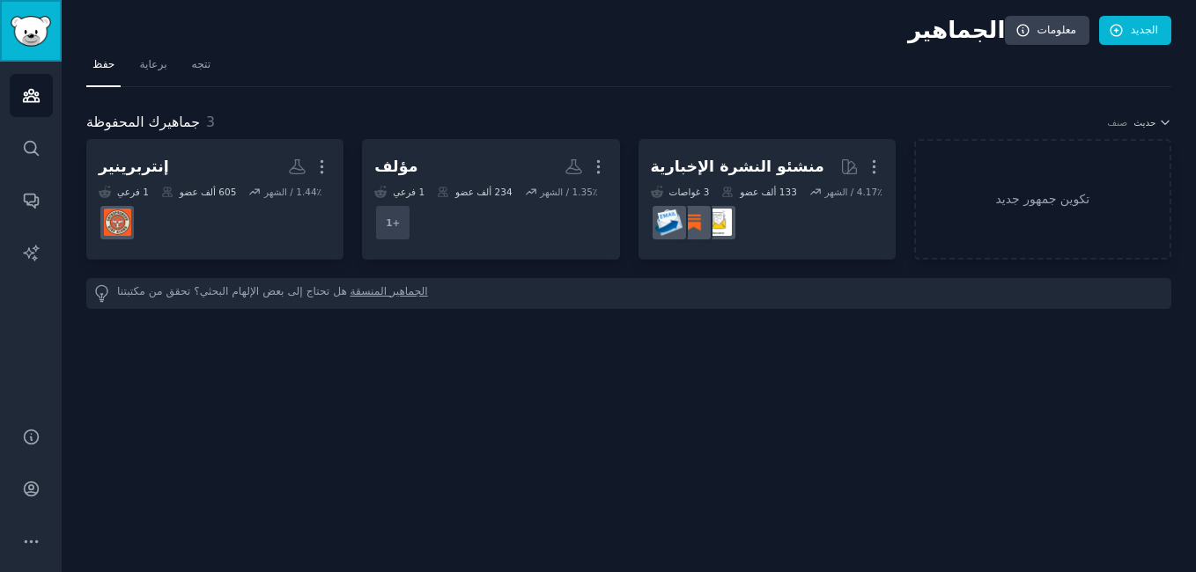
click at [26, 45] on img "الشريط الجانبي" at bounding box center [31, 31] width 41 height 31
click at [998, 192] on link "تكوين جمهور جديد" at bounding box center [1042, 199] width 257 height 121
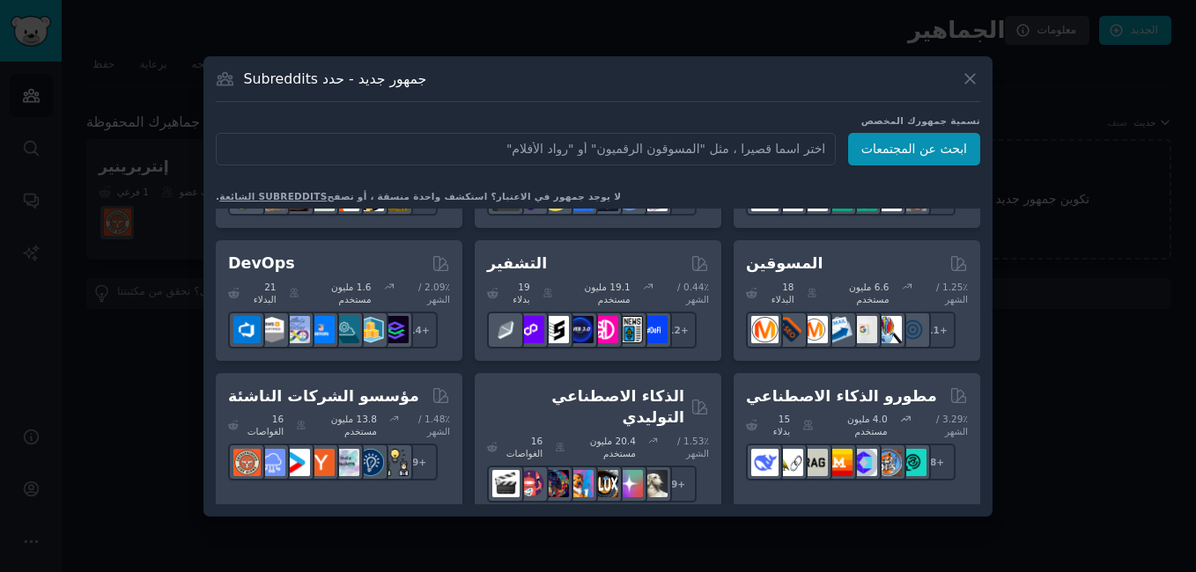
scroll to position [100, 0]
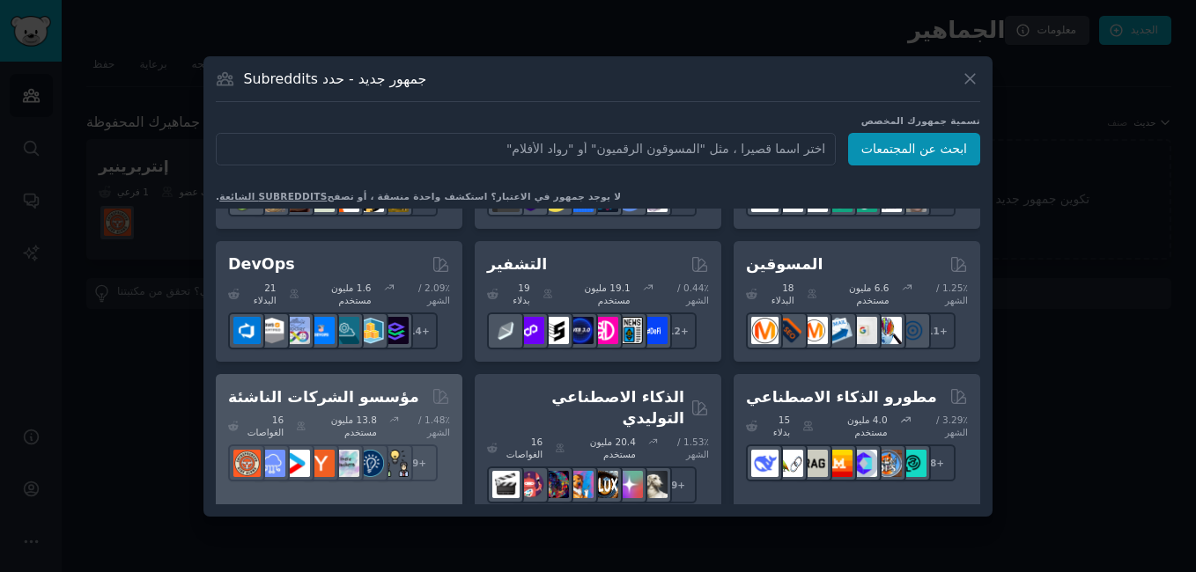
click at [334, 383] on div "مؤسسو الشركات الناشئة 16 الغواصات 13.8 مليون مستخدم 1.48٪ / الشهر + 9" at bounding box center [339, 445] width 247 height 142
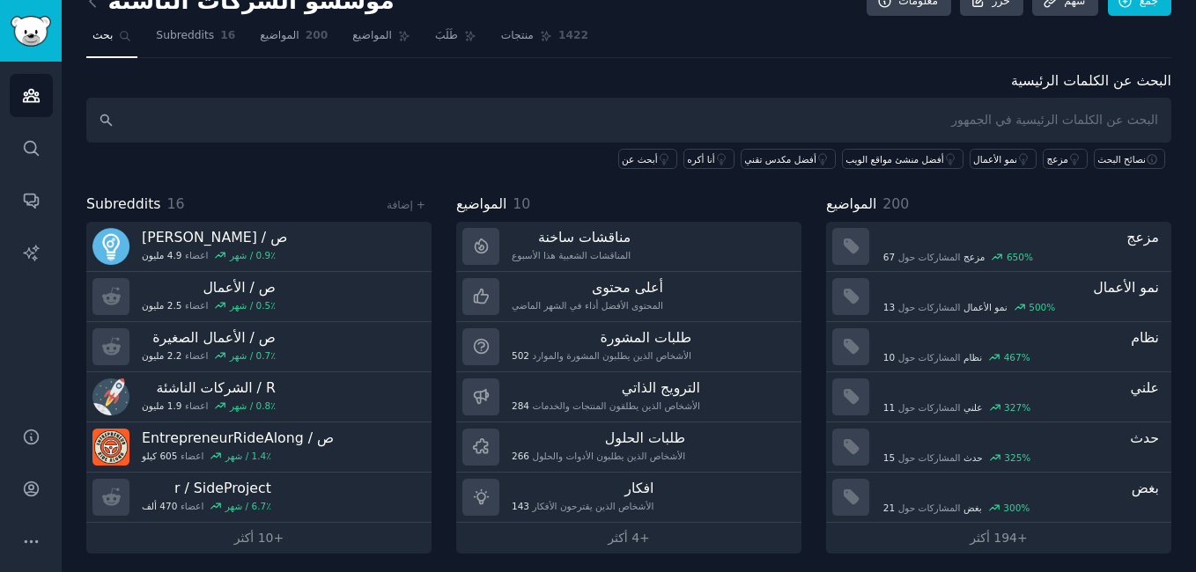
scroll to position [35, 0]
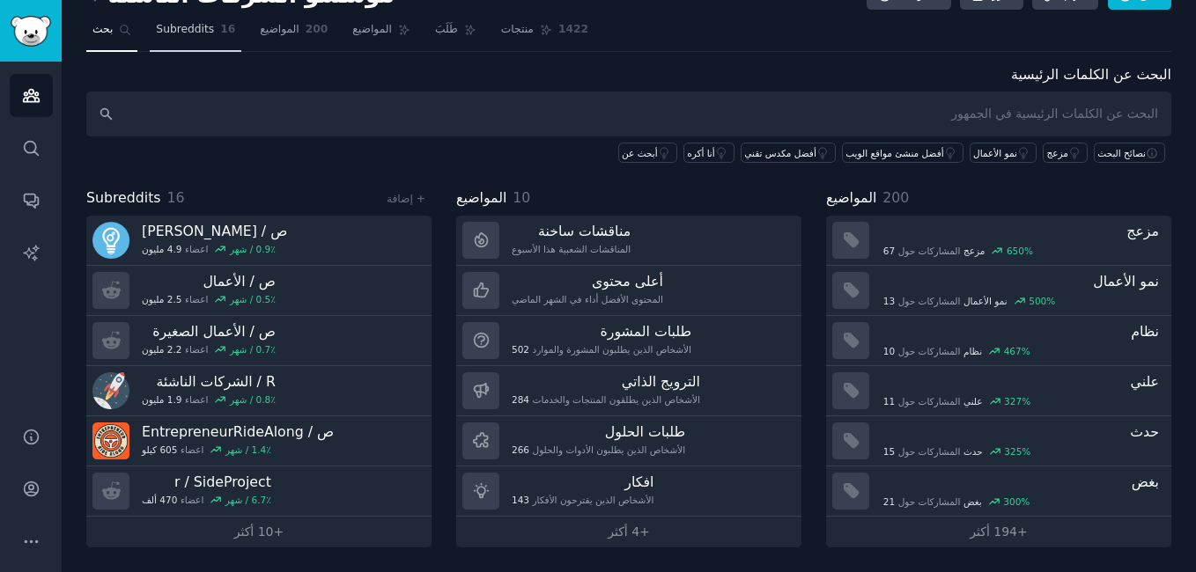
click at [1122, 292] on div "13 المشاركات حول نمو الأعمال 500 %" at bounding box center [1020, 300] width 277 height 18
click at [191, 33] on span "Subreddits" at bounding box center [185, 30] width 58 height 16
click at [191, 28] on span "Subreddits" at bounding box center [185, 30] width 58 height 16
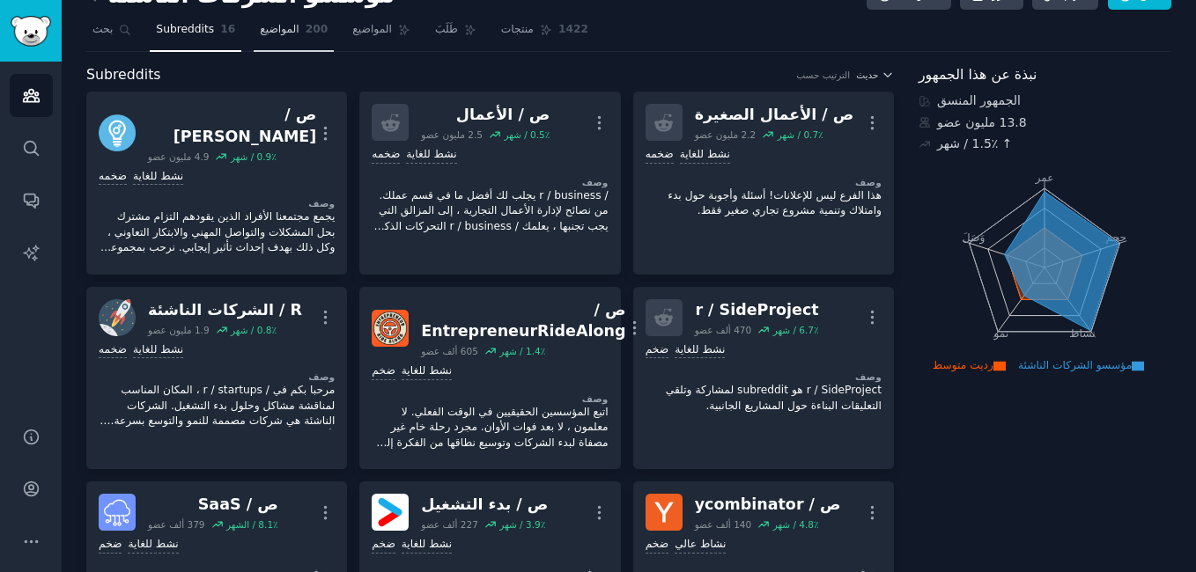
click at [311, 36] on span "200" at bounding box center [317, 30] width 23 height 16
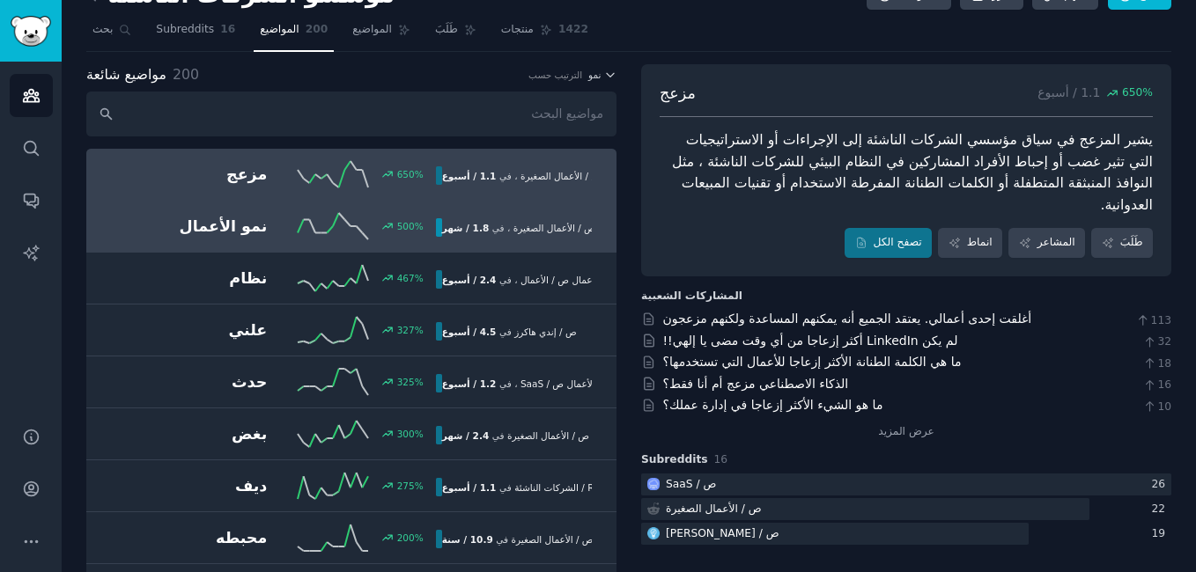
click at [200, 233] on h2 "نمو الأعمال" at bounding box center [183, 227] width 168 height 22
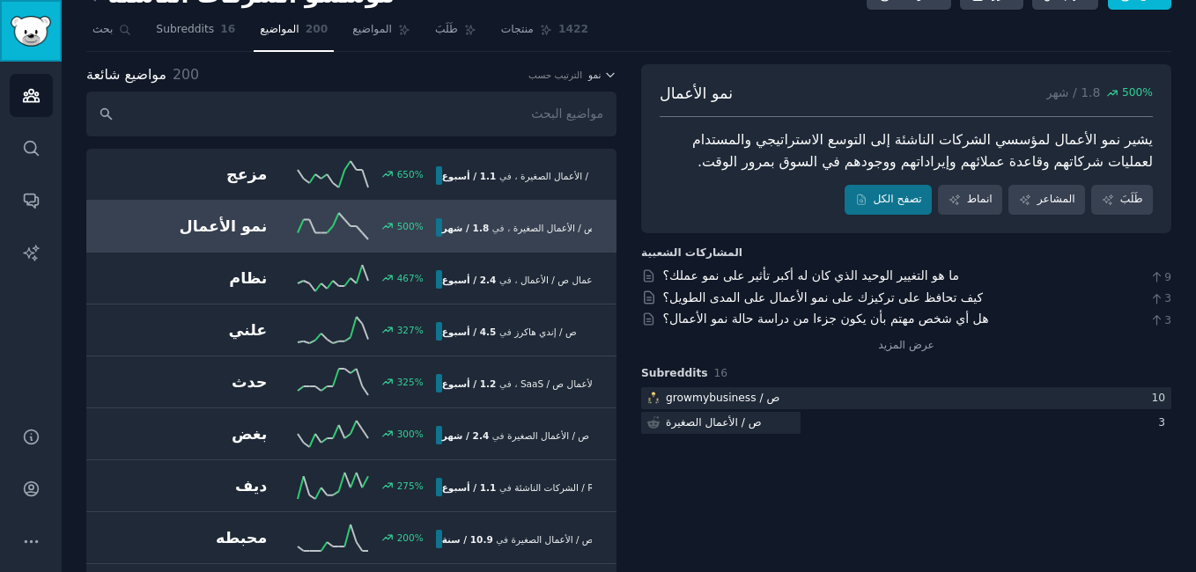
click at [46, 32] on img "الشريط الجانبي" at bounding box center [31, 31] width 41 height 31
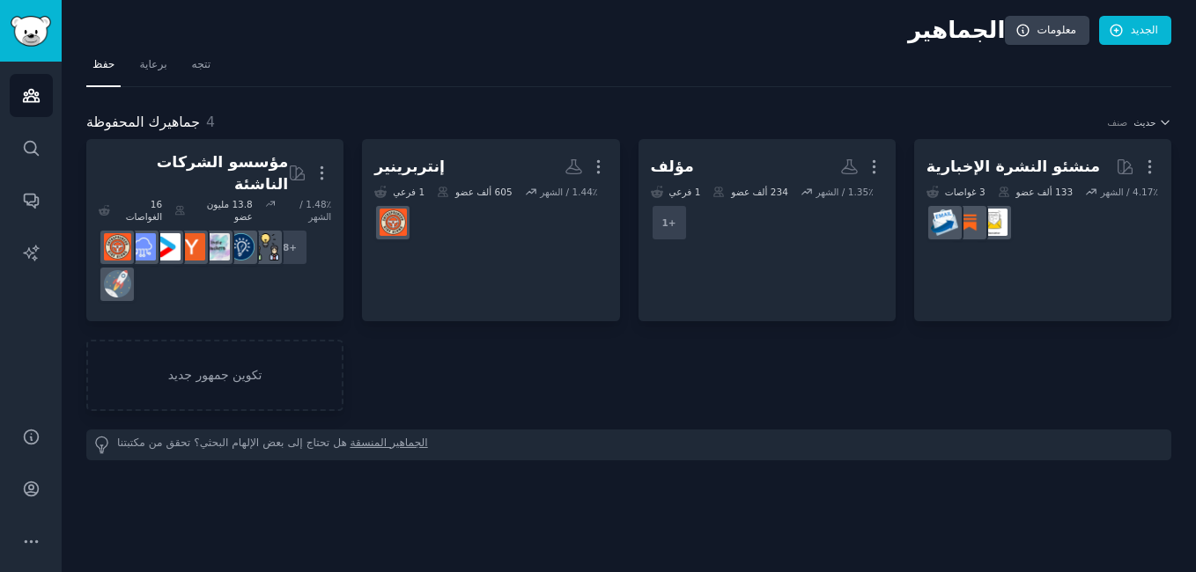
click at [882, 42] on h2 "الجماهير" at bounding box center [545, 31] width 919 height 28
click at [277, 353] on link "تكوين جمهور جديد" at bounding box center [214, 375] width 257 height 71
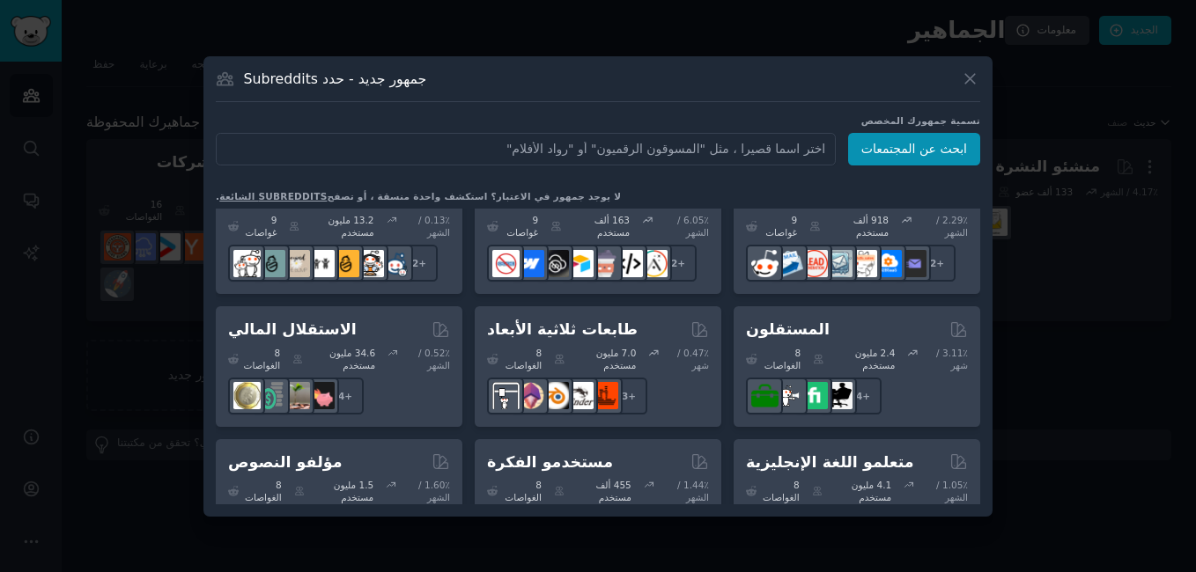
scroll to position [977, 0]
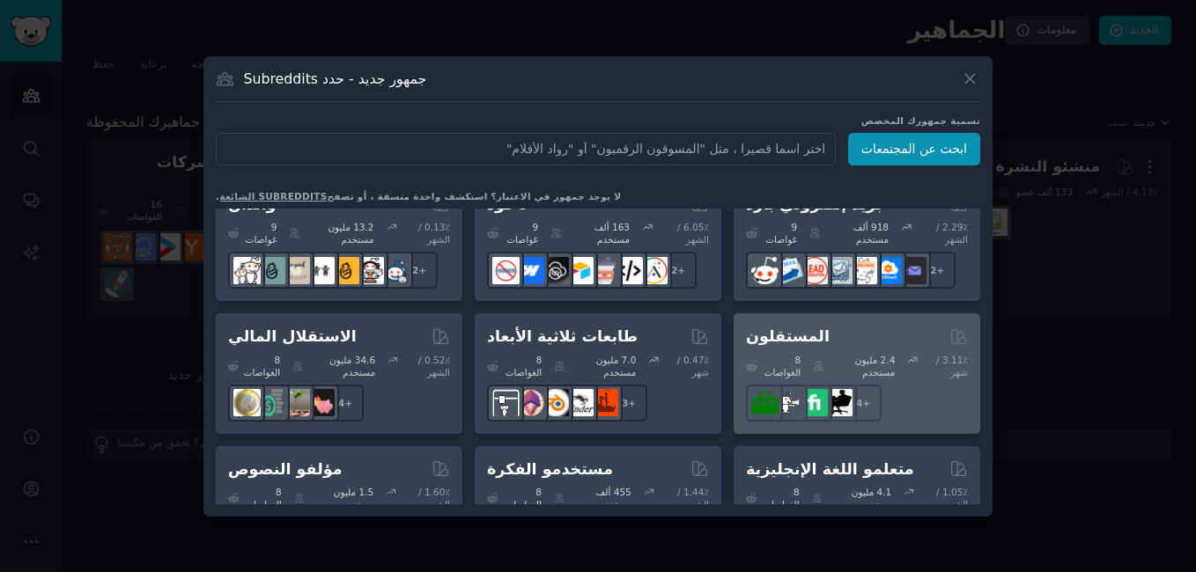
click at [861, 326] on div "المستقلون" at bounding box center [857, 337] width 222 height 22
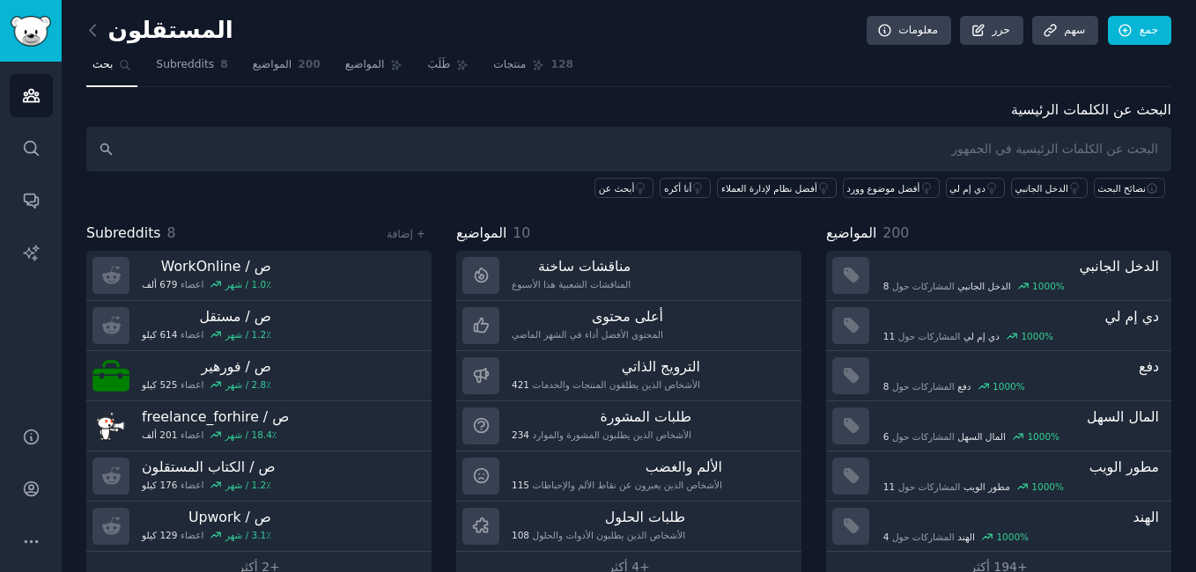
click at [105, 30] on link at bounding box center [97, 31] width 22 height 28
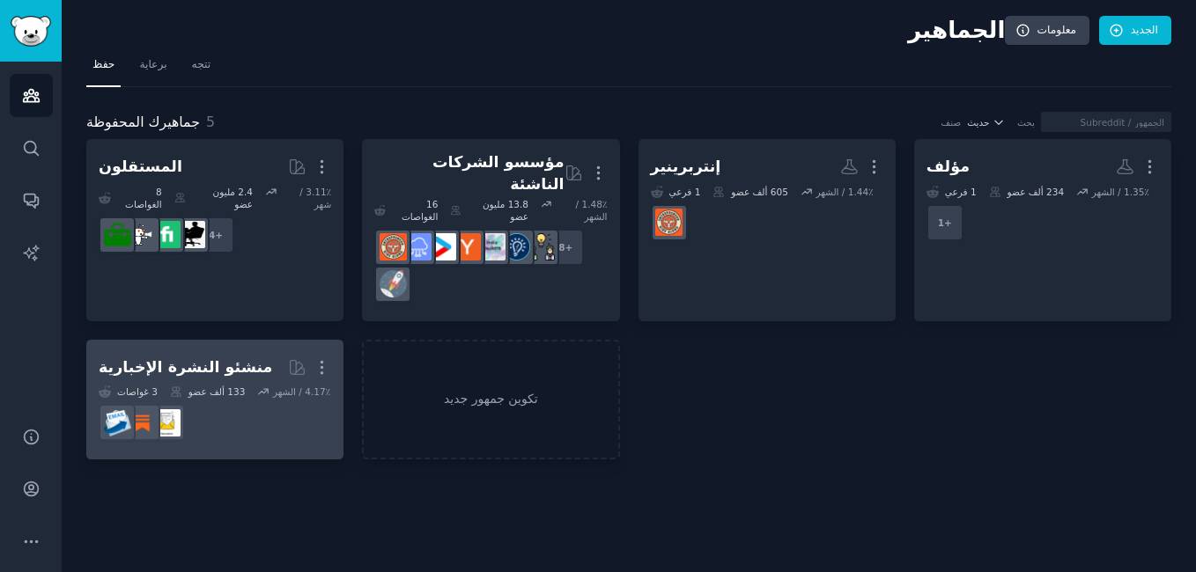
click at [239, 352] on h2 "منشئو النشرة الإخبارية أكثر" at bounding box center [215, 367] width 233 height 31
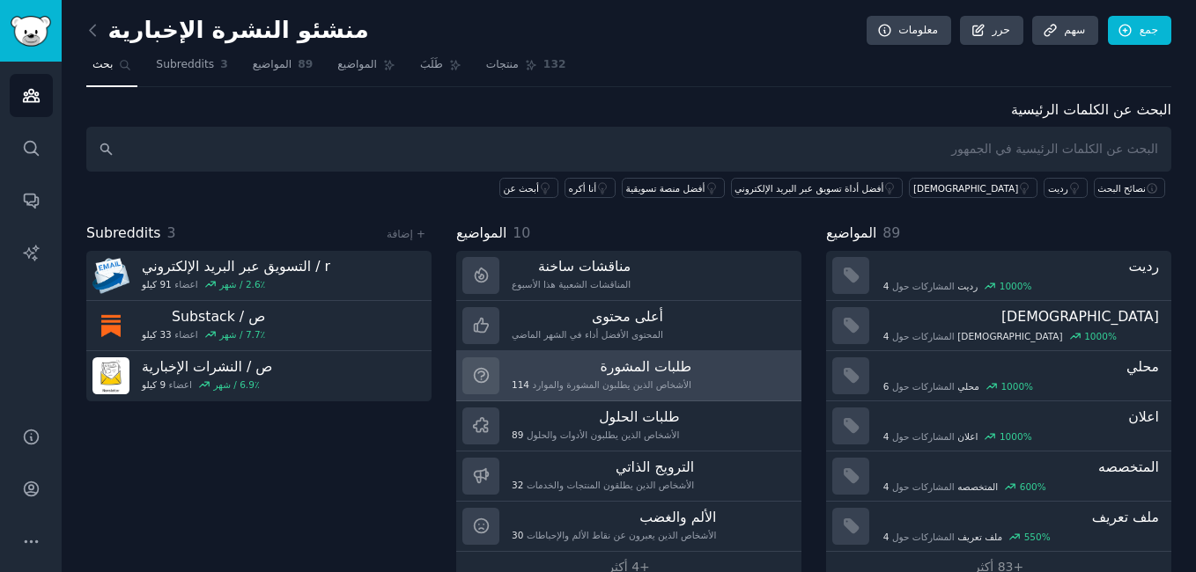
click at [688, 366] on link "طلبات المشورة 114 الأشخاص الذين يطلبون المشورة والموارد" at bounding box center [628, 376] width 345 height 50
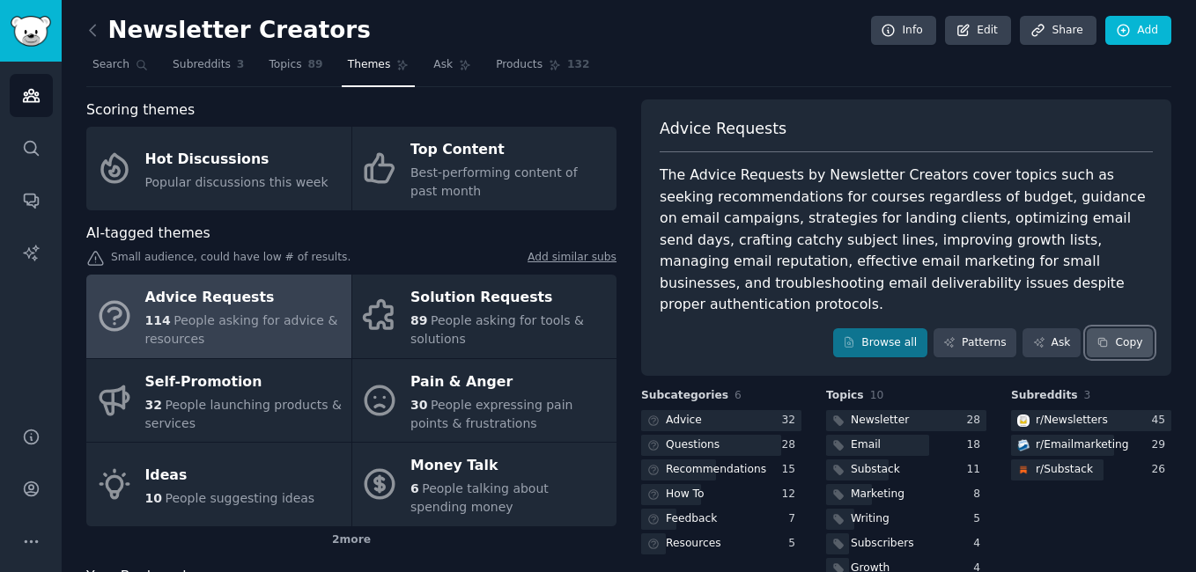
click at [1119, 336] on font "Copy" at bounding box center [1128, 344] width 27 height 16
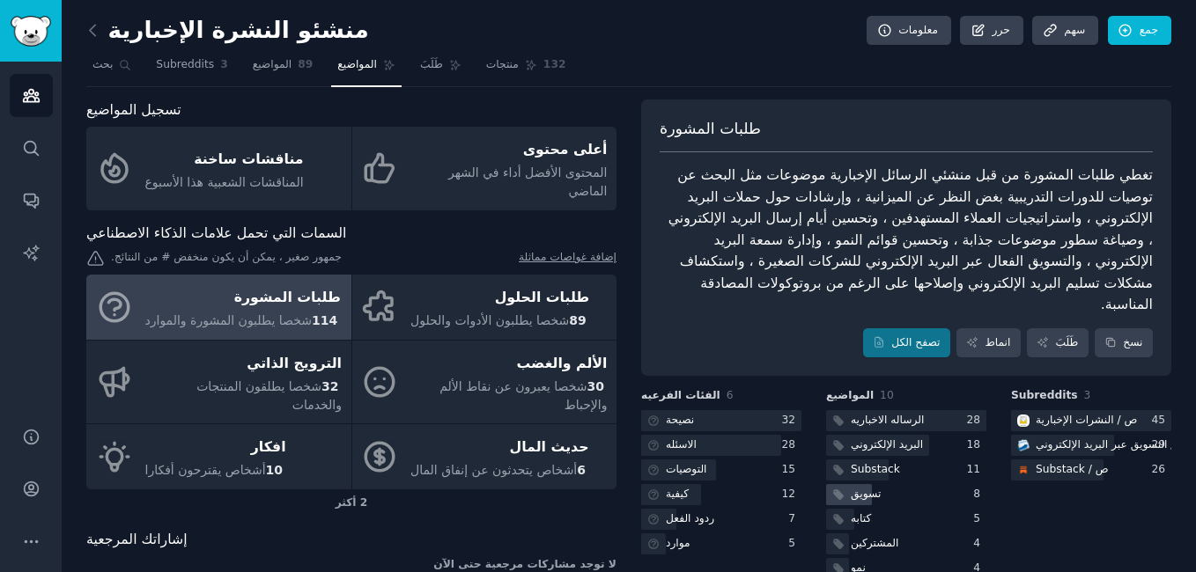
click at [874, 488] on font "تسويق" at bounding box center [866, 494] width 30 height 12
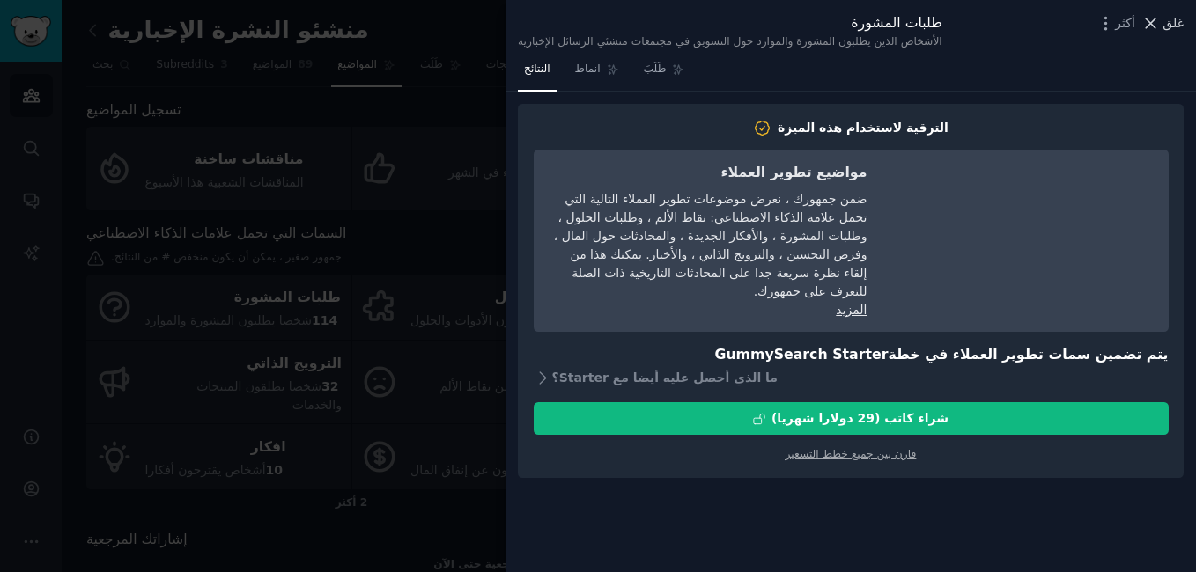
click at [1154, 25] on icon at bounding box center [1150, 23] width 18 height 18
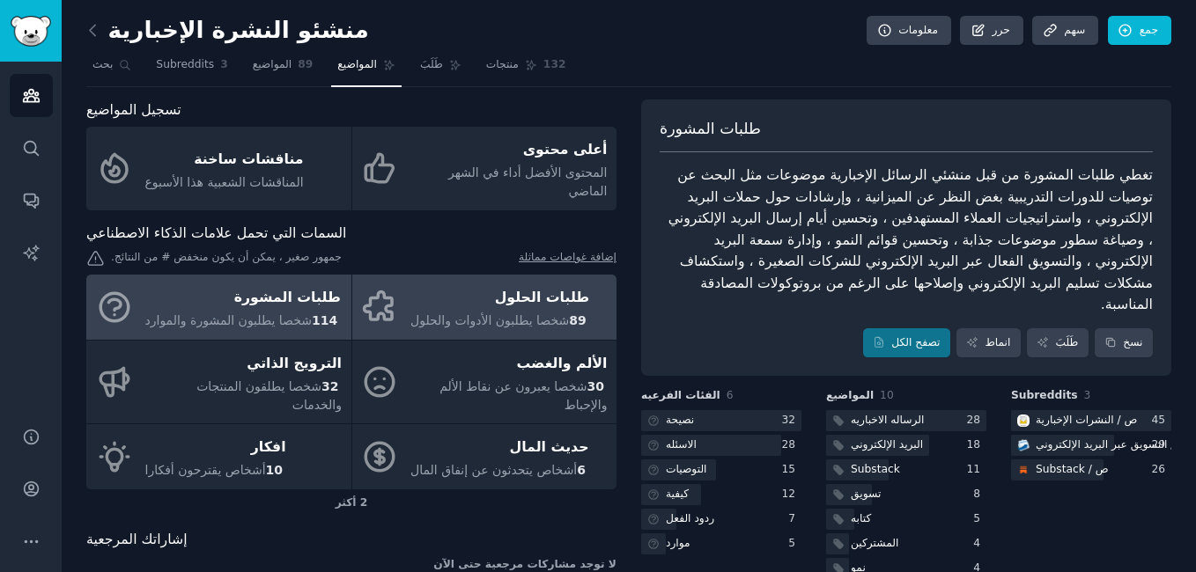
click at [505, 314] on span "شخصا يطلبون الأدوات والحلول" at bounding box center [489, 321] width 159 height 14
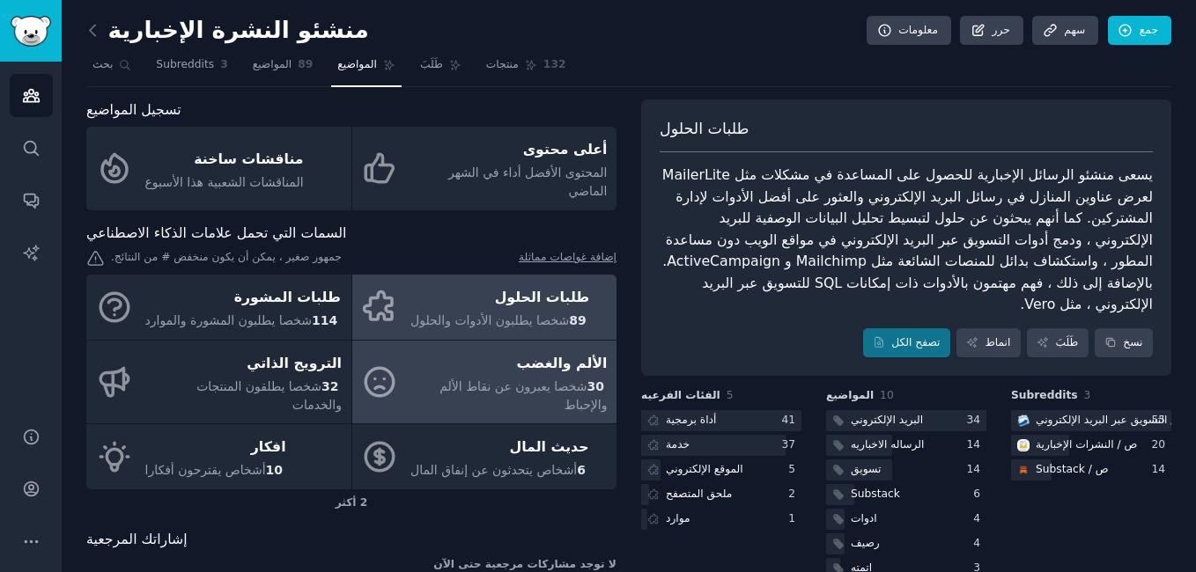
click at [476, 357] on div "الألم والغضب" at bounding box center [508, 364] width 197 height 28
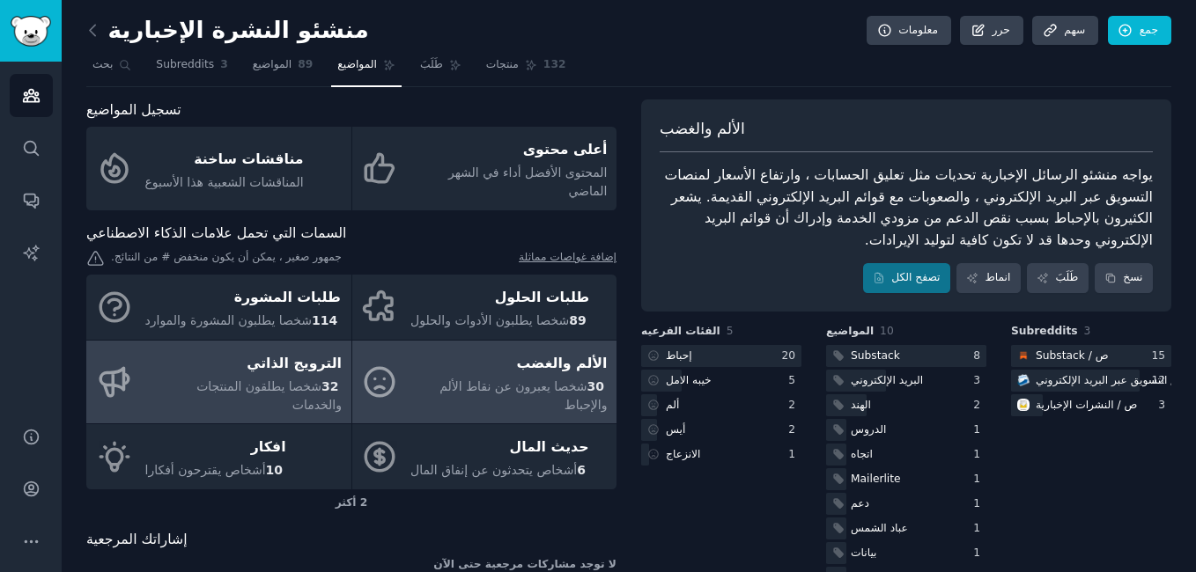
click at [321, 355] on div "الترويج الذاتي" at bounding box center [243, 364] width 197 height 28
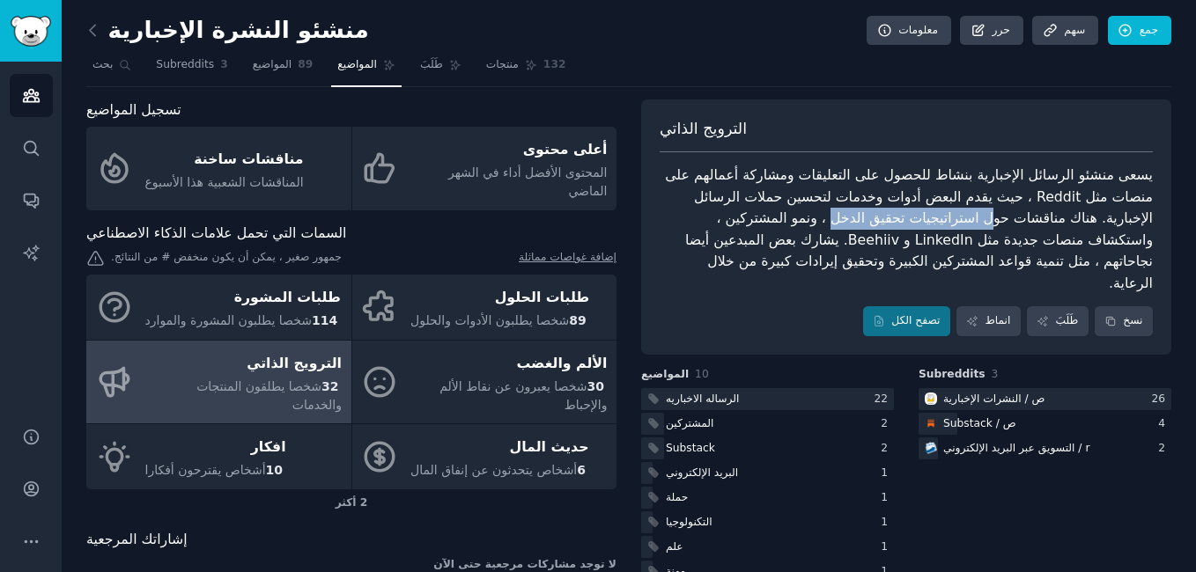
drag, startPoint x: 989, startPoint y: 220, endPoint x: 842, endPoint y: 220, distance: 147.1
click at [842, 220] on div "يسعى منشئو الرسائل الإخبارية بنشاط للحصول على التعليقات ومشاركة أعمالهم على منص…" at bounding box center [906, 229] width 493 height 129
drag, startPoint x: 842, startPoint y: 220, endPoint x: 761, endPoint y: 220, distance: 81.0
click at [761, 220] on div "يسعى منشئو الرسائل الإخبارية بنشاط للحصول على التعليقات ومشاركة أعمالهم على منص…" at bounding box center [906, 229] width 493 height 129
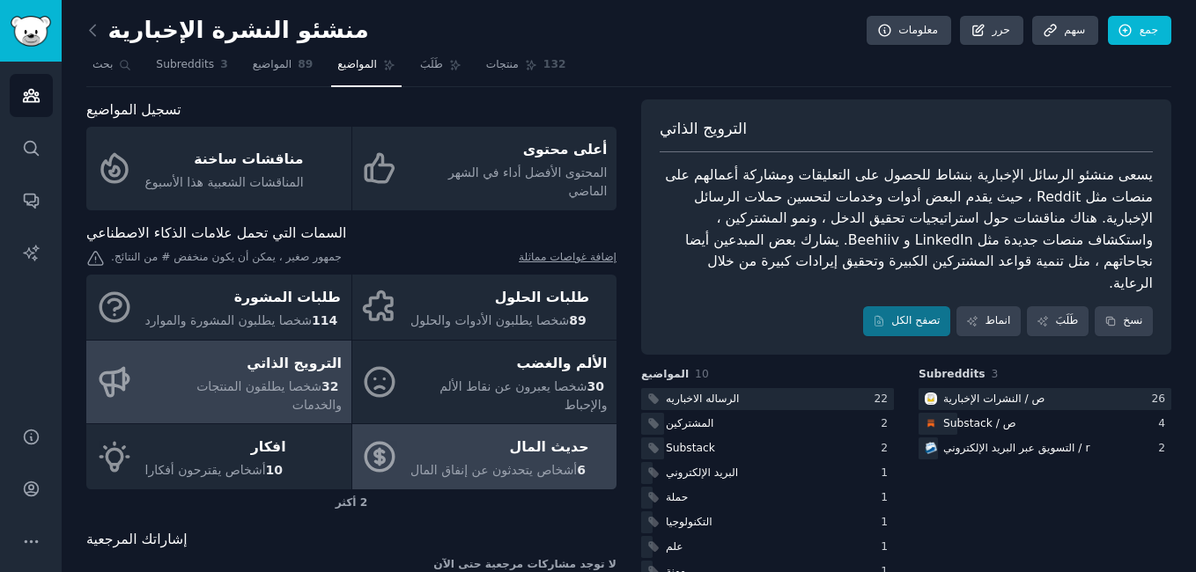
click at [483, 434] on div "حديث المال" at bounding box center [499, 448] width 179 height 28
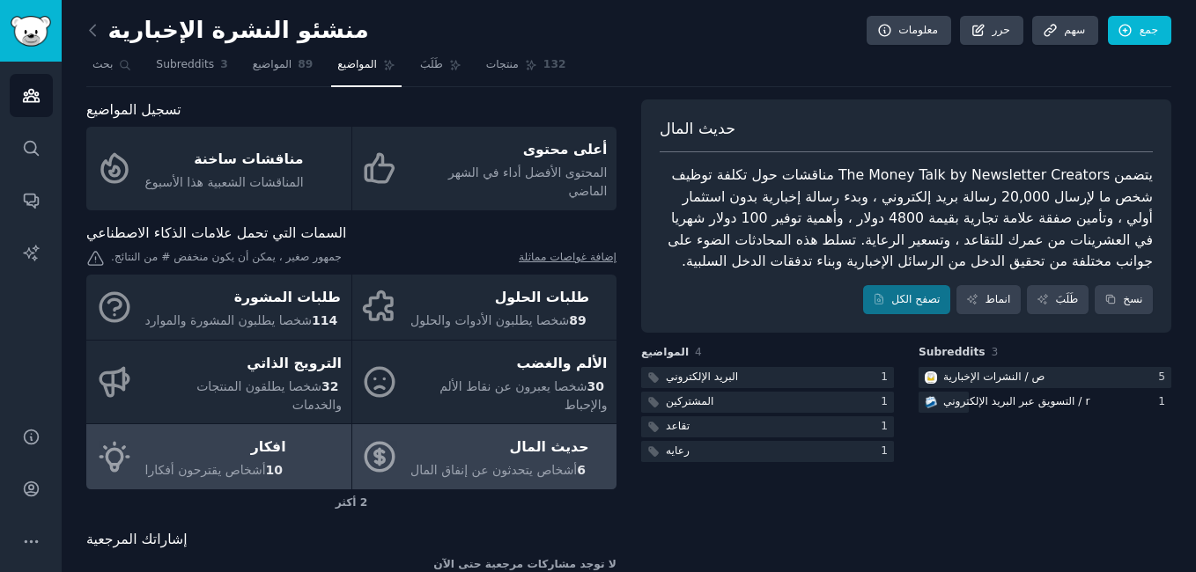
click at [240, 437] on div "افكار" at bounding box center [215, 448] width 141 height 28
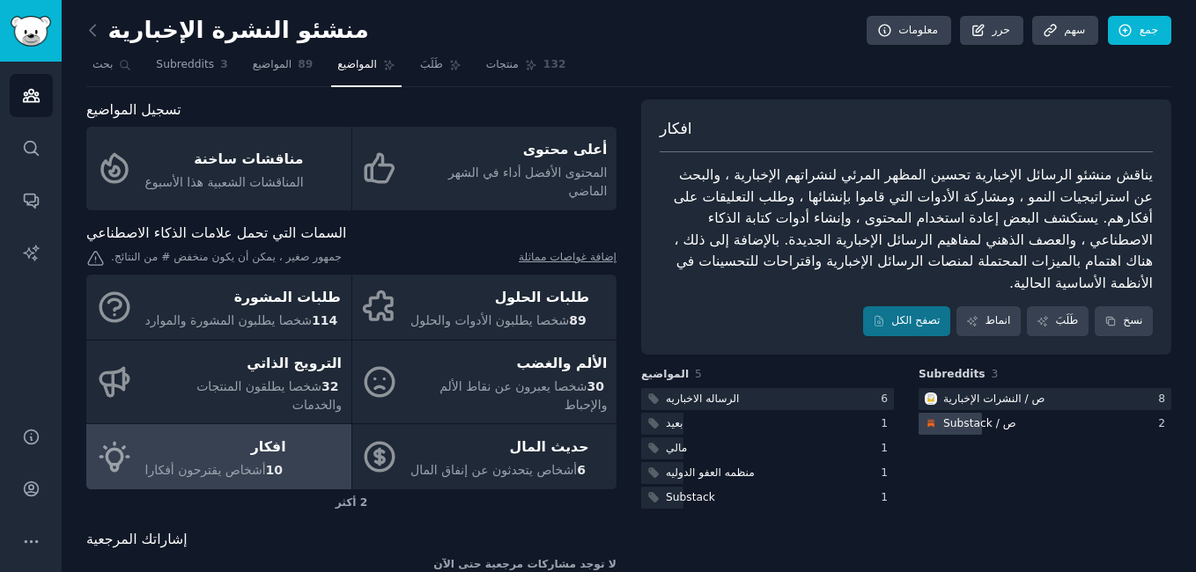
click at [1008, 432] on div "ص / Substack" at bounding box center [969, 424] width 100 height 22
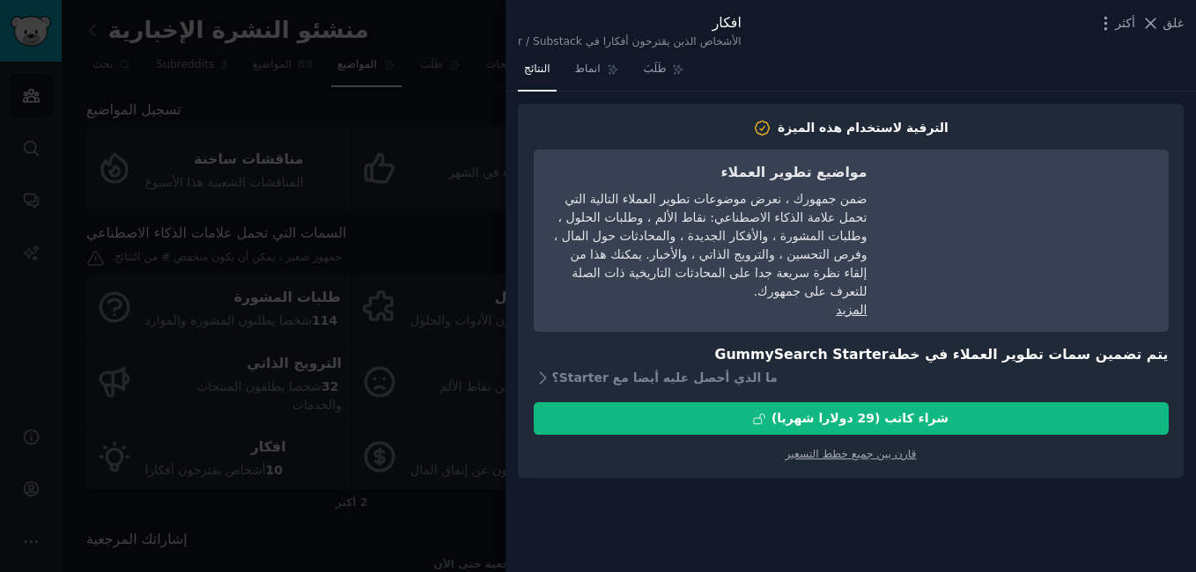
click at [895, 522] on div "النتائج انماط طَلَبَ الترقية لاستخدام هذه الميزة مواضيع تطوير العملاء ضمن جمهور…" at bounding box center [851, 313] width 691 height 517
click at [1173, 25] on span "غلق" at bounding box center [1173, 23] width 21 height 18
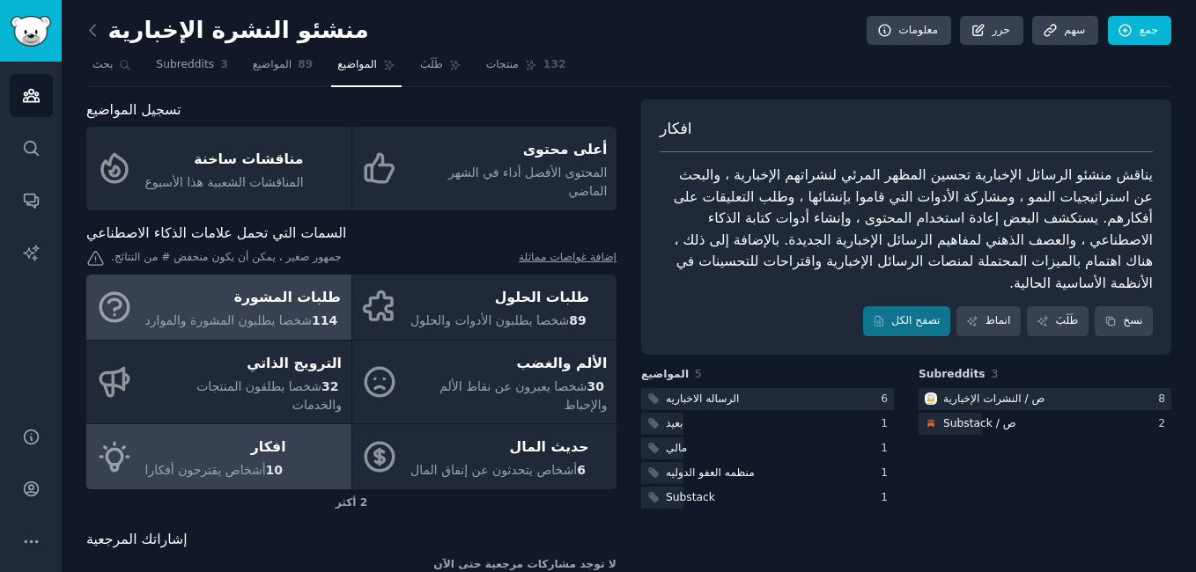
click at [221, 314] on span "شخصا يطلبون المشورة والموارد" at bounding box center [228, 321] width 166 height 14
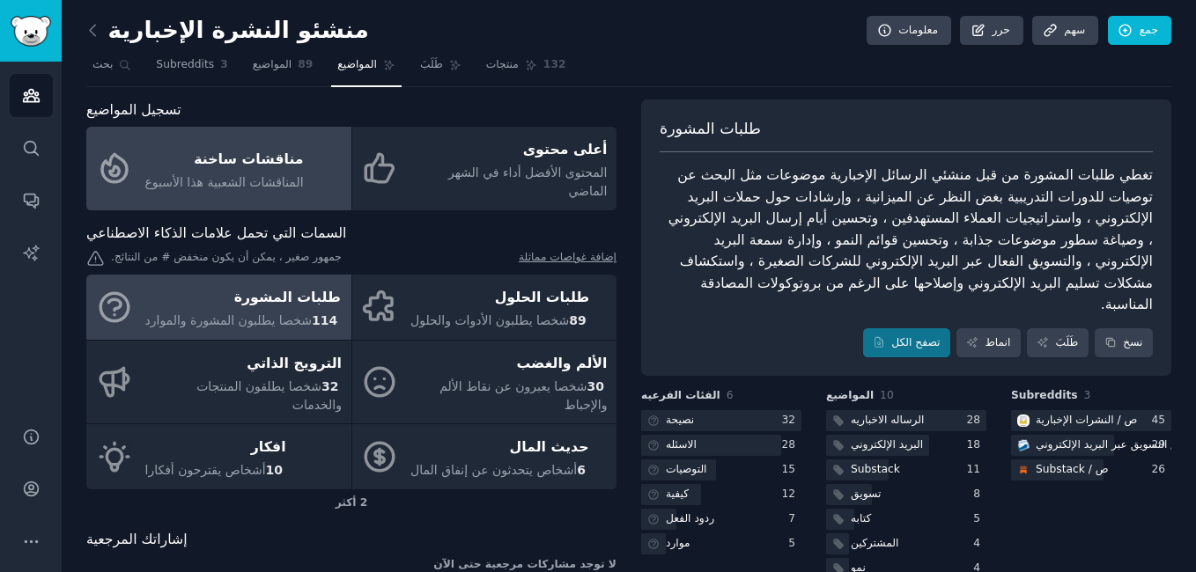
click at [195, 175] on span "المناقشات الشعبية هذا الأسبوع" at bounding box center [224, 182] width 159 height 14
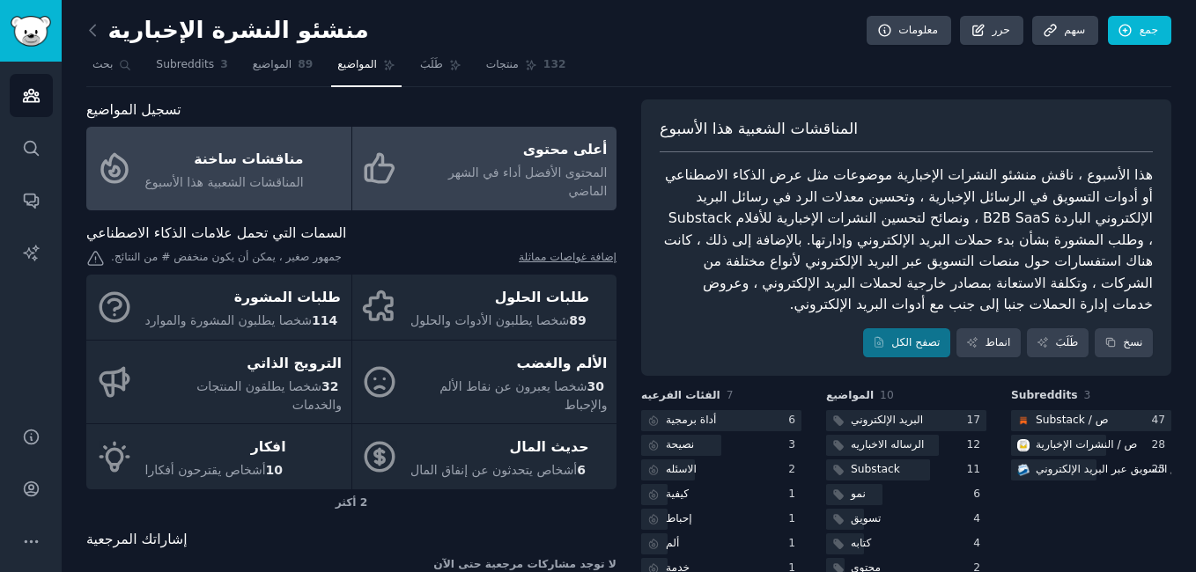
click at [524, 173] on span "المحتوى الأفضل أداء في الشهر الماضي" at bounding box center [527, 182] width 159 height 33
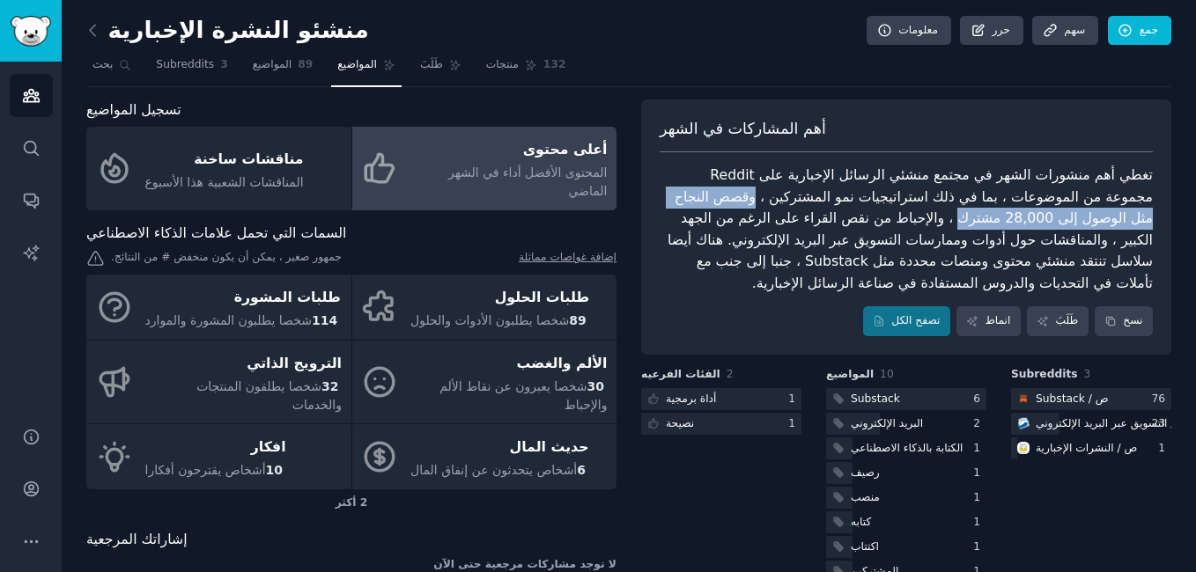
drag, startPoint x: 817, startPoint y: 199, endPoint x: 1039, endPoint y: 223, distance: 223.2
click at [1039, 223] on div "تغطي أهم منشورات الشهر في مجتمع منشئي الرسائل الإخبارية على Reddit مجموعة من ال…" at bounding box center [906, 229] width 493 height 129
copy div "وقصص النجاح مثل الوصول إلى 28,000 مشترك"
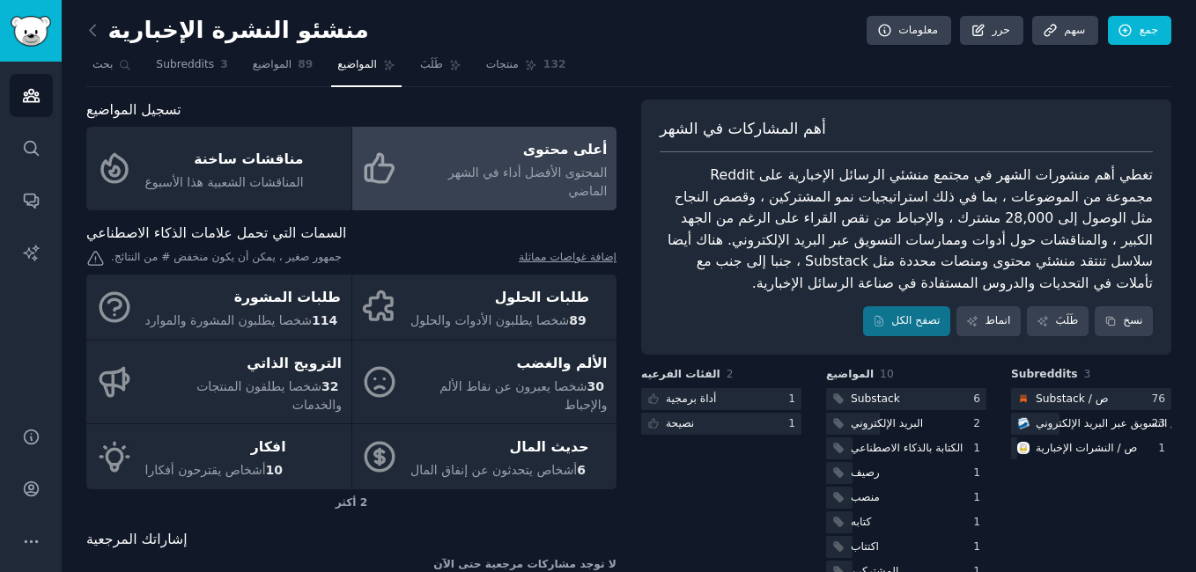
click at [988, 220] on div "تغطي أهم منشورات الشهر في مجتمع منشئي الرسائل الإخبارية على Reddit مجموعة من ال…" at bounding box center [906, 229] width 493 height 129
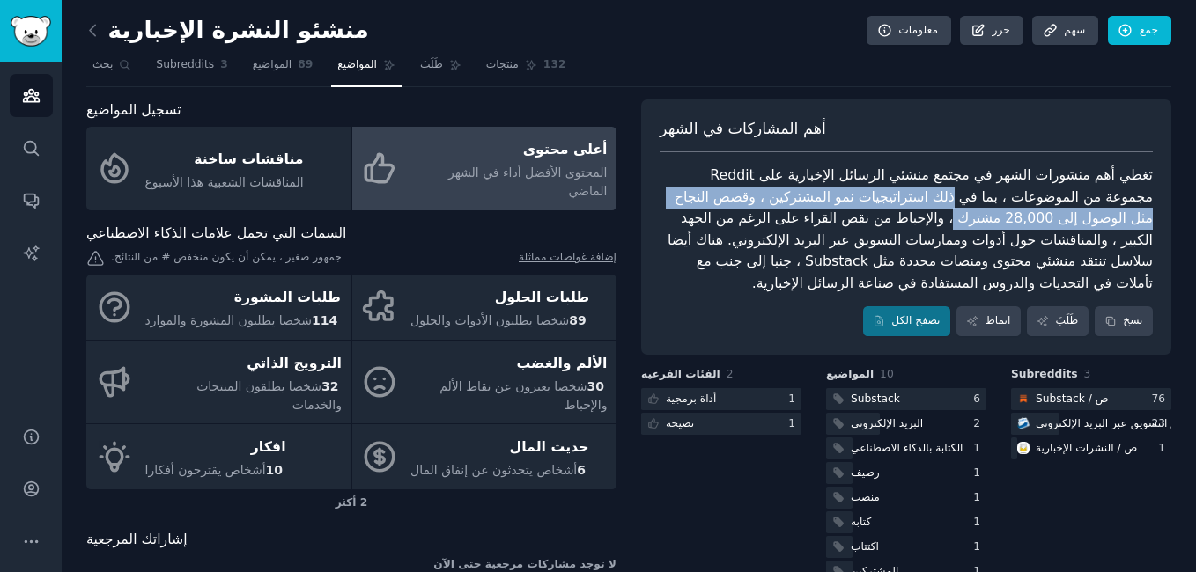
drag, startPoint x: 1005, startPoint y: 198, endPoint x: 1037, endPoint y: 222, distance: 39.6
click at [1037, 222] on div "تغطي أهم منشورات الشهر في مجتمع منشئي الرسائل الإخبارية على Reddit مجموعة من ال…" at bounding box center [906, 229] width 493 height 129
copy div "ذلك استراتيجيات نمو المشتركين ، وقصص النجاح مثل الوصول إلى 28,000 مشترك"
click at [1172, 229] on div "منشئو النشرة الإخبارية معلومات حرر سهم جمع بحث Subreddits 3 المواضيع 89 المواضي…" at bounding box center [629, 330] width 1134 height 660
click at [1168, 228] on div "منشئو النشرة الإخبارية معلومات حرر سهم جمع بحث Subreddits 3 المواضيع 89 المواضي…" at bounding box center [629, 330] width 1134 height 660
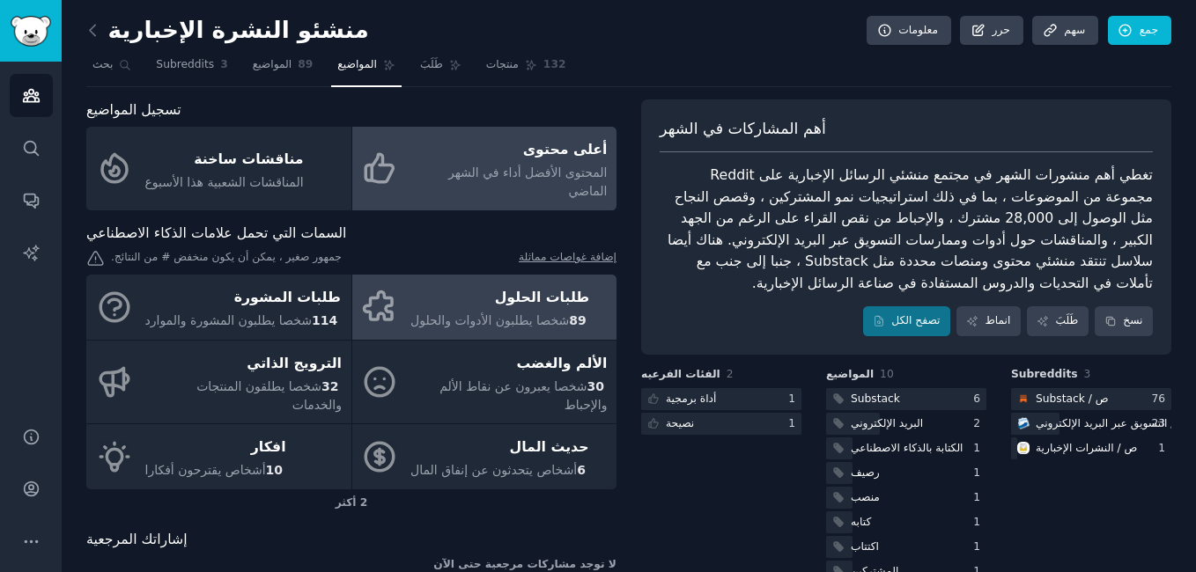
click at [447, 288] on div "طلبات الحلول" at bounding box center [499, 298] width 179 height 28
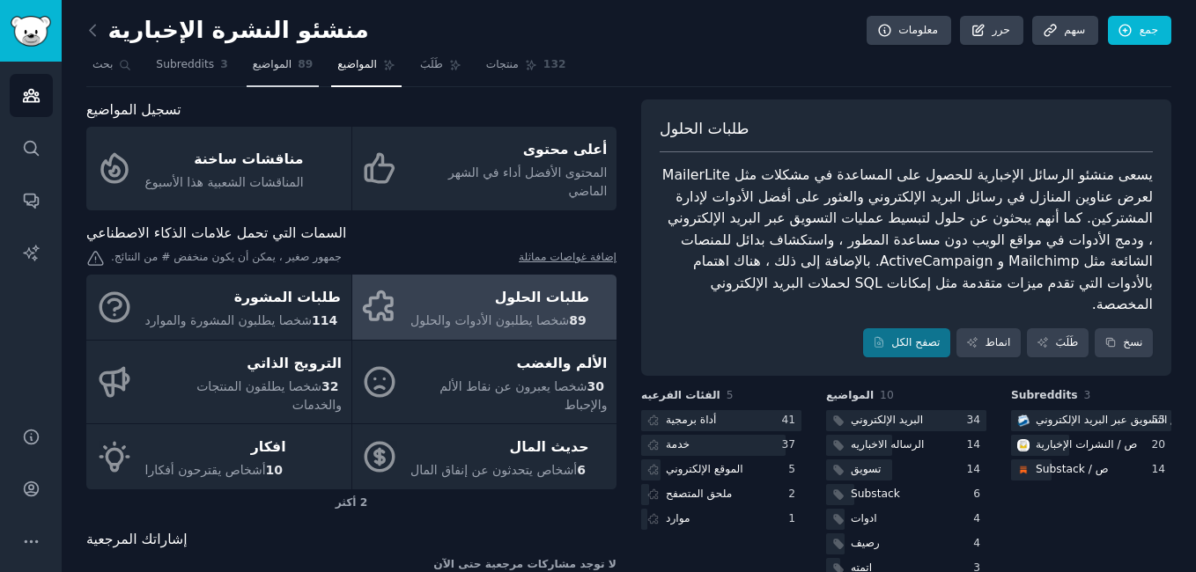
click at [296, 77] on link "المواضيع 89" at bounding box center [283, 69] width 73 height 36
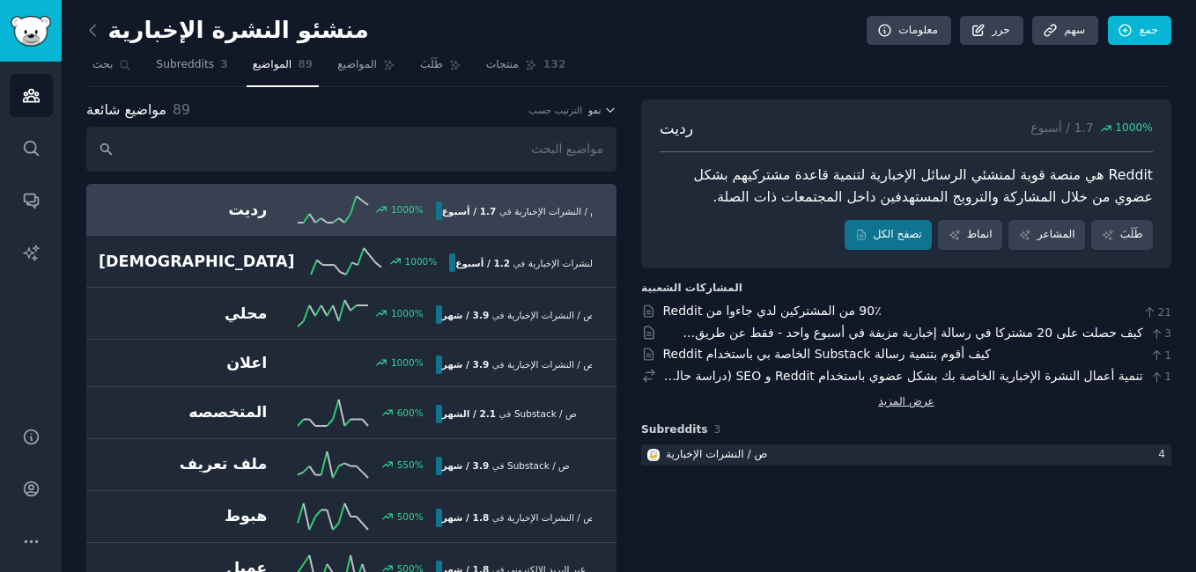
click at [912, 402] on link "عرض المزيد" at bounding box center [906, 403] width 56 height 16
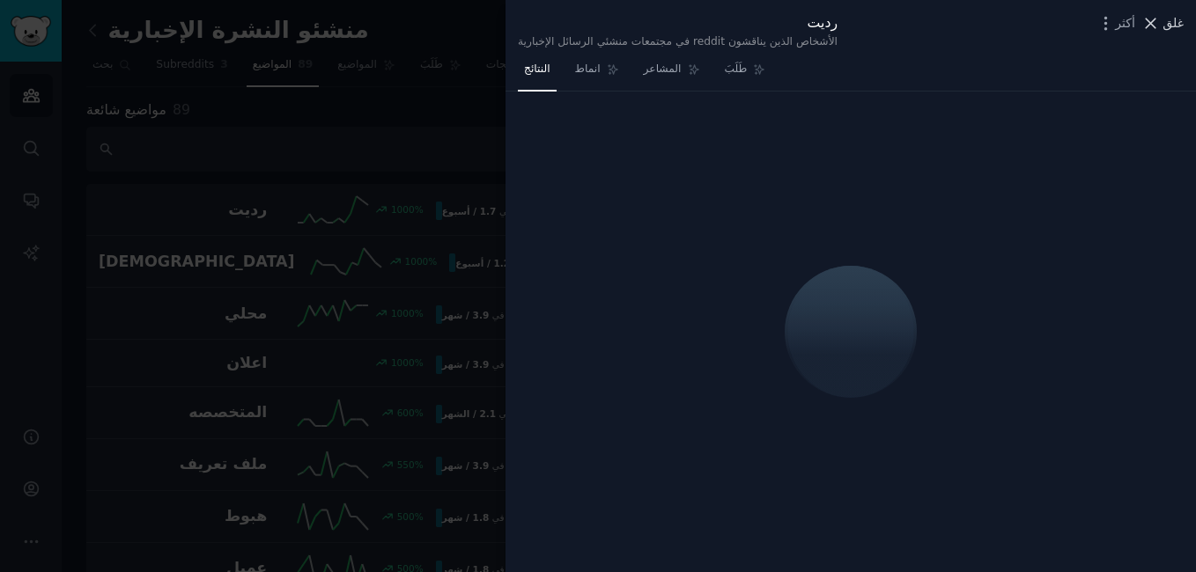
click at [432, 29] on div at bounding box center [598, 286] width 1196 height 572
click at [1167, 17] on span "غلق" at bounding box center [1173, 23] width 21 height 18
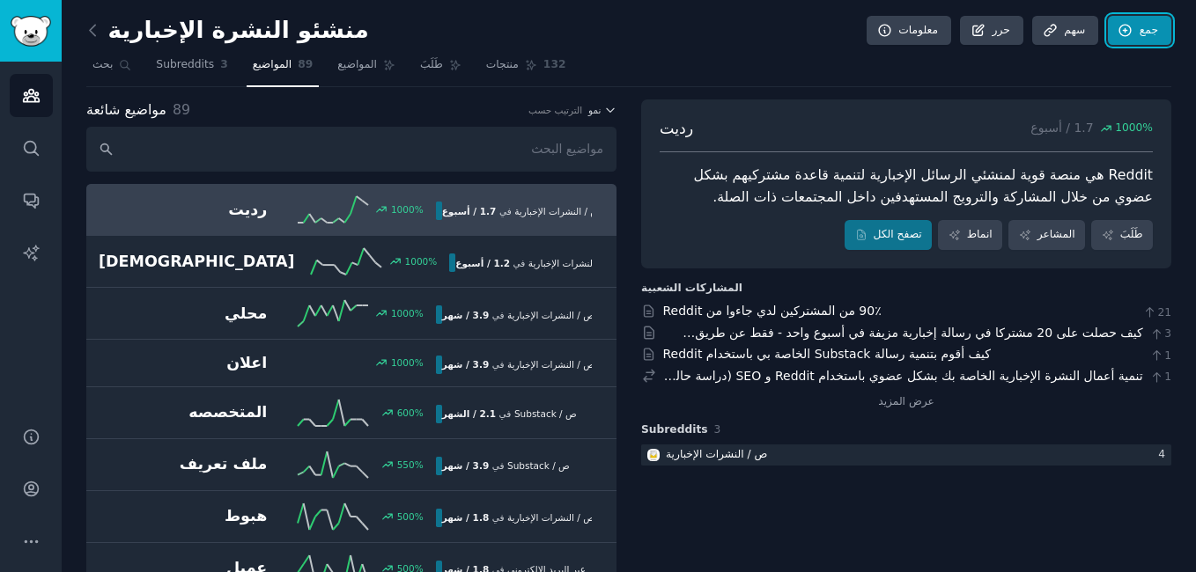
click at [1153, 19] on link "جمع" at bounding box center [1139, 31] width 63 height 30
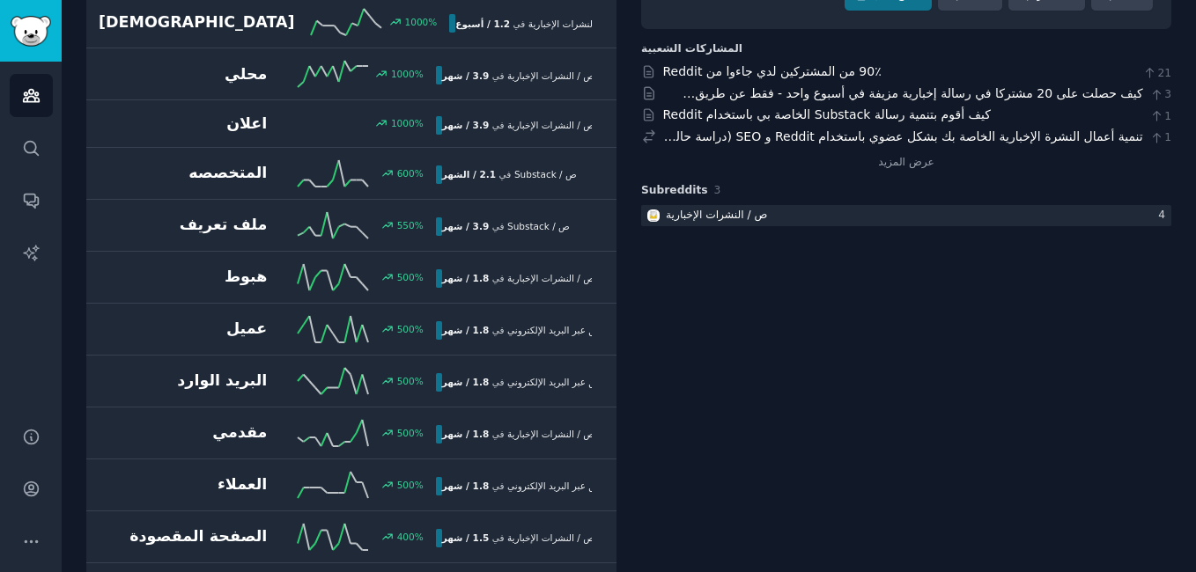
scroll to position [277, 0]
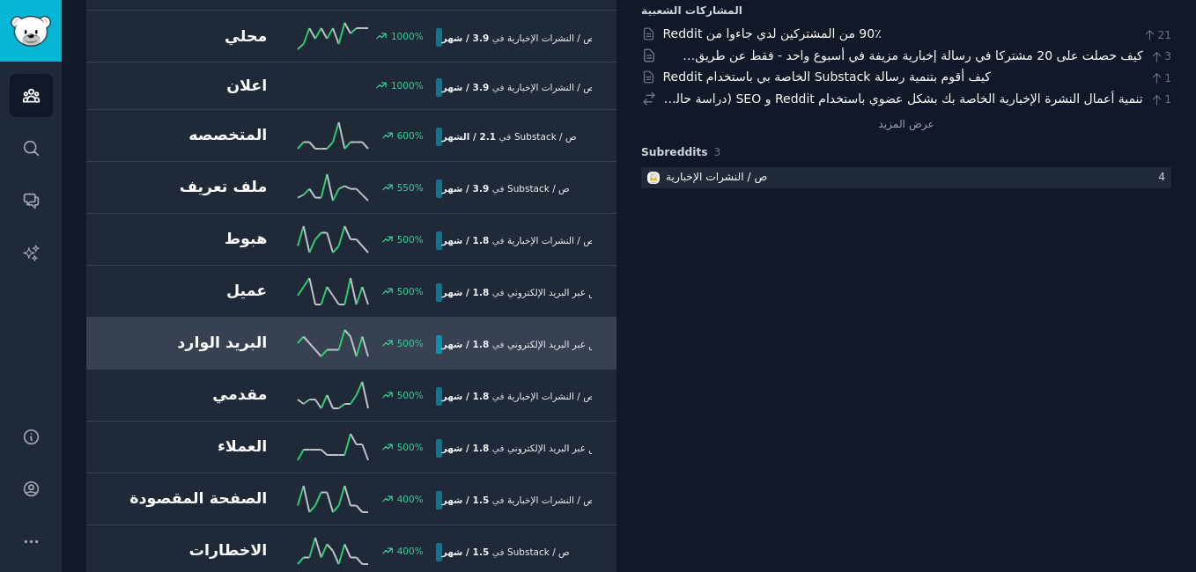
click at [223, 356] on div "البريد الوارد 500 % 1.8 / شهر في r / التسويق عبر البريد الإلكتروني" at bounding box center [352, 343] width 506 height 26
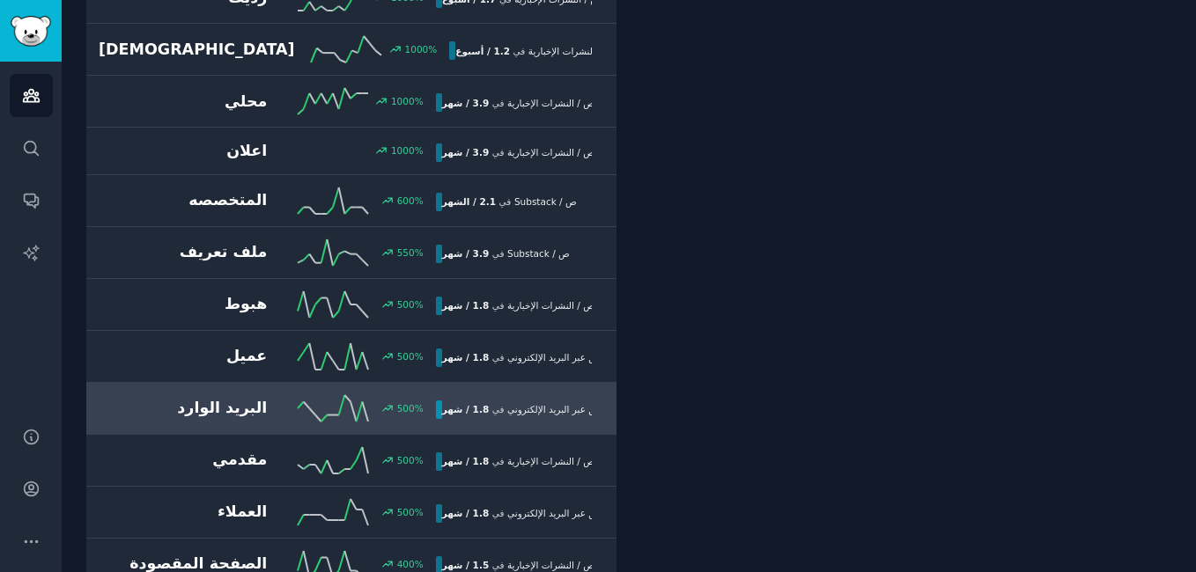
scroll to position [100, 0]
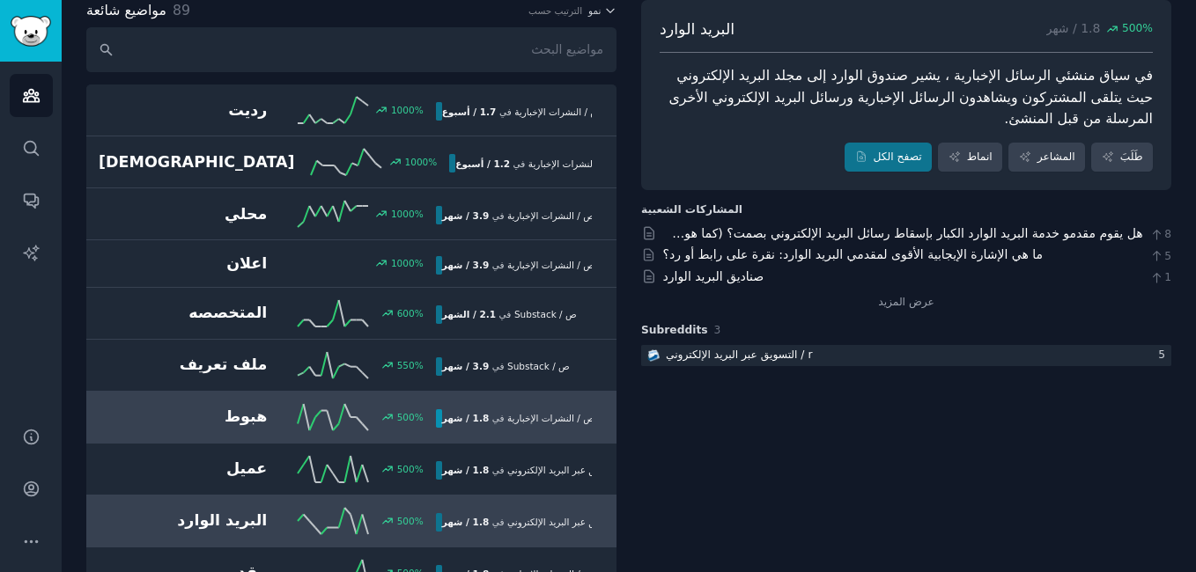
click at [227, 420] on h2 "هبوط" at bounding box center [183, 417] width 168 height 22
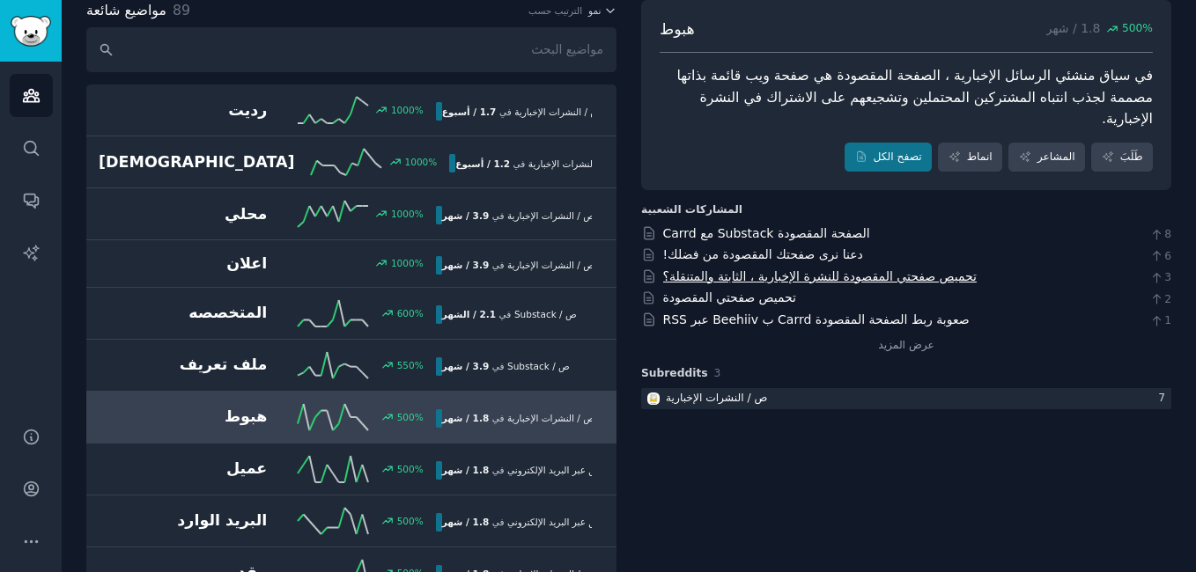
click at [875, 270] on link "تحميص صفحتي المقصودة للنشرة الإخبارية ، الثابتة والمتنقلة؟" at bounding box center [820, 277] width 314 height 14
click at [817, 226] on link "الصفحة المقصودة Substack مع Carrd" at bounding box center [766, 233] width 207 height 14
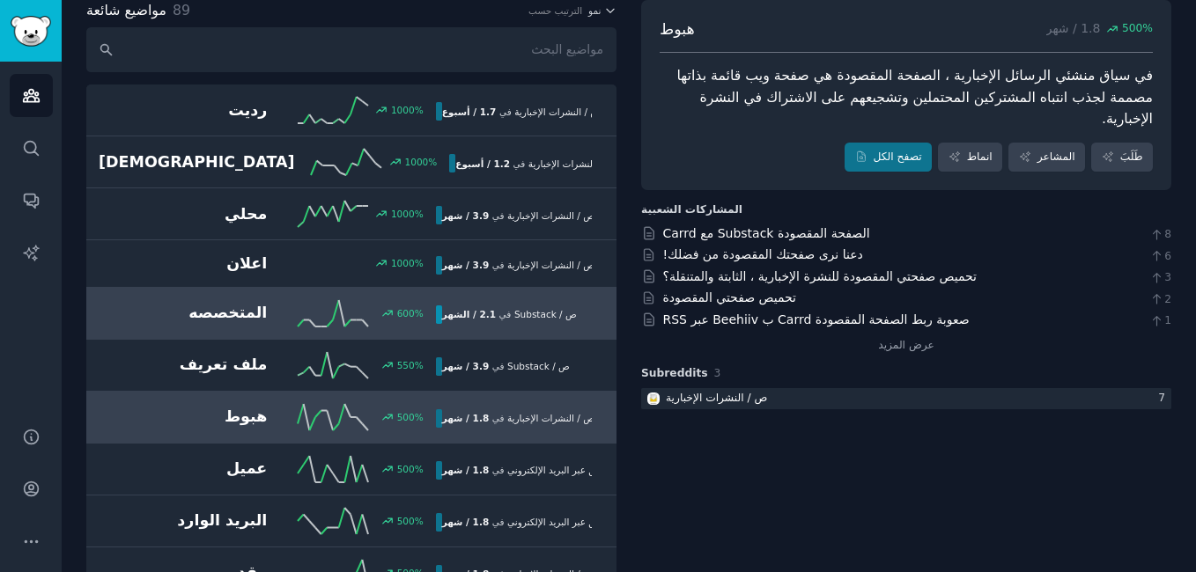
click at [366, 327] on link "المتخصصه 600 % 2.1 / الشهر في ص / [GEOGRAPHIC_DATA]" at bounding box center [351, 314] width 530 height 52
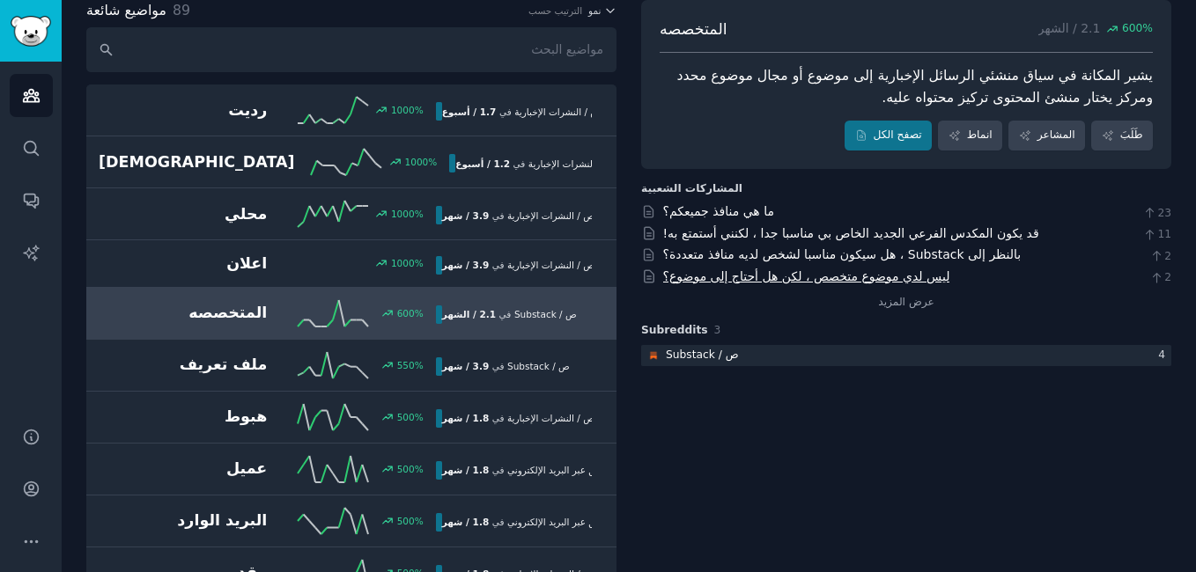
click at [745, 278] on link "ليس لدي موضوع متخصص ، لكن هل أحتاج إلى موضوع؟" at bounding box center [806, 277] width 287 height 14
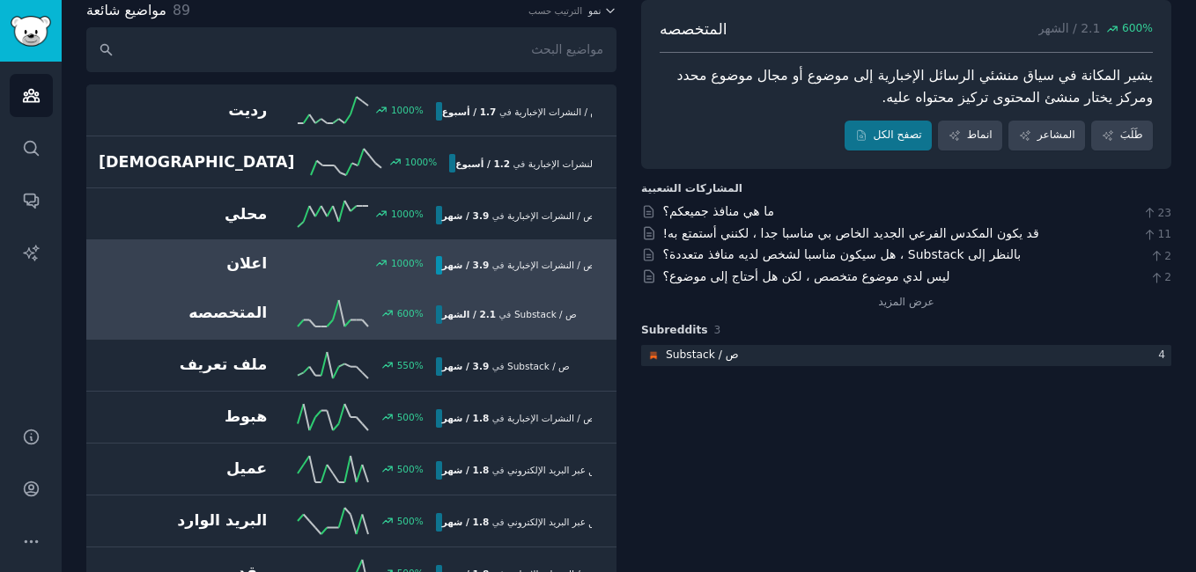
click at [299, 262] on div "1000 %" at bounding box center [351, 263] width 168 height 12
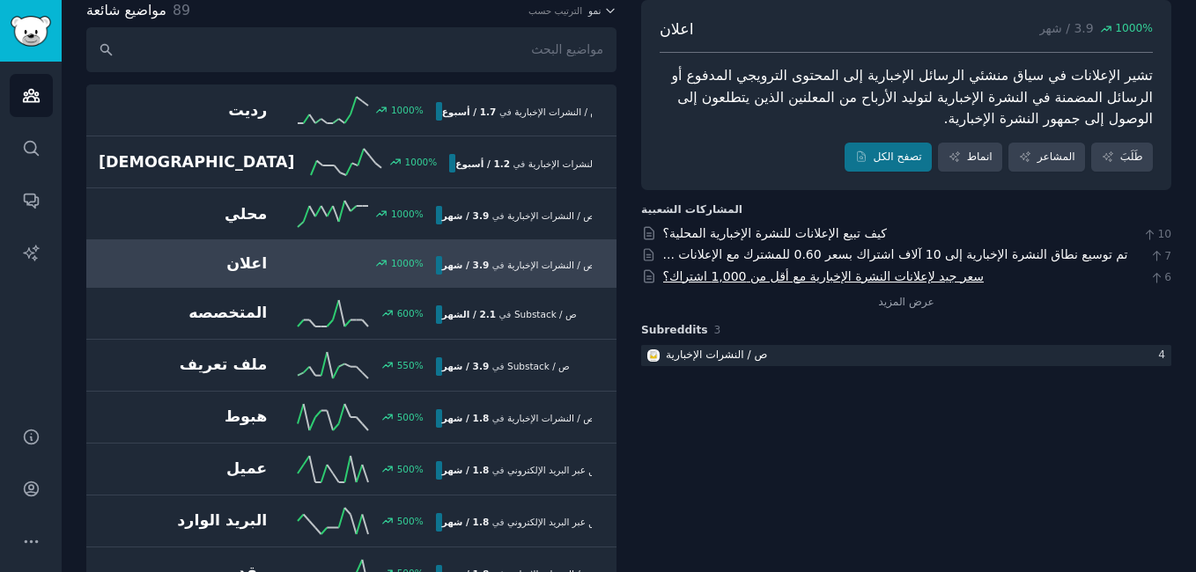
click at [934, 277] on link "سعر جيد لإعلانات النشرة الإخبارية مع أقل من 1,000 اشتراك؟" at bounding box center [823, 277] width 321 height 14
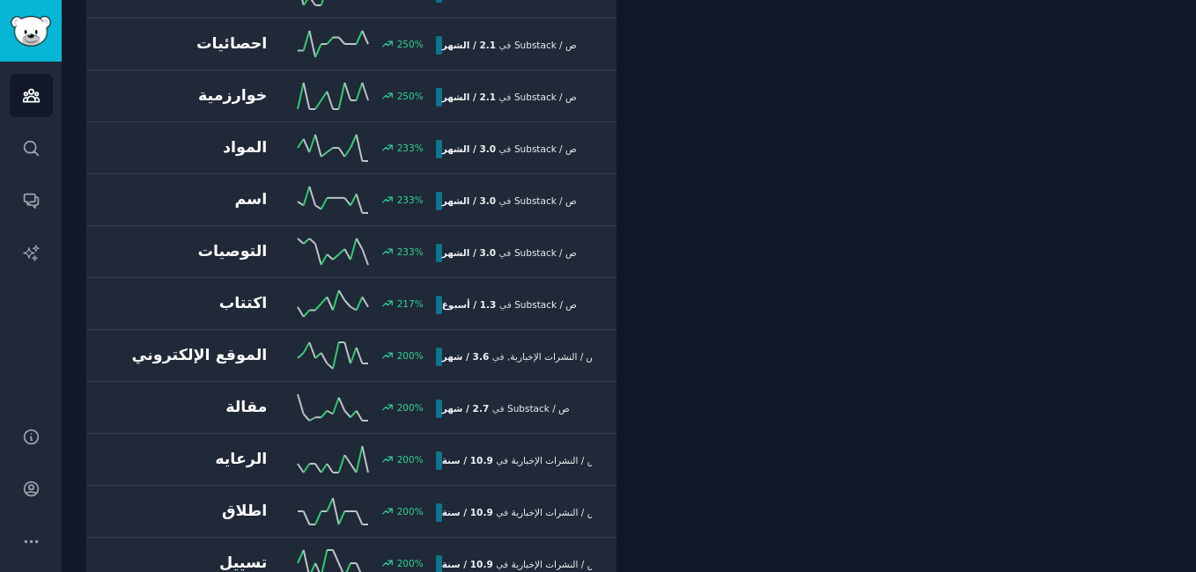
scroll to position [1334, 0]
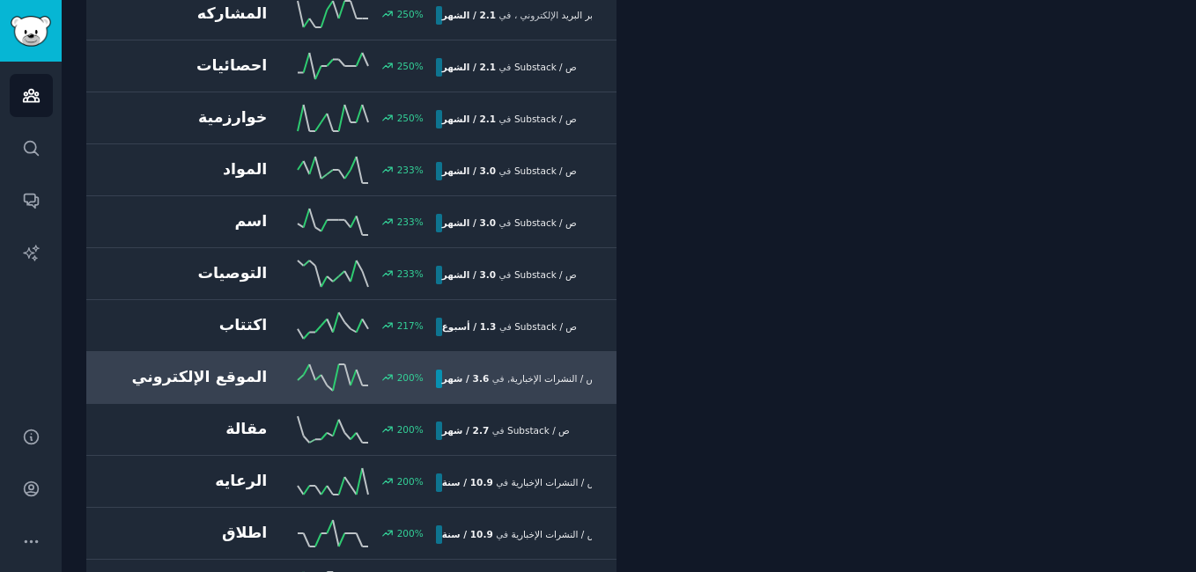
click at [188, 384] on h2 "الموقع الإلكتروني" at bounding box center [183, 377] width 168 height 22
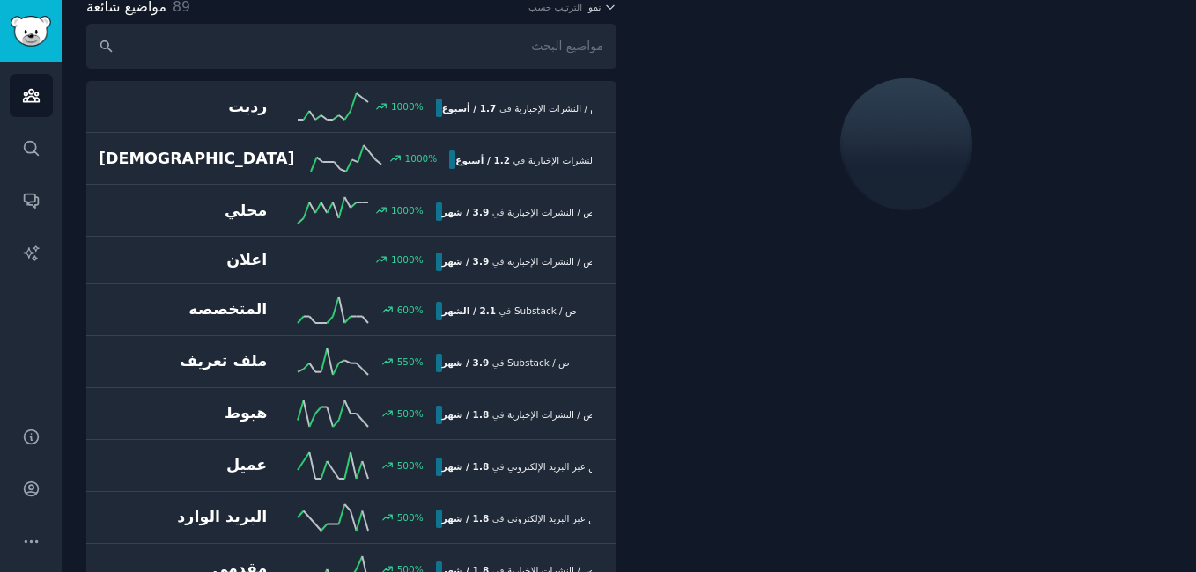
scroll to position [100, 0]
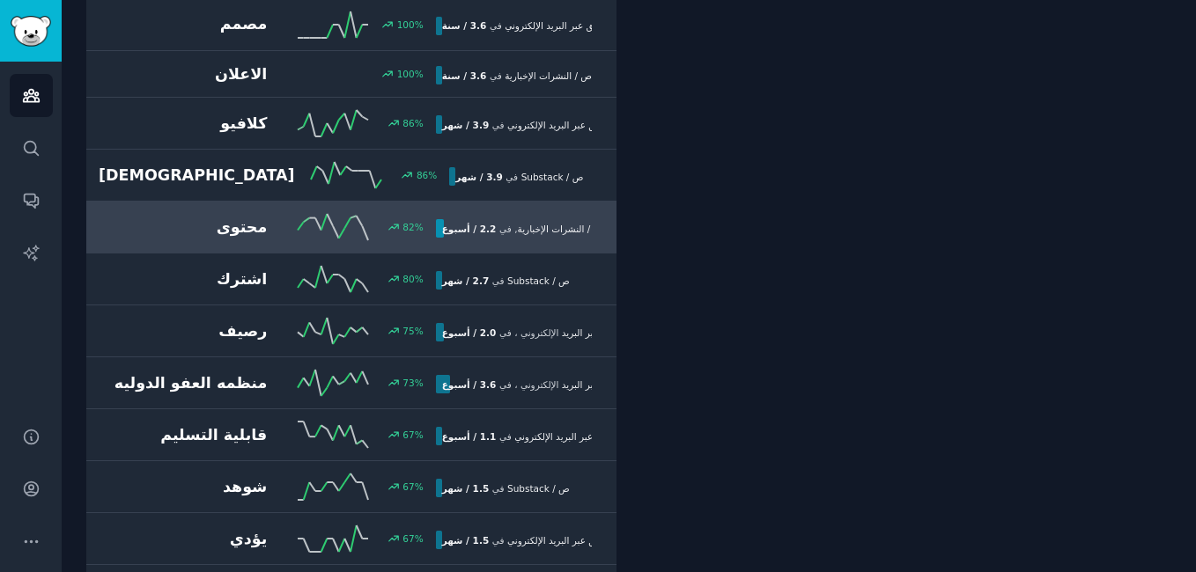
click at [174, 224] on h2 "محتوى" at bounding box center [183, 228] width 168 height 22
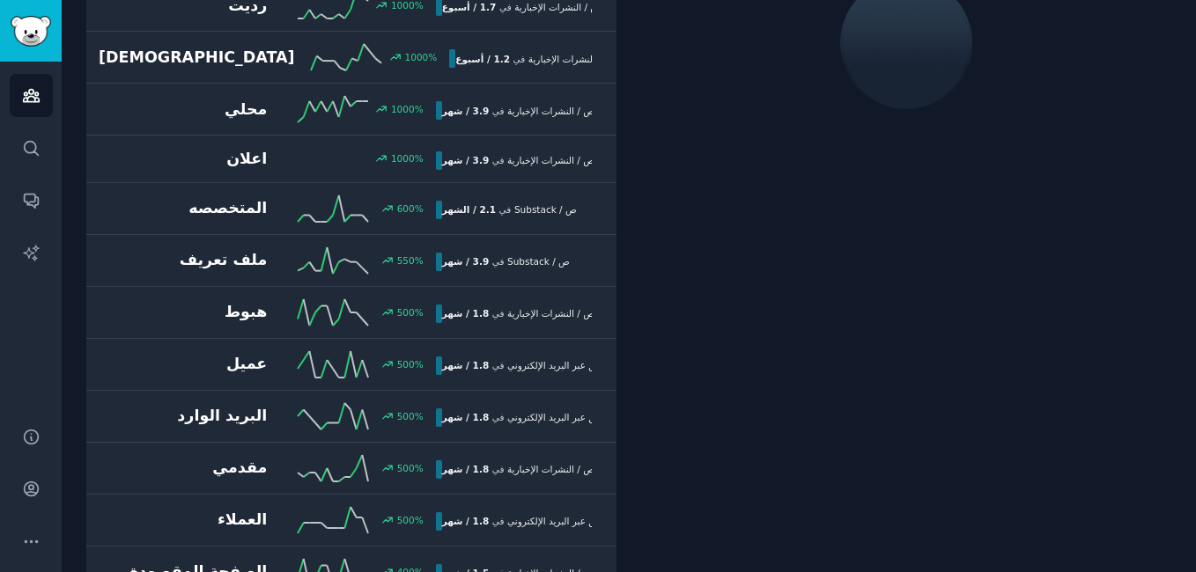
scroll to position [100, 0]
